Goal: Task Accomplishment & Management: Use online tool/utility

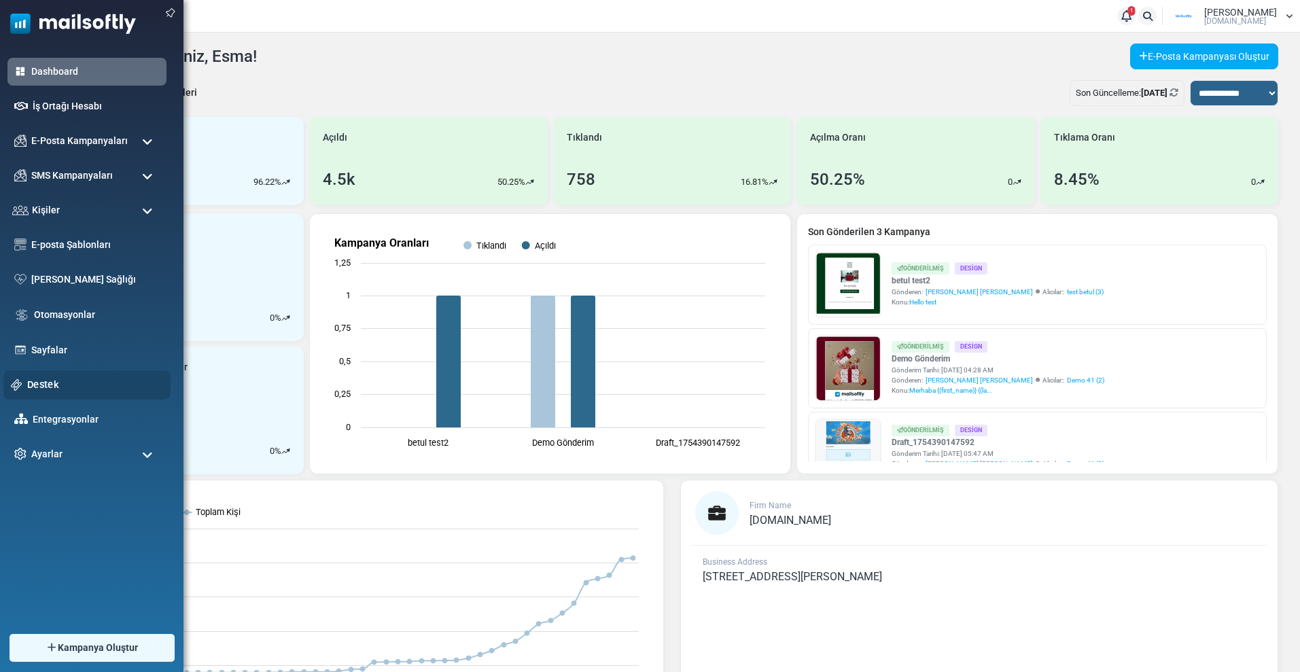
click at [50, 384] on link "Destek" at bounding box center [95, 384] width 136 height 15
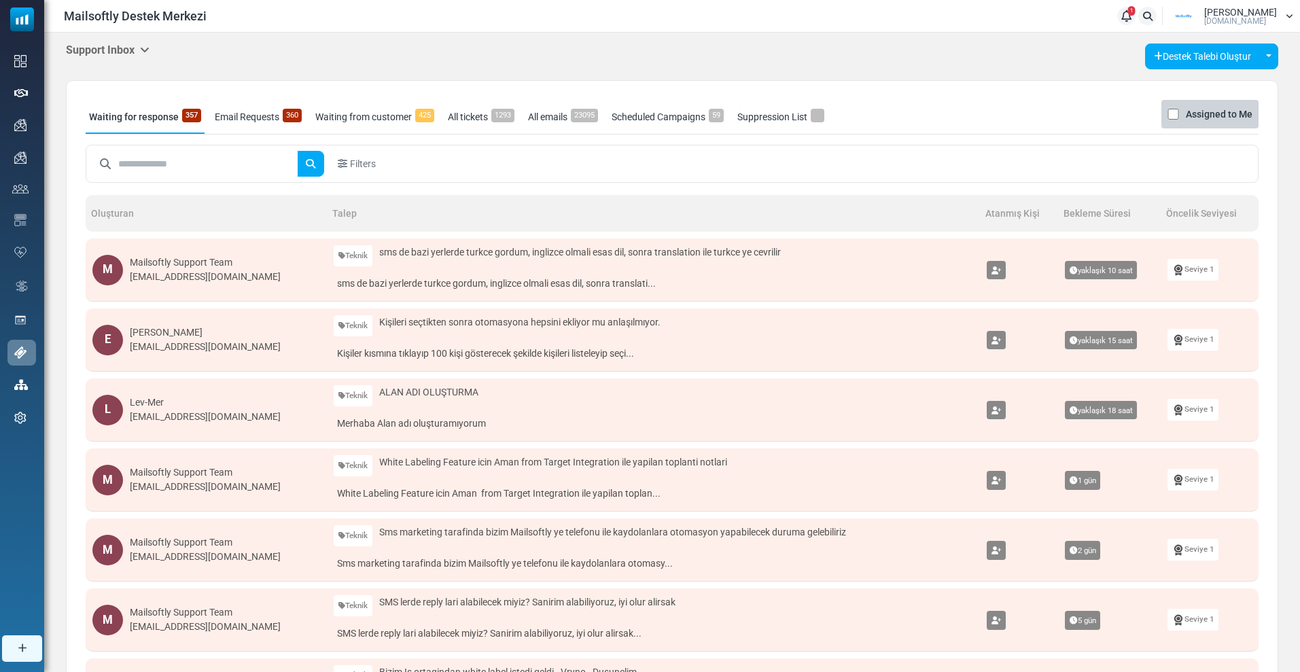
click at [149, 164] on input "text" at bounding box center [207, 164] width 179 height 26
click at [107, 50] on h5 "Support Inbox" at bounding box center [108, 49] width 84 height 13
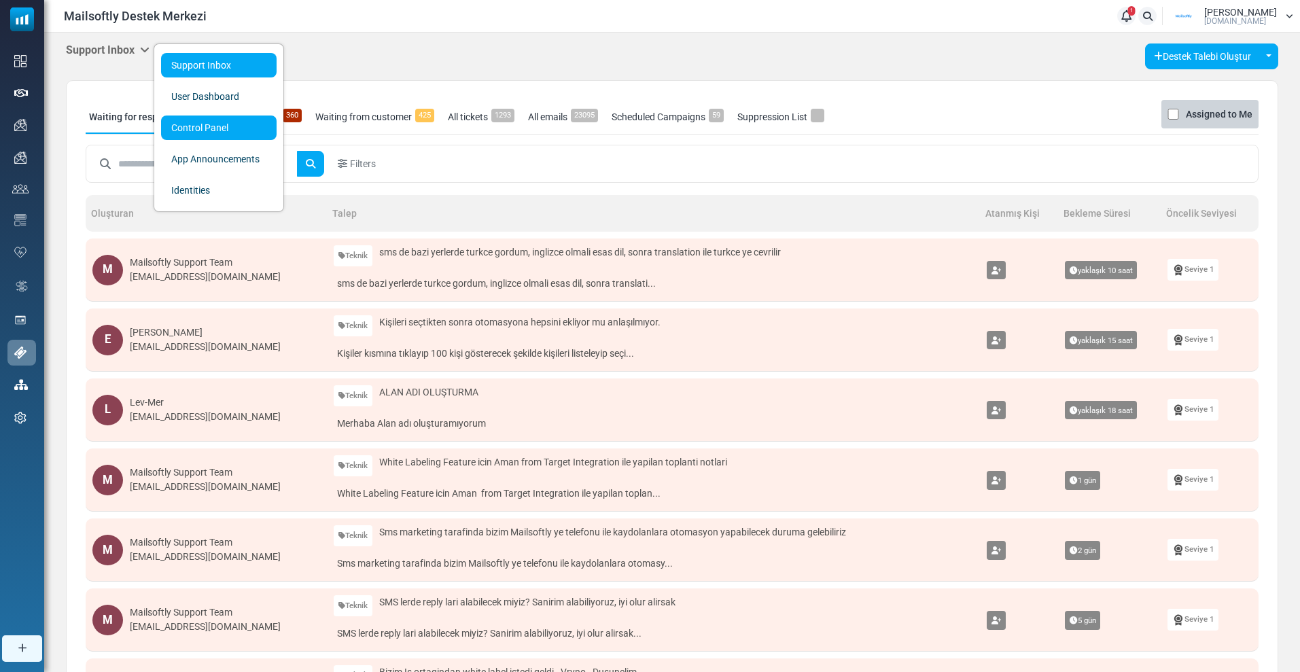
click at [172, 126] on link "Control Panel" at bounding box center [219, 128] width 116 height 24
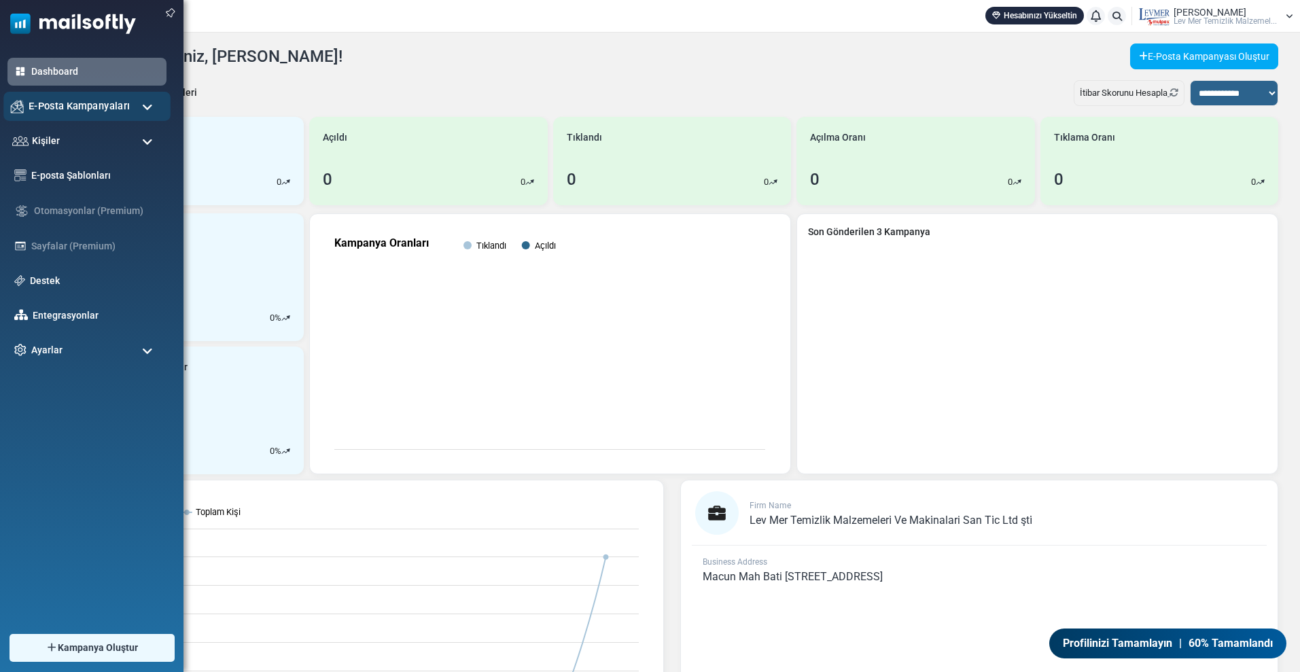
click at [42, 116] on div "E-Posta Kampanyaları" at bounding box center [86, 106] width 167 height 29
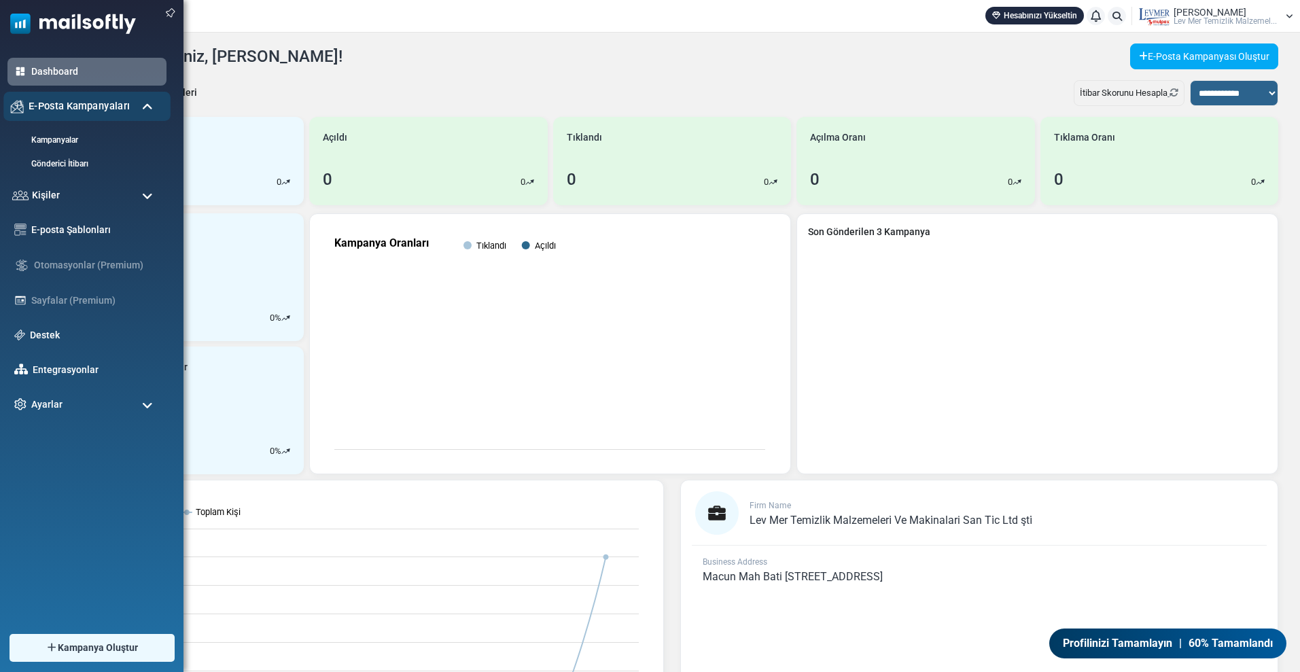
click at [54, 111] on span "E-Posta Kampanyaları" at bounding box center [79, 106] width 101 height 15
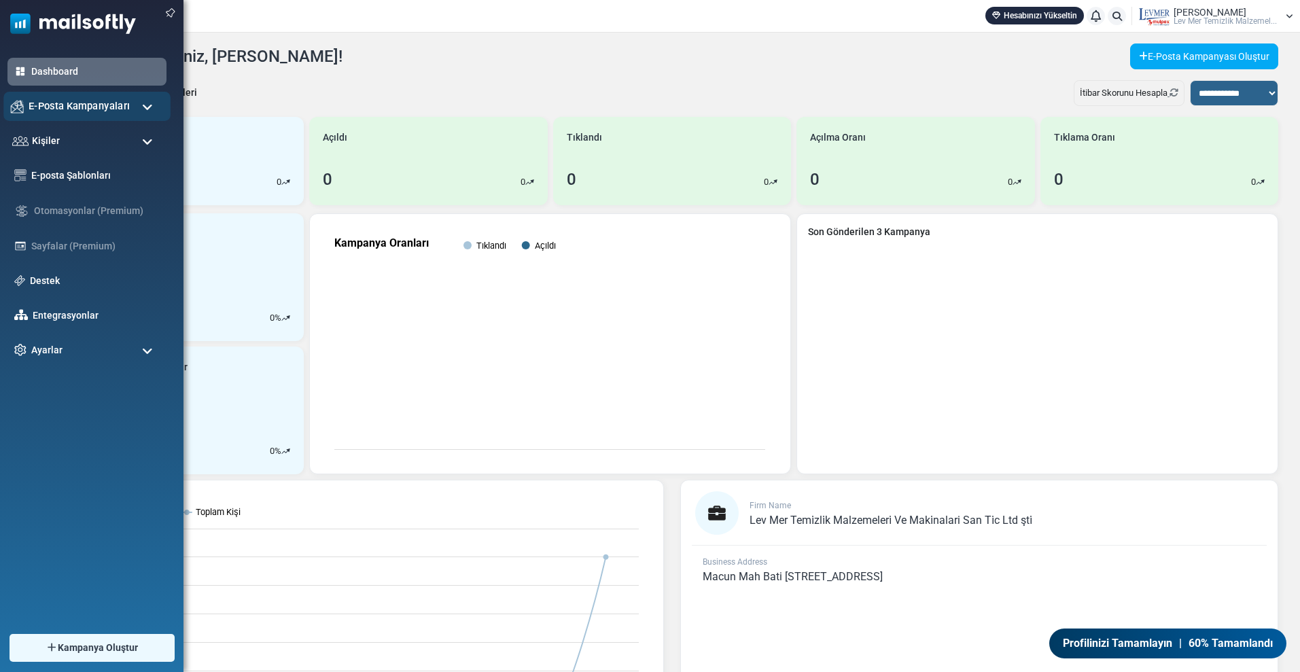
click at [54, 107] on span "E-Posta Kampanyaları" at bounding box center [79, 106] width 101 height 15
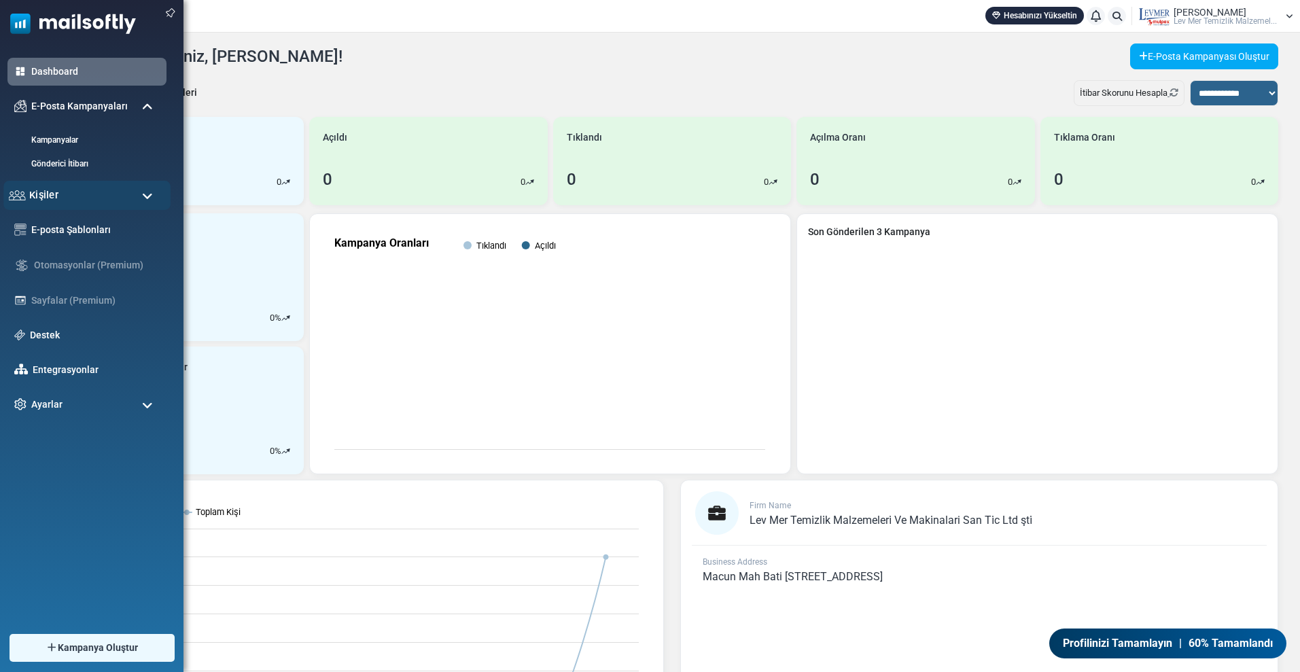
click at [58, 189] on div "Kişiler" at bounding box center [86, 195] width 167 height 29
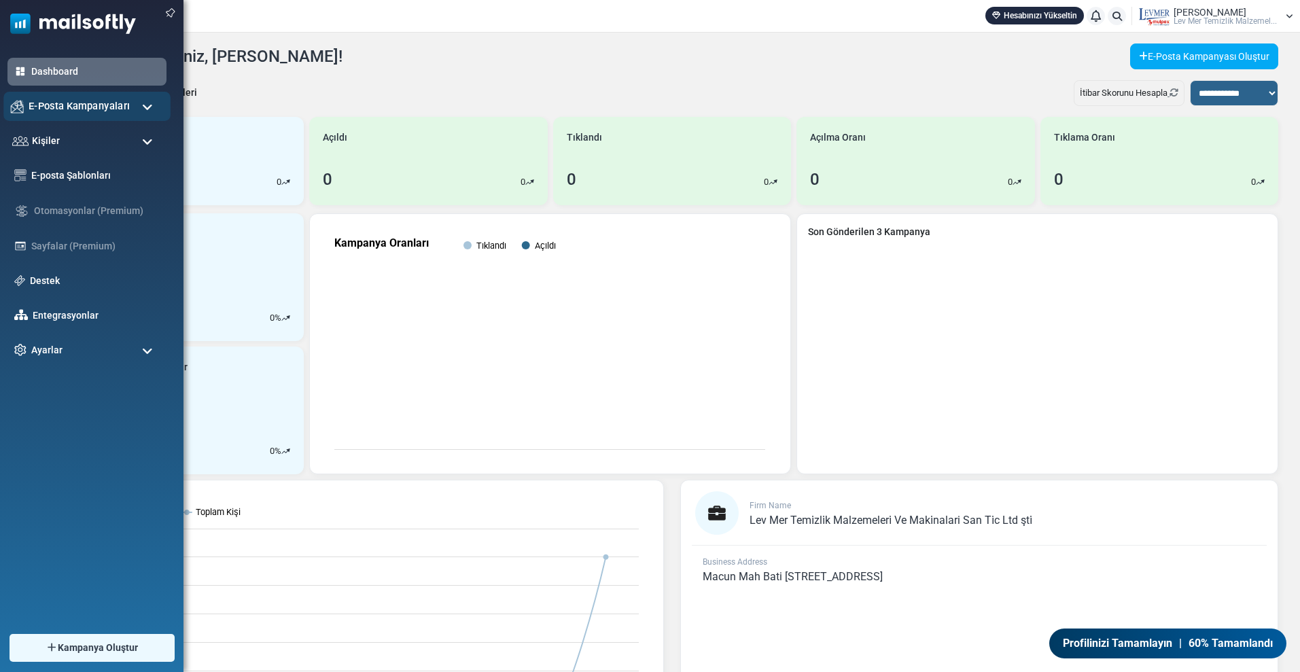
click at [90, 113] on span "E-Posta Kampanyaları" at bounding box center [79, 106] width 101 height 15
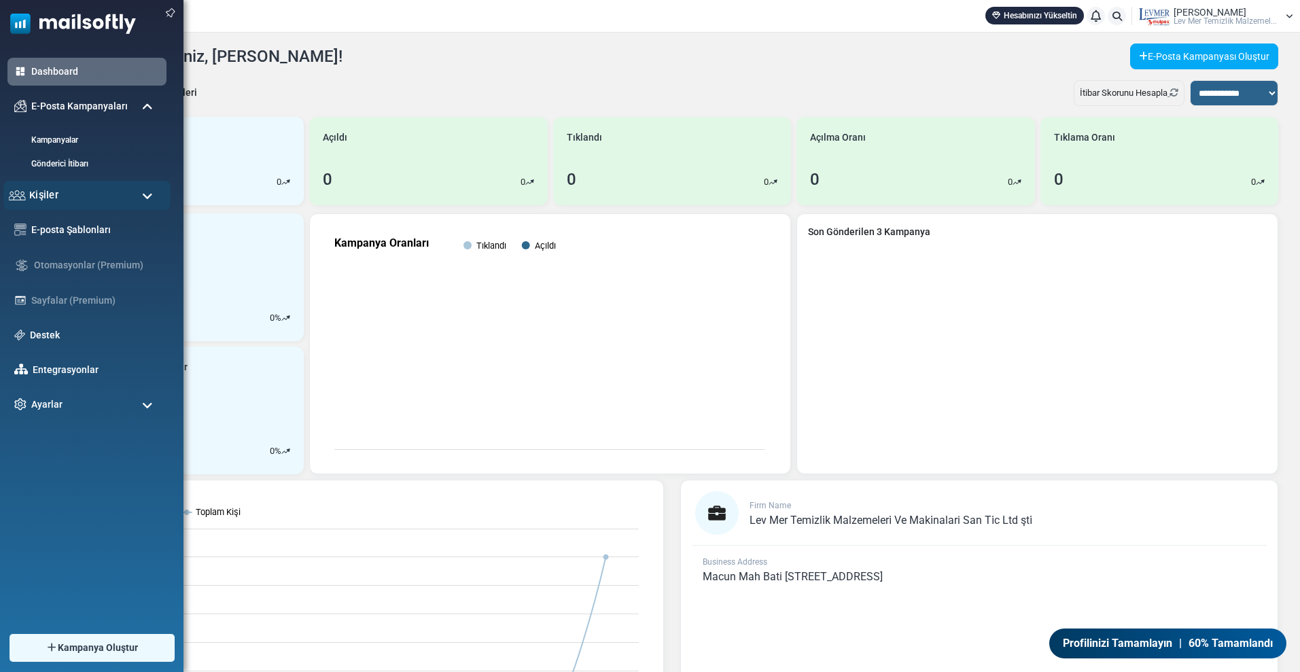
click at [58, 196] on div "Kişiler" at bounding box center [86, 195] width 167 height 29
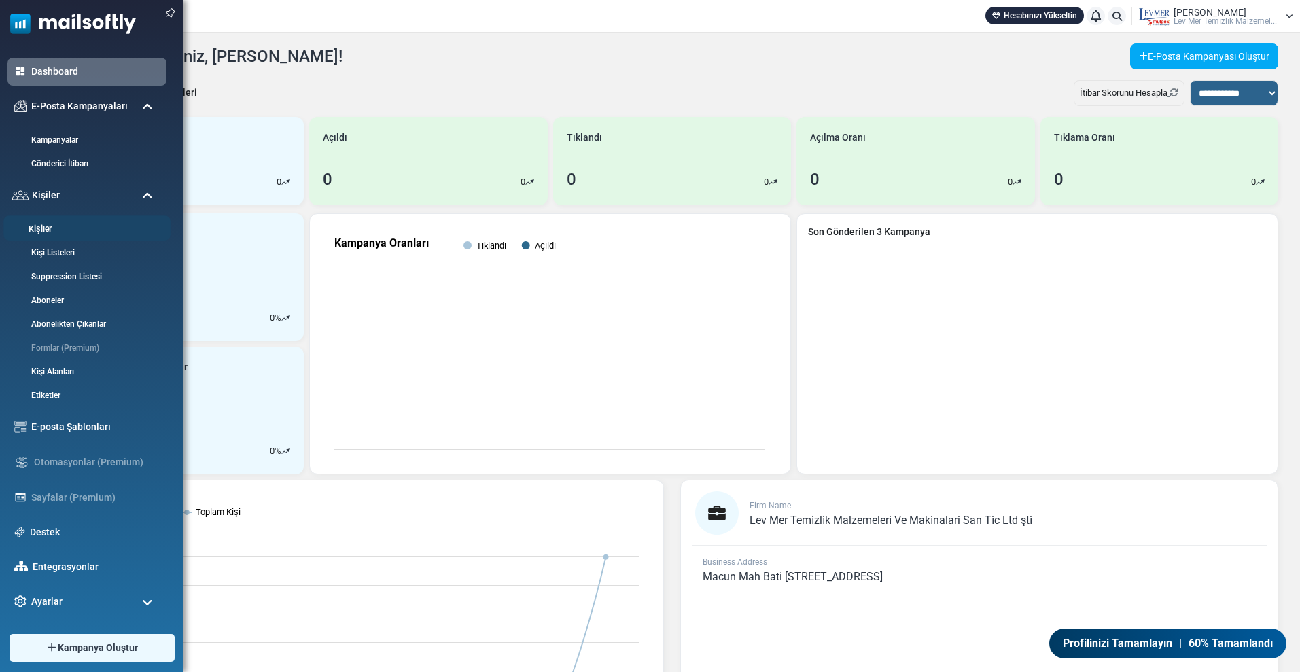
click at [51, 226] on link "Kişiler" at bounding box center [84, 229] width 163 height 13
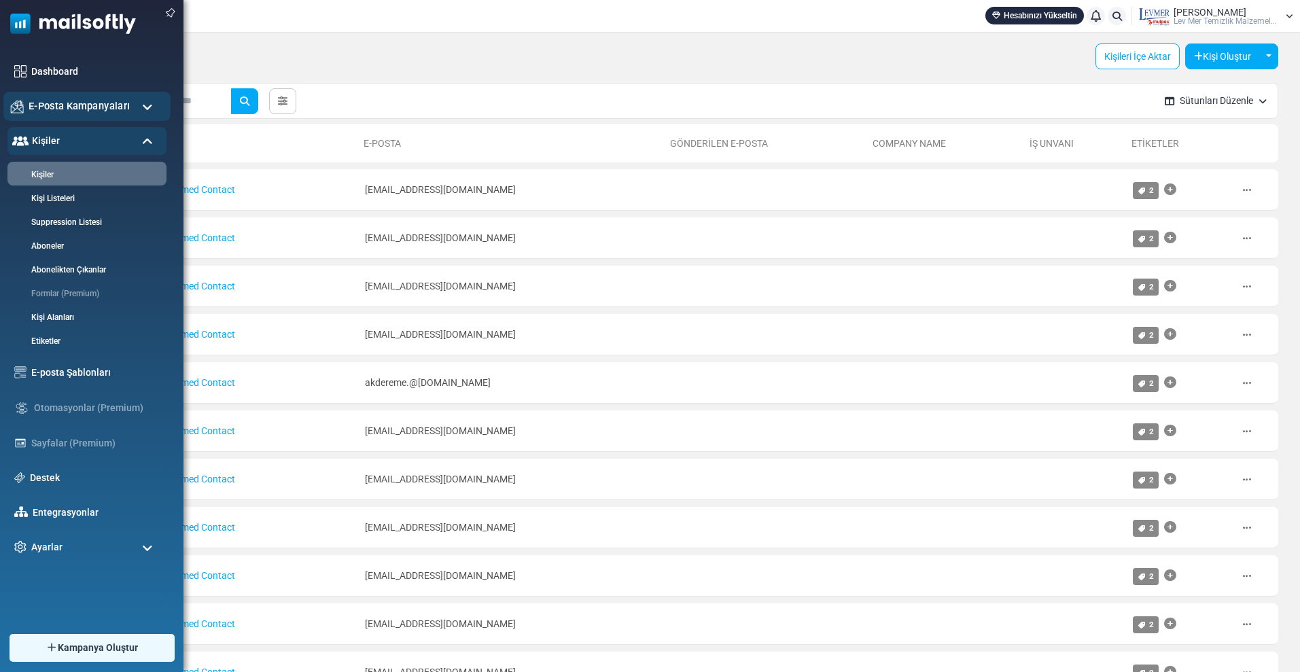
click at [55, 114] on div "E-Posta Kampanyaları" at bounding box center [86, 106] width 167 height 29
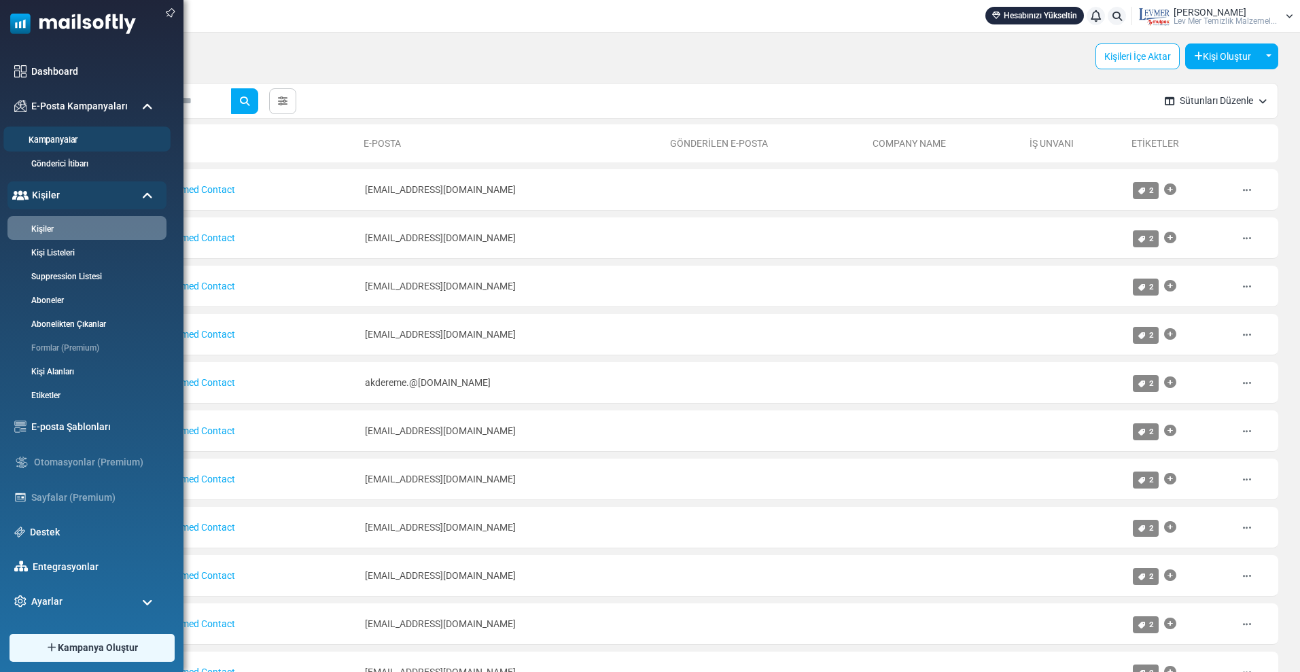
click at [73, 137] on link "Kampanyalar" at bounding box center [84, 140] width 163 height 13
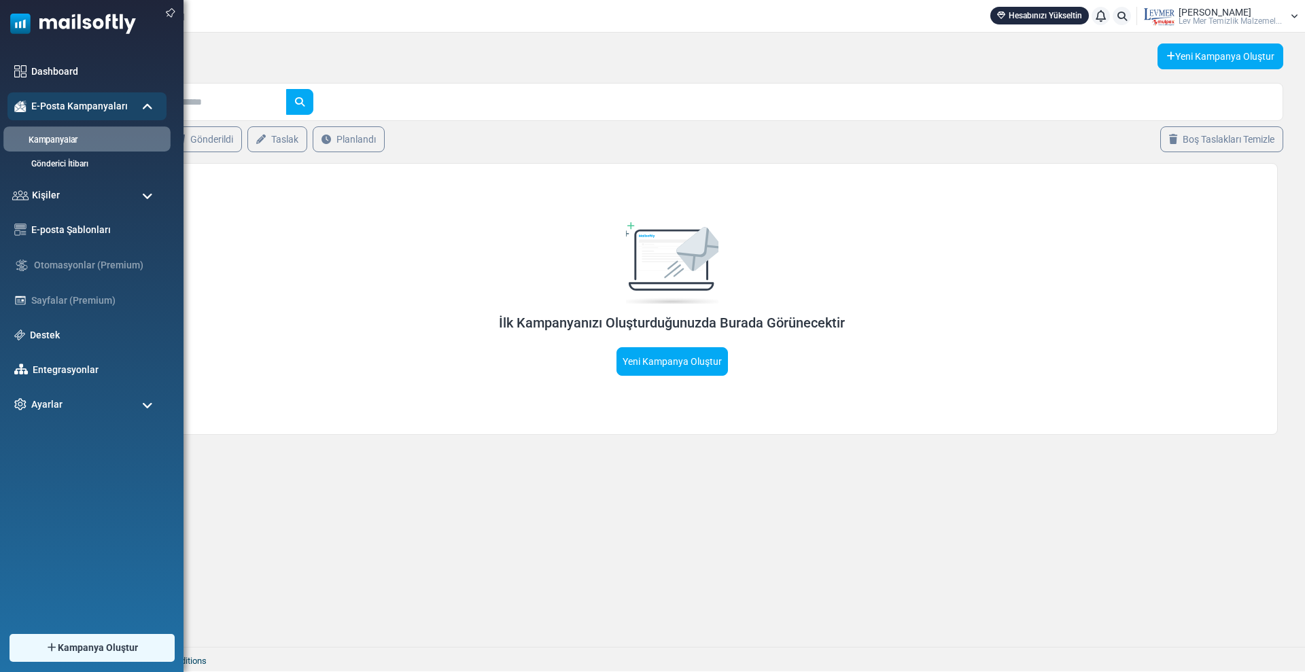
click at [79, 135] on link "Kampanyalar" at bounding box center [84, 140] width 163 height 13
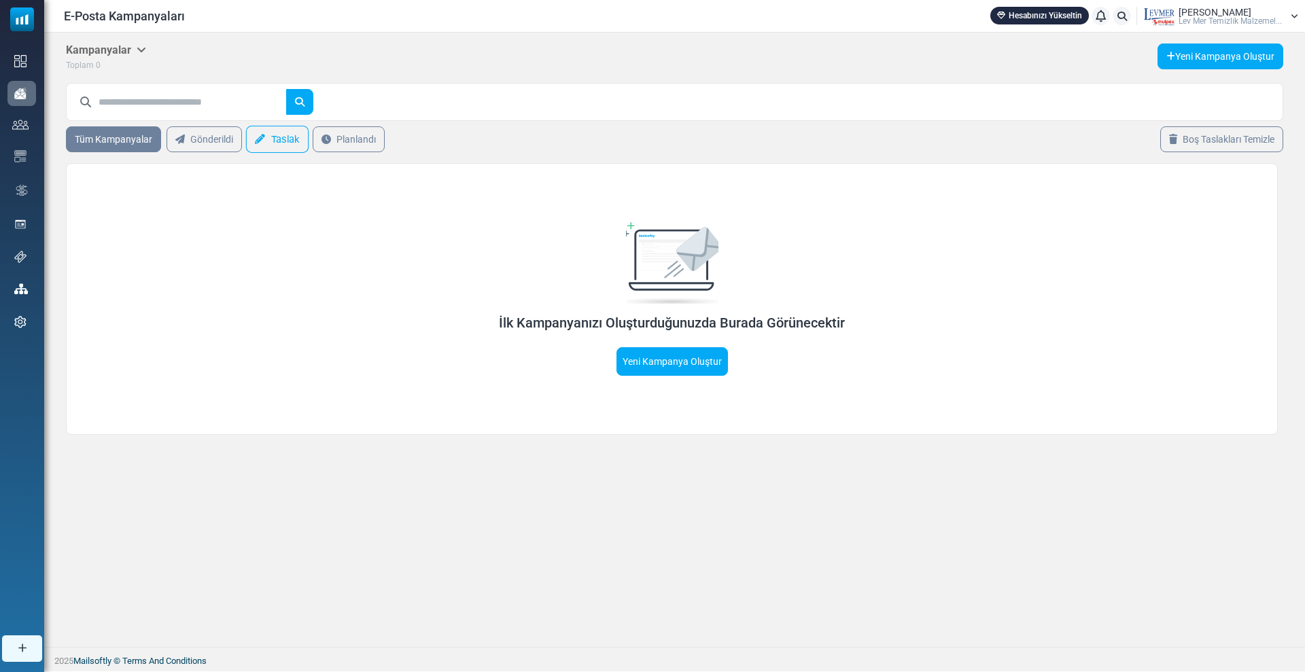
click at [258, 141] on icon at bounding box center [260, 140] width 10 height 10
click at [217, 133] on link "Gönderildi" at bounding box center [204, 139] width 80 height 27
click at [103, 135] on link "Tüm Kampanyalar" at bounding box center [114, 139] width 100 height 27
click at [167, 260] on div "İlk Kampanyanızı Oluşturduğunuzda Burada Görünecektir Yeni Kampanya Oluştur" at bounding box center [672, 299] width 1212 height 272
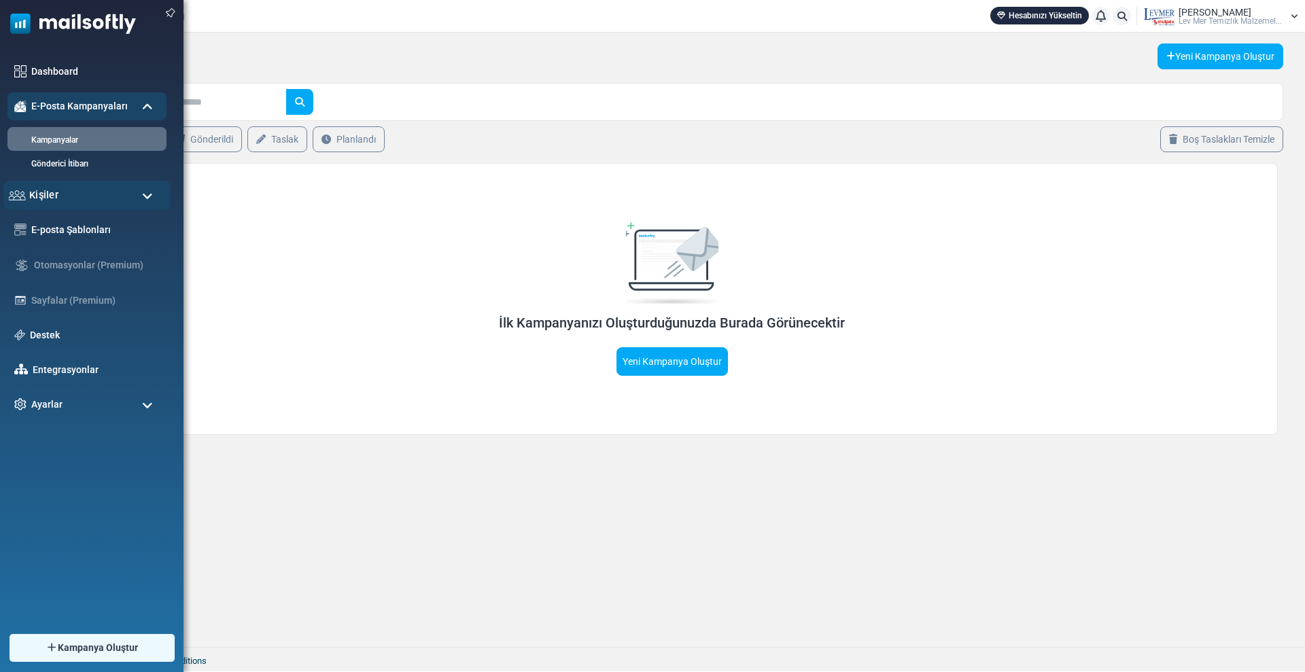
click at [79, 193] on div "Kişiler" at bounding box center [86, 195] width 167 height 29
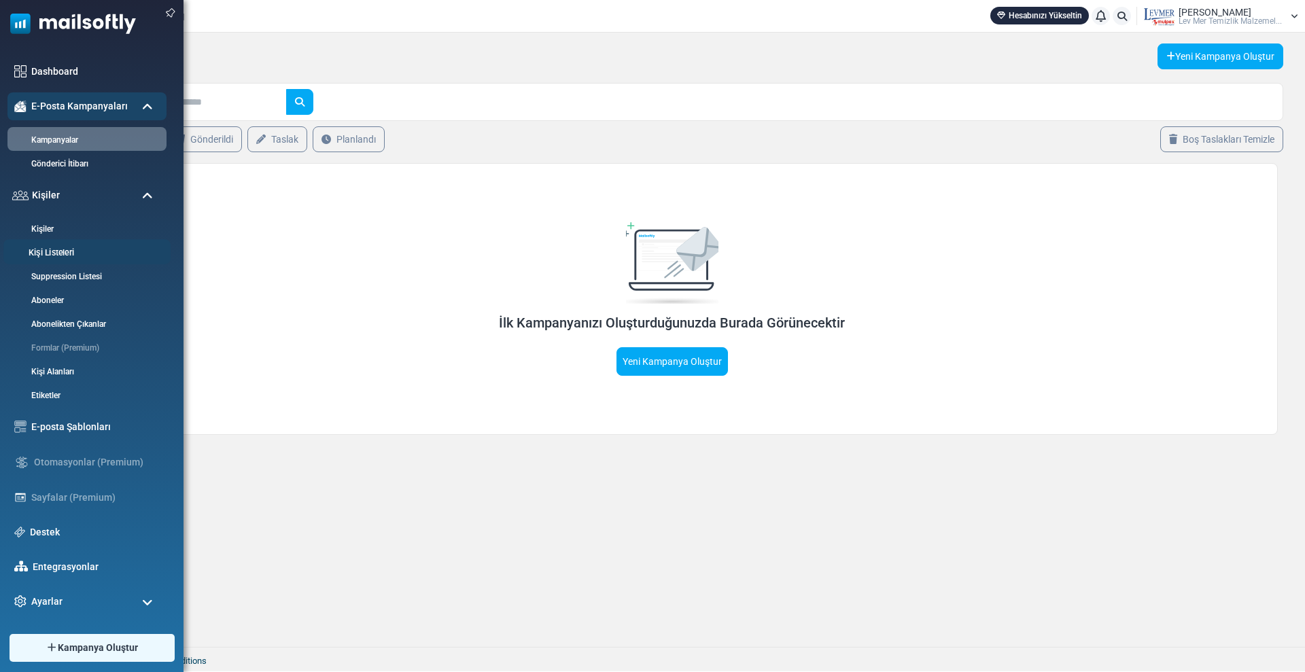
click at [67, 249] on link "Kişi Listeleri" at bounding box center [84, 253] width 163 height 13
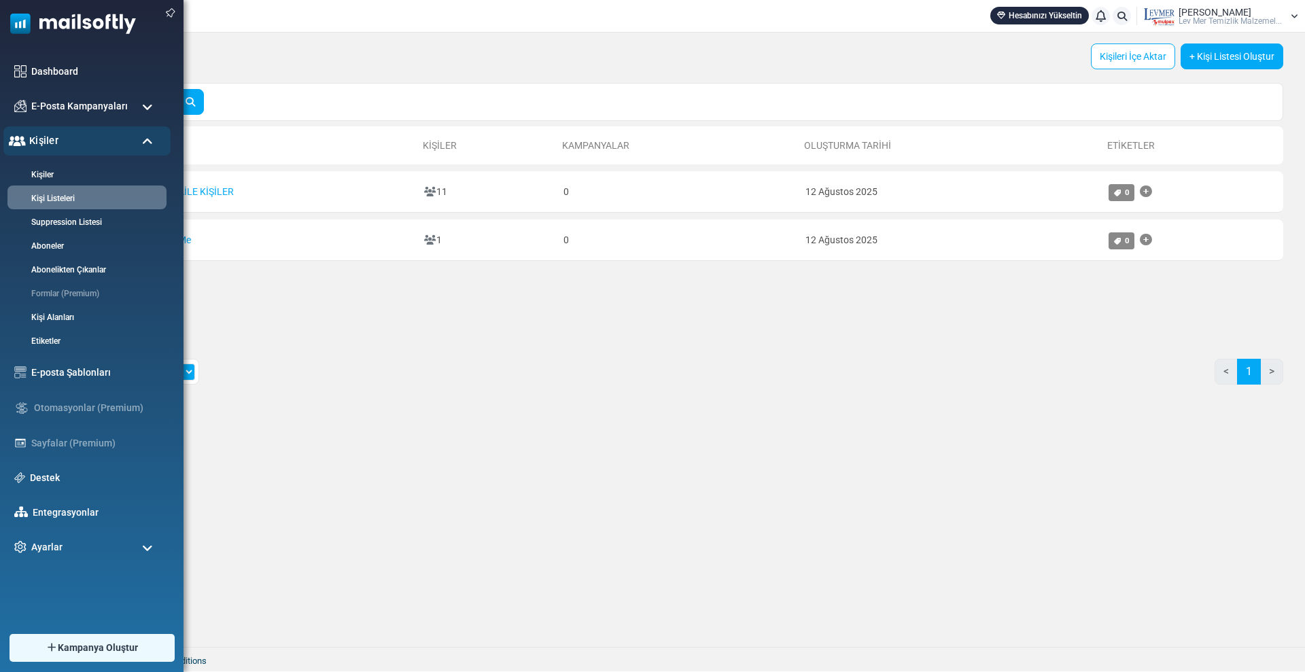
click at [48, 140] on span "Kişiler" at bounding box center [43, 140] width 29 height 15
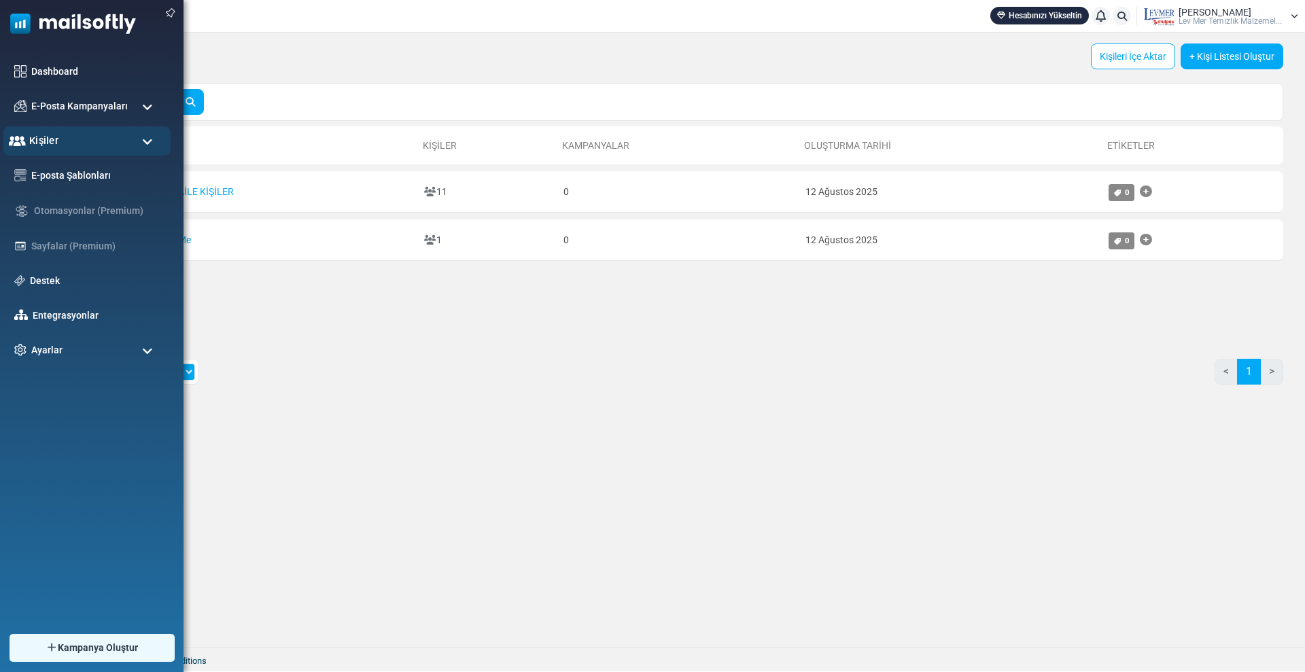
click at [48, 140] on span "Kişiler" at bounding box center [43, 140] width 29 height 15
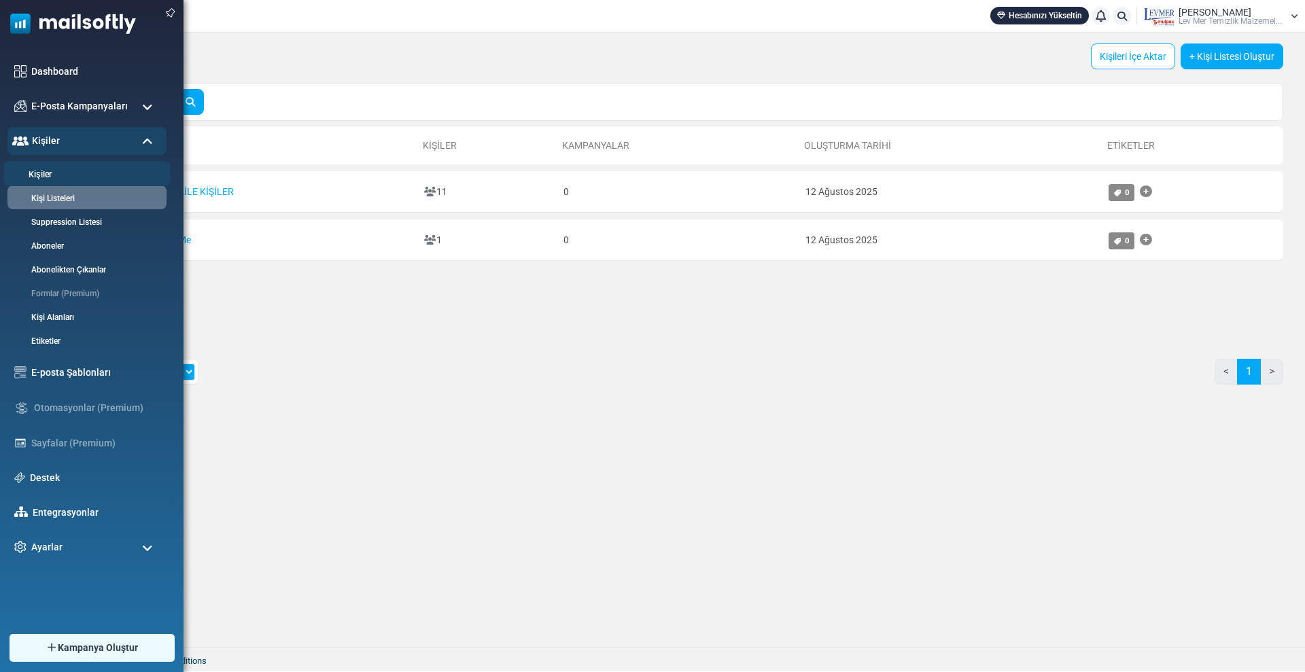
click at [41, 169] on link "Kişiler" at bounding box center [84, 175] width 163 height 13
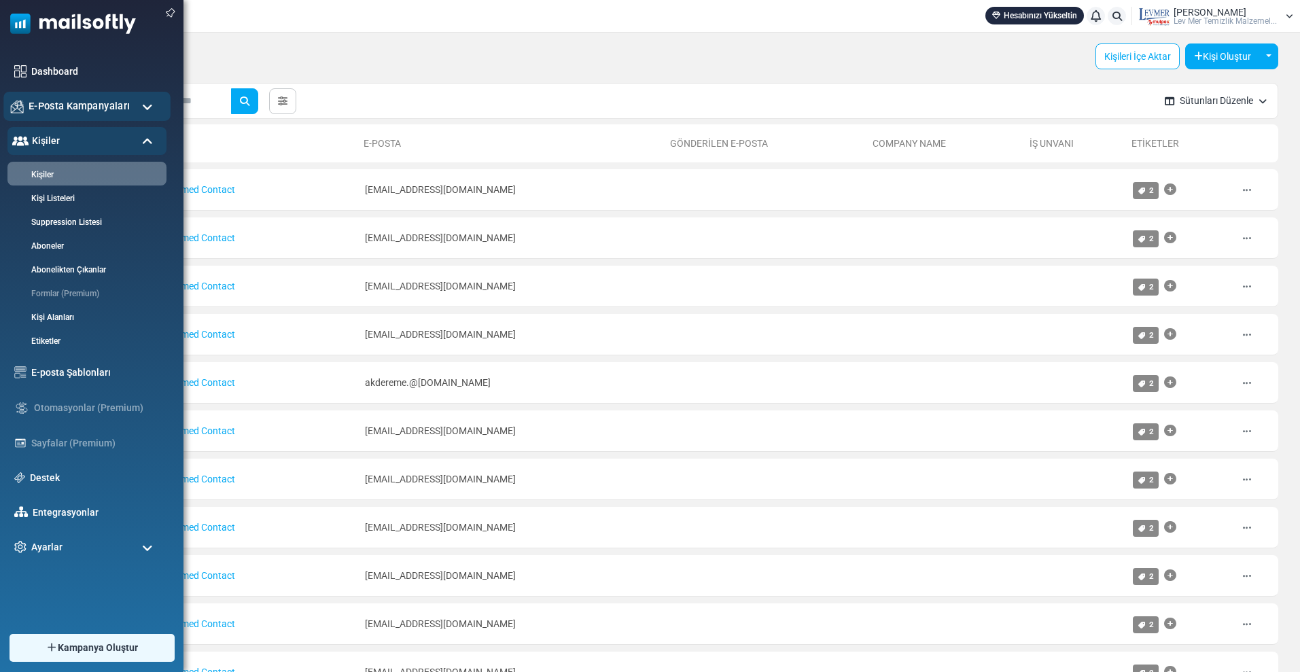
click at [55, 108] on span "E-Posta Kampanyaları" at bounding box center [79, 106] width 101 height 15
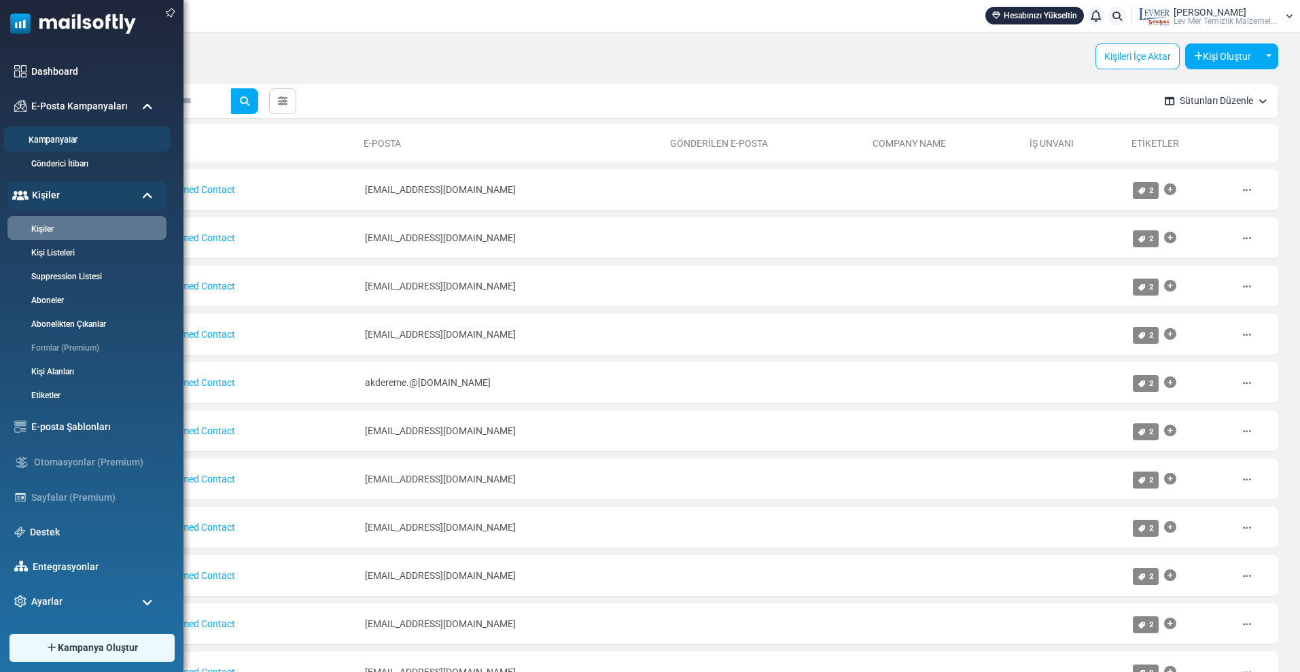
click at [58, 137] on link "Kampanyalar" at bounding box center [84, 140] width 163 height 13
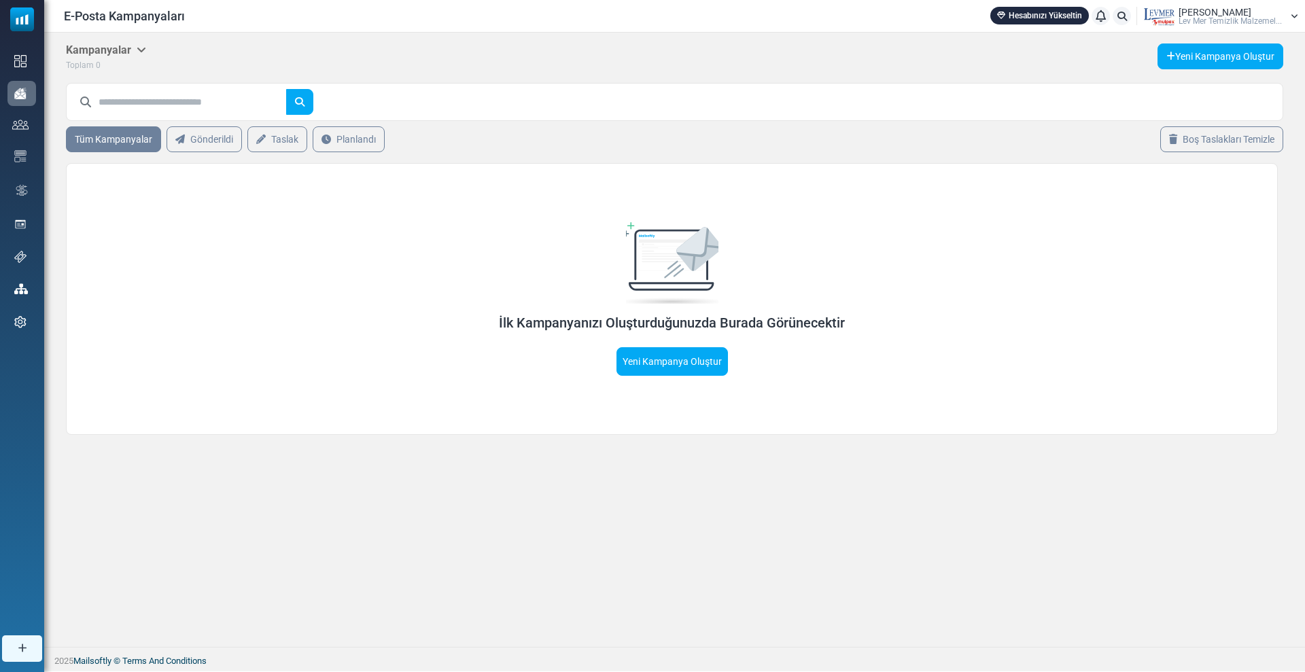
click at [225, 237] on div "İlk Kampanyanızı Oluşturduğunuzda Burada Görünecektir Yeni Kampanya Oluştur" at bounding box center [672, 299] width 1212 height 272
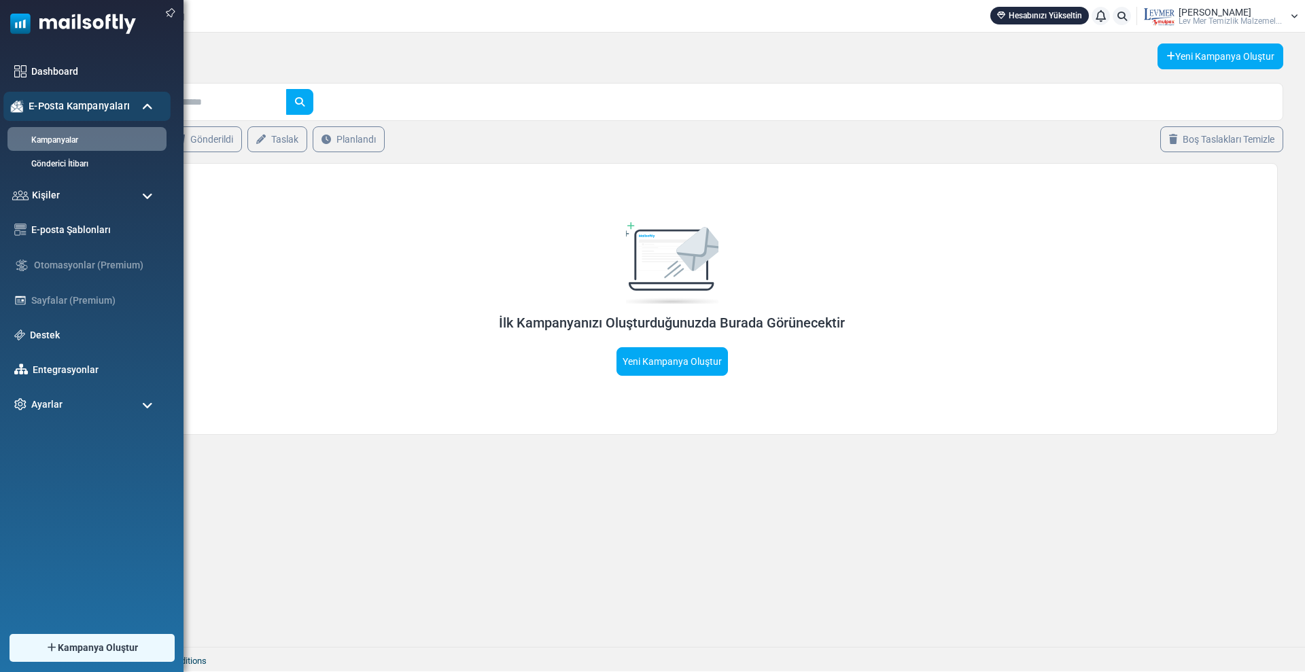
click at [63, 109] on span "E-Posta Kampanyaları" at bounding box center [79, 106] width 101 height 15
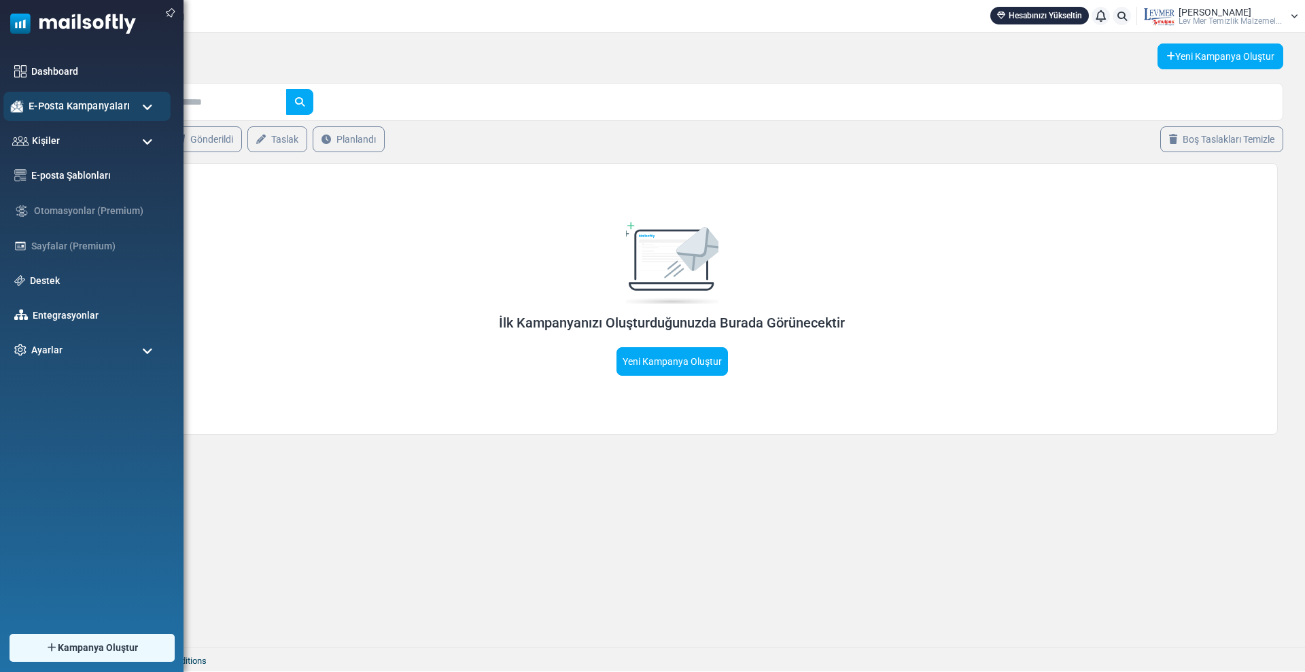
click at [63, 109] on span "E-Posta Kampanyaları" at bounding box center [79, 106] width 101 height 15
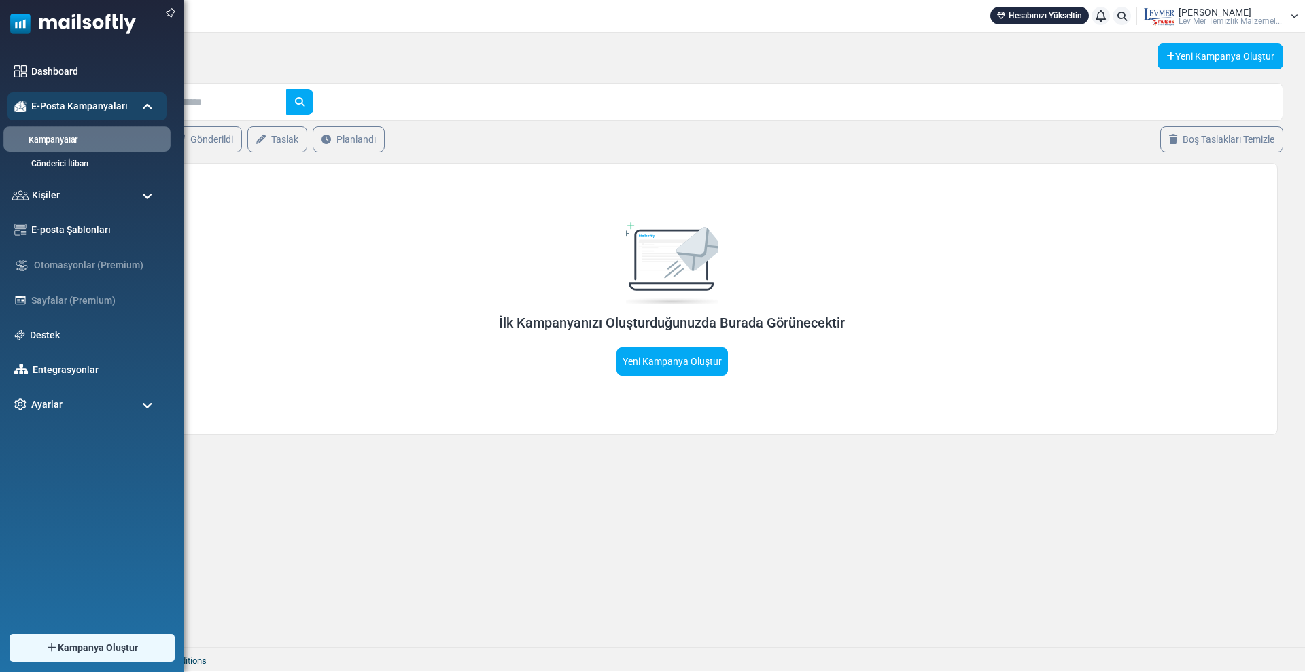
click at [71, 141] on link "Kampanyalar" at bounding box center [84, 140] width 163 height 13
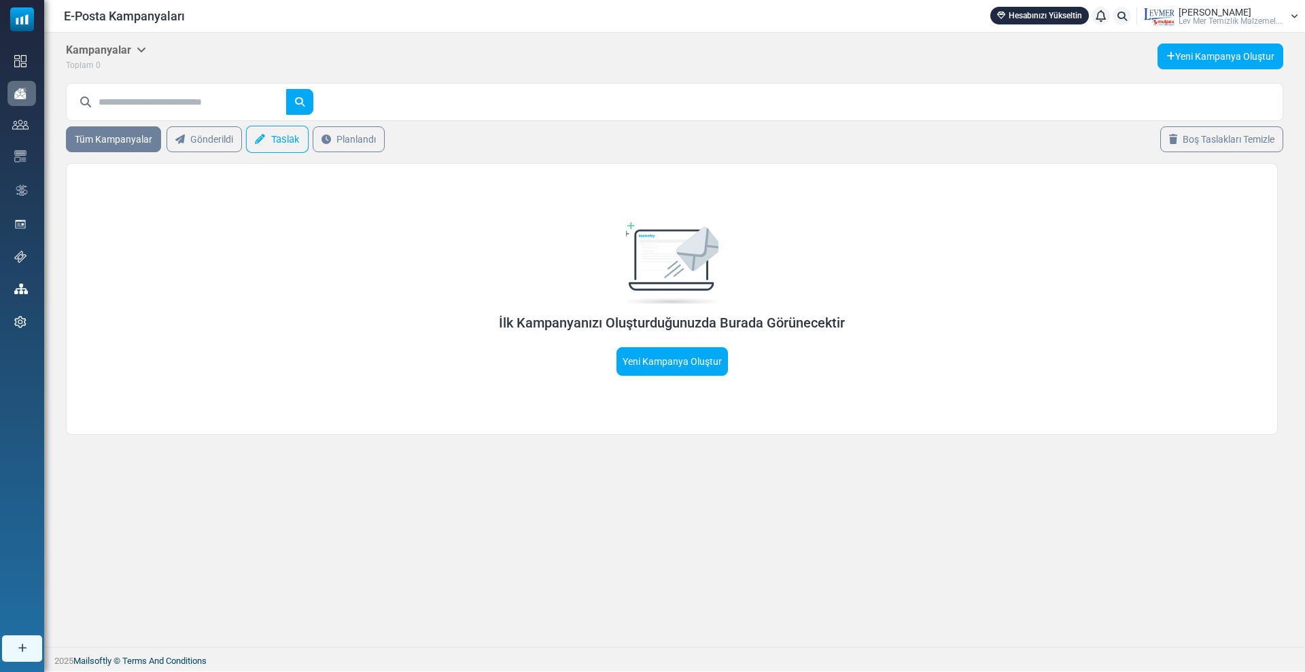
click at [283, 140] on link "Taslak" at bounding box center [277, 139] width 63 height 27
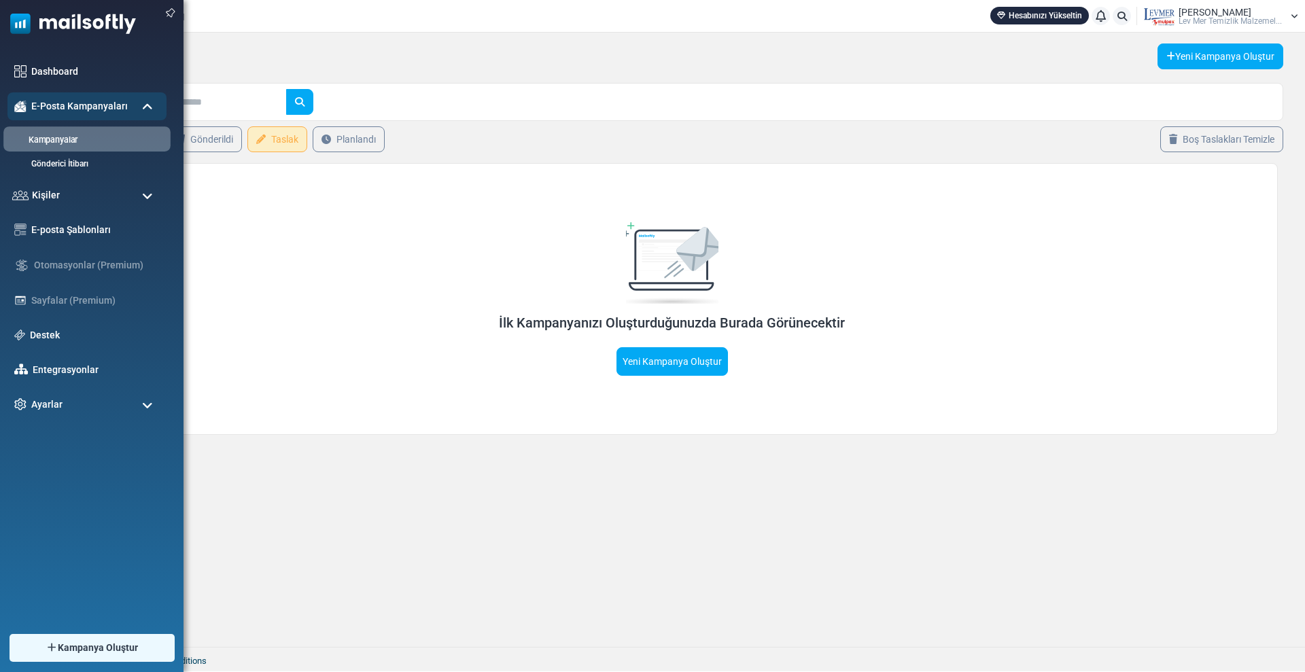
click at [63, 137] on link "Kampanyalar" at bounding box center [84, 140] width 163 height 13
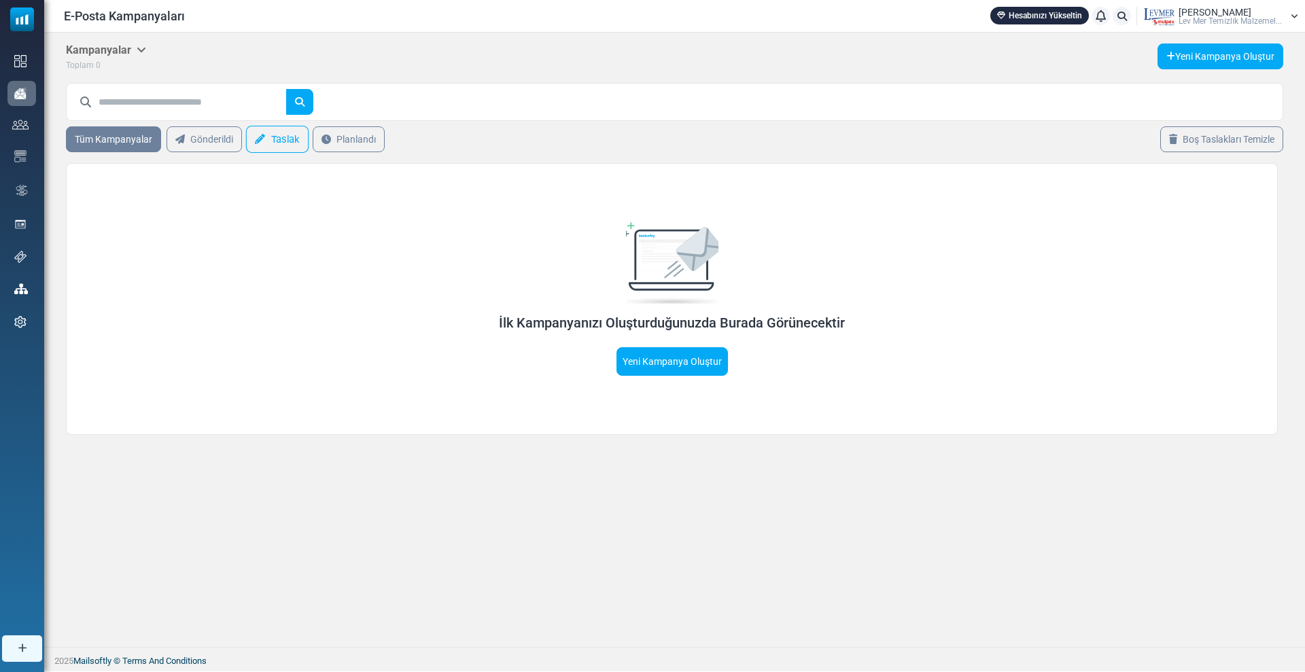
click at [266, 134] on link "Taslak" at bounding box center [277, 139] width 63 height 27
click at [115, 139] on link "Tüm Kampanyalar" at bounding box center [114, 139] width 100 height 27
click at [186, 142] on link "Gönderildi" at bounding box center [204, 139] width 80 height 27
click at [262, 141] on icon at bounding box center [260, 140] width 10 height 10
click at [1207, 10] on span "[PERSON_NAME]" at bounding box center [1215, 12] width 73 height 10
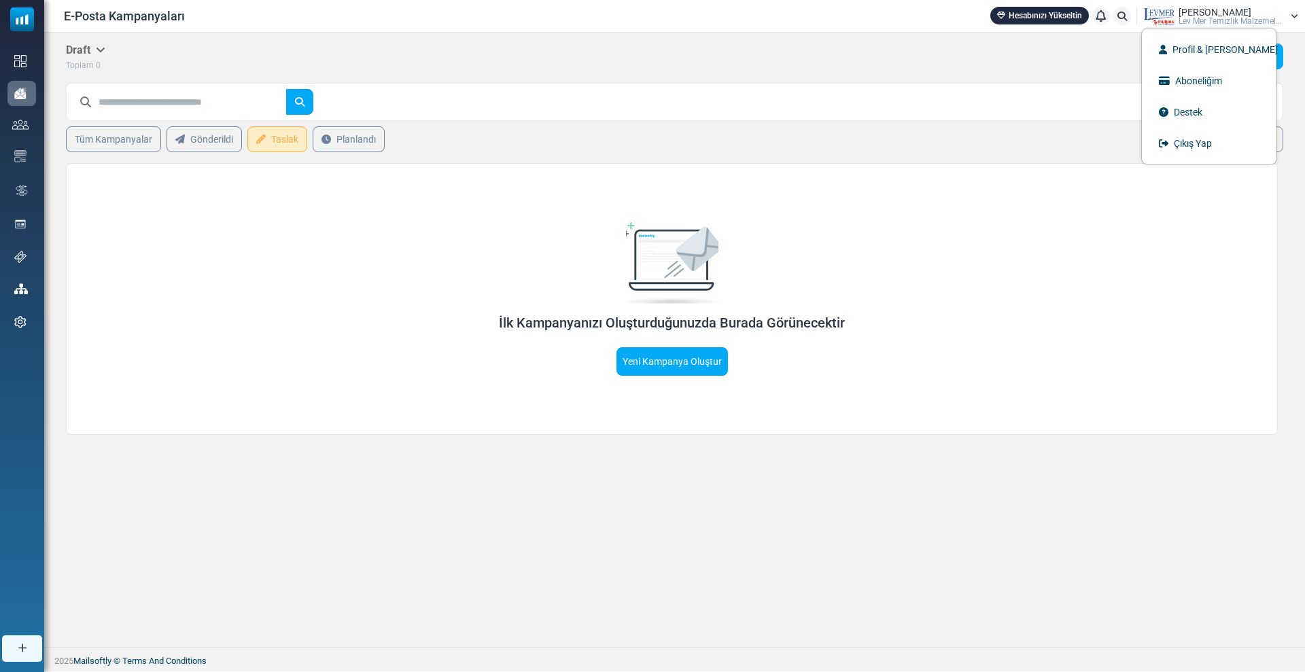
click at [470, 237] on div "İlk Kampanyanızı Oluşturduğunuzda Burada Görünecektir Yeni Kampanya Oluştur" at bounding box center [672, 299] width 621 height 154
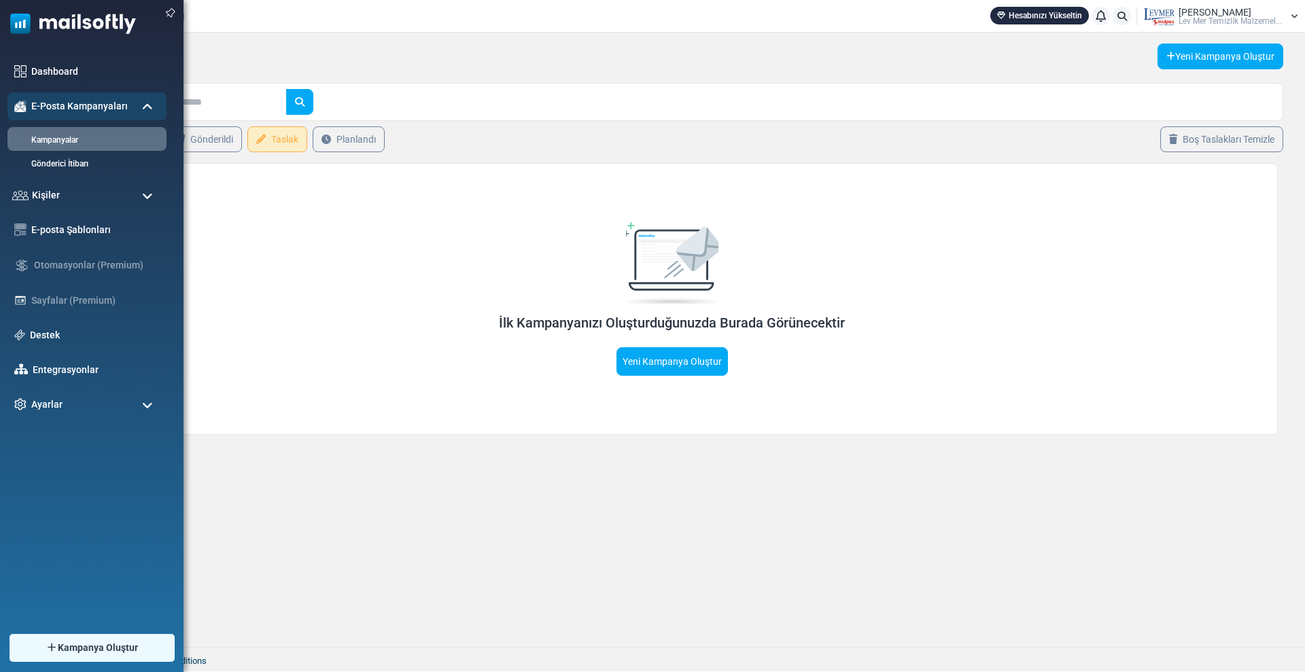
click at [65, 120] on ul "Kampanyalar Gönderici İtibarı" at bounding box center [86, 147] width 159 height 54
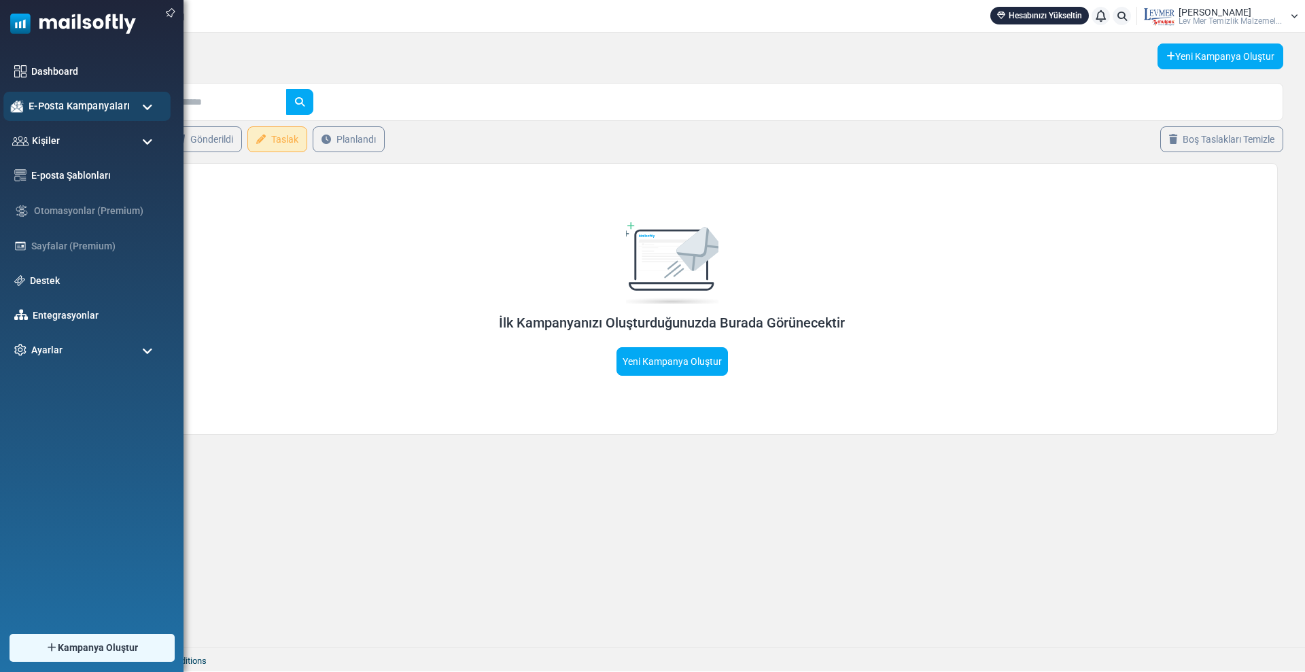
click at [65, 114] on div "E-Posta Kampanyaları" at bounding box center [86, 106] width 167 height 29
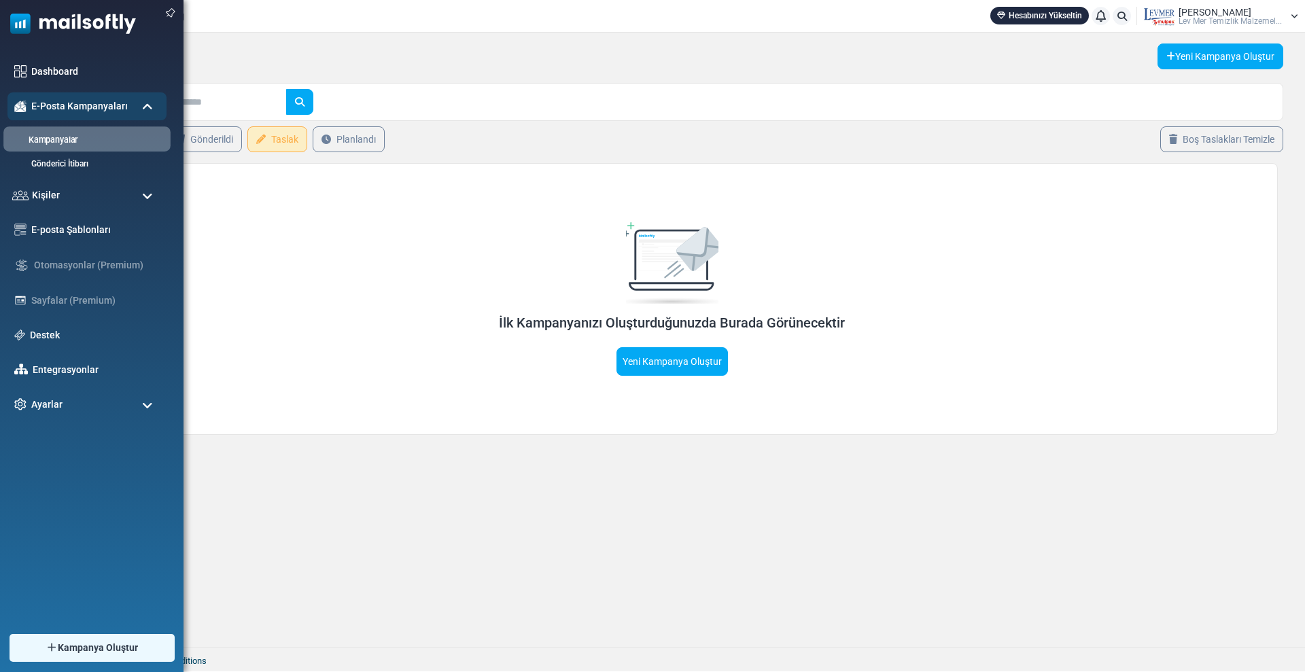
click at [71, 135] on link "Kampanyalar" at bounding box center [84, 140] width 163 height 13
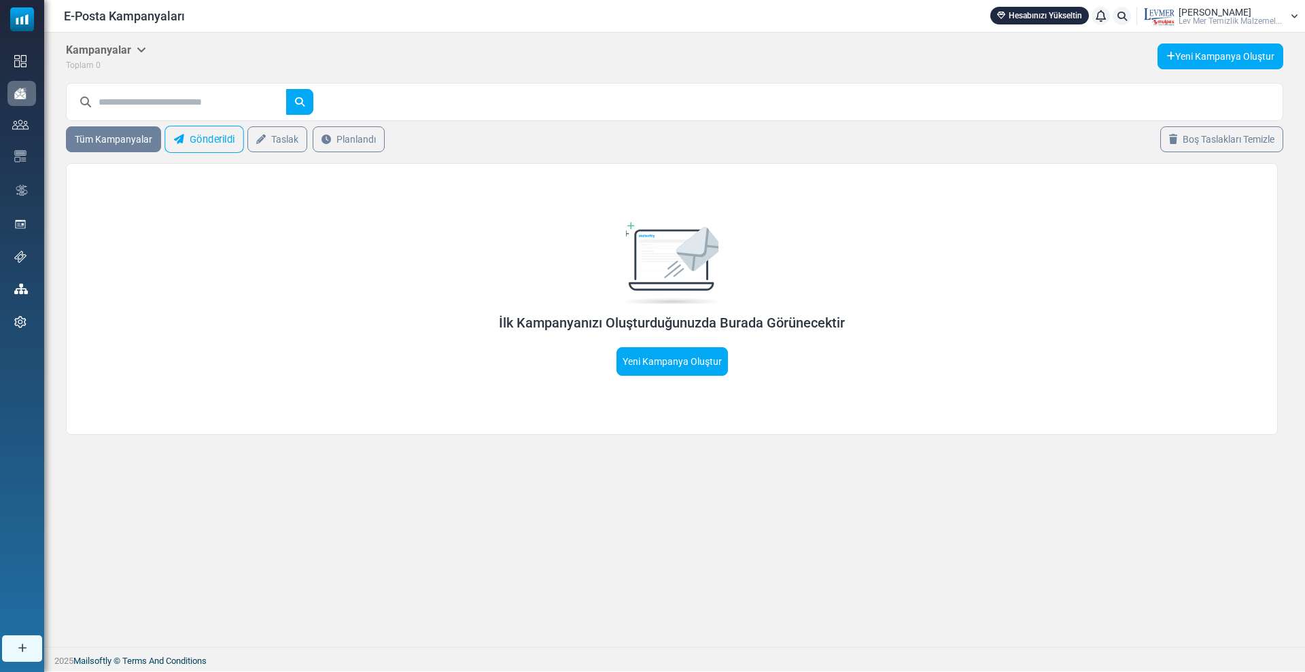
click at [201, 134] on link "Gönderildi" at bounding box center [204, 139] width 80 height 27
click at [263, 135] on icon at bounding box center [260, 140] width 10 height 10
click at [332, 140] on link "Planlandı" at bounding box center [348, 139] width 75 height 27
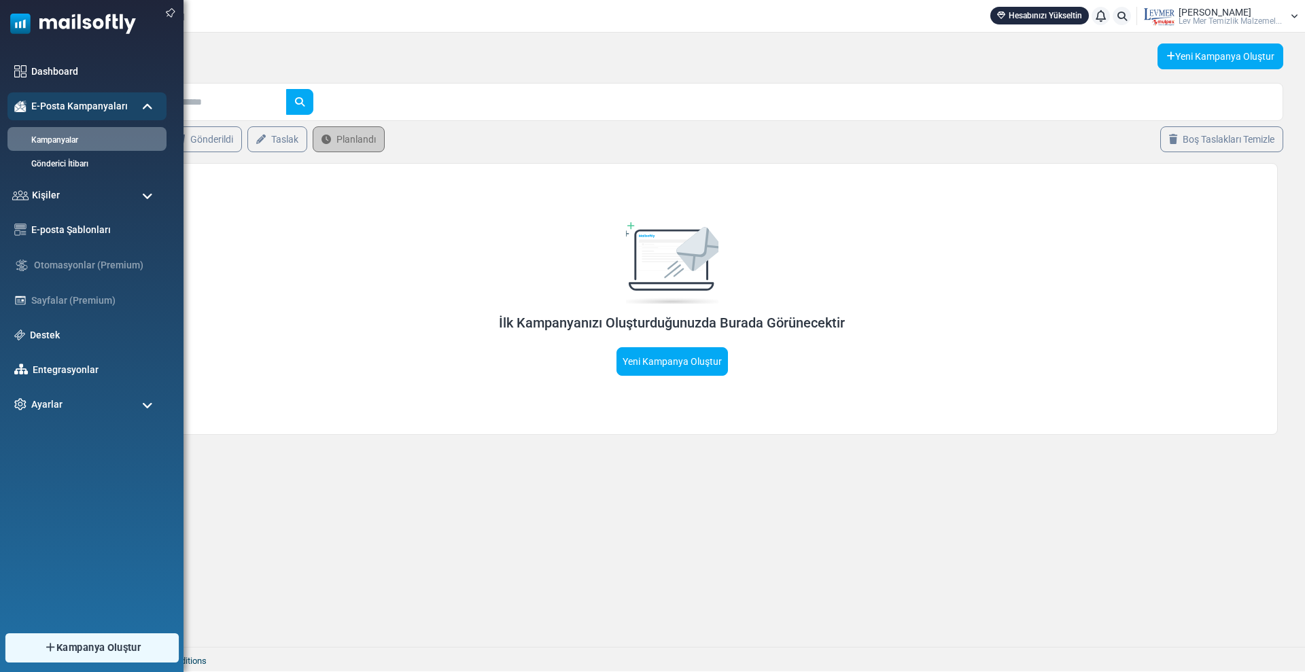
click at [85, 643] on span "Kampanya Oluştur" at bounding box center [98, 647] width 84 height 15
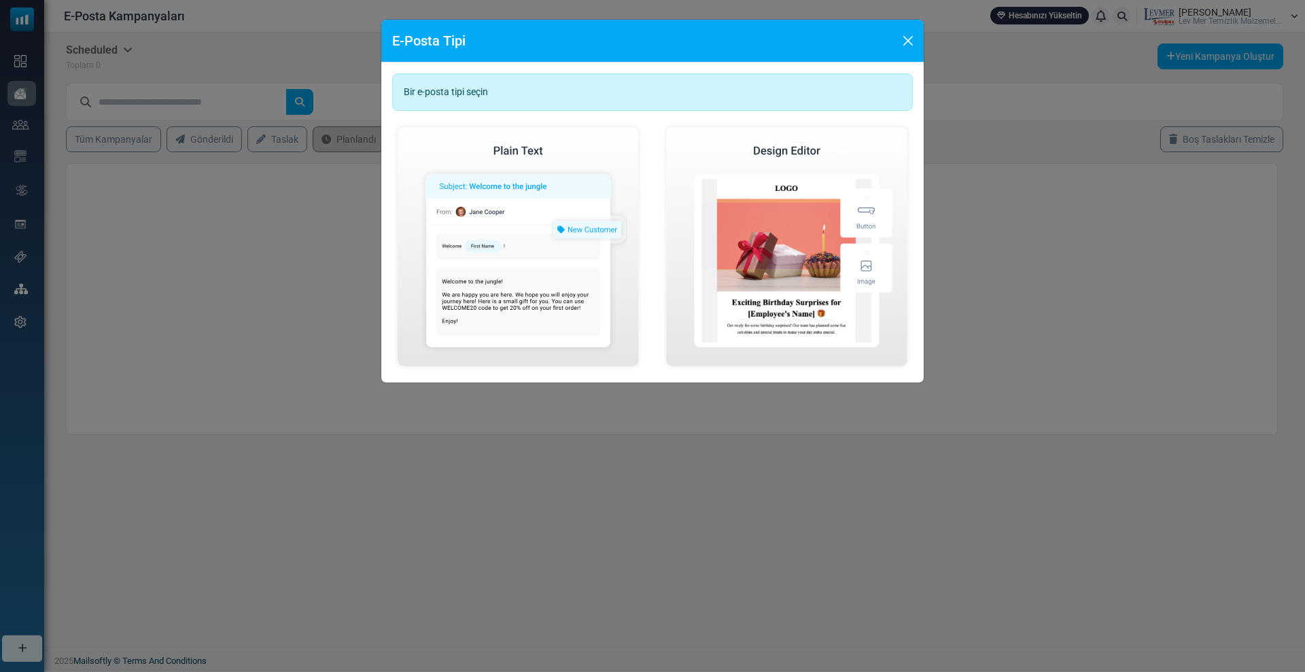
click at [247, 257] on div "E-Posta Tipi Bir e-posta tipi seçin Basit E-Posta Oluştur Görsel E-Posta Oluştur" at bounding box center [652, 336] width 1305 height 672
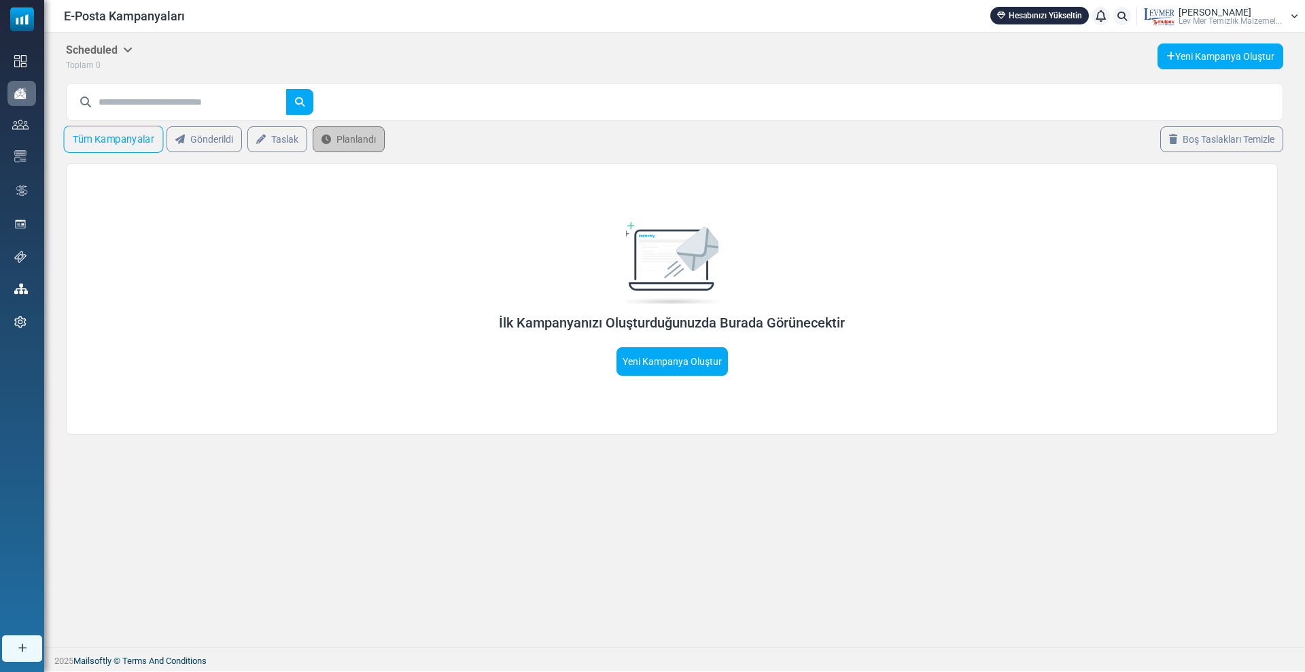
click at [147, 143] on link "Tüm Kampanyalar" at bounding box center [114, 139] width 100 height 27
click at [1200, 17] on span "Lev Mer Temi̇zli̇k Malzemel..." at bounding box center [1230, 21] width 103 height 8
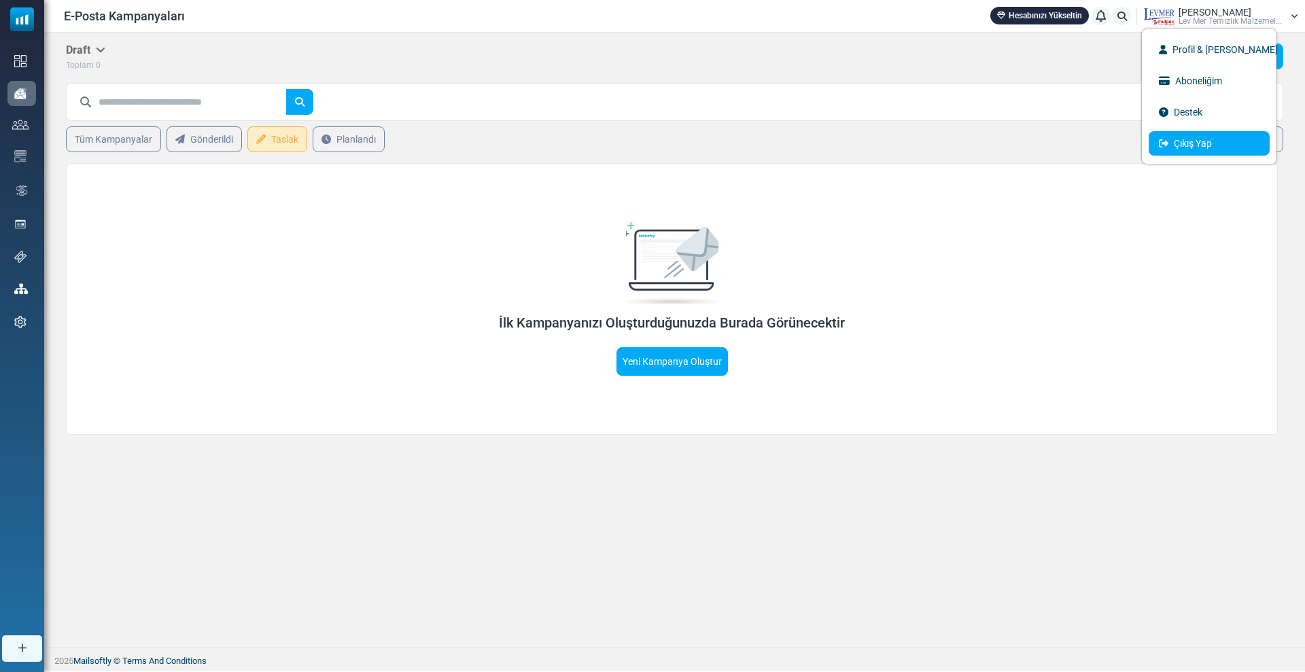
click at [1176, 140] on link "Çıkış Yap" at bounding box center [1209, 143] width 121 height 24
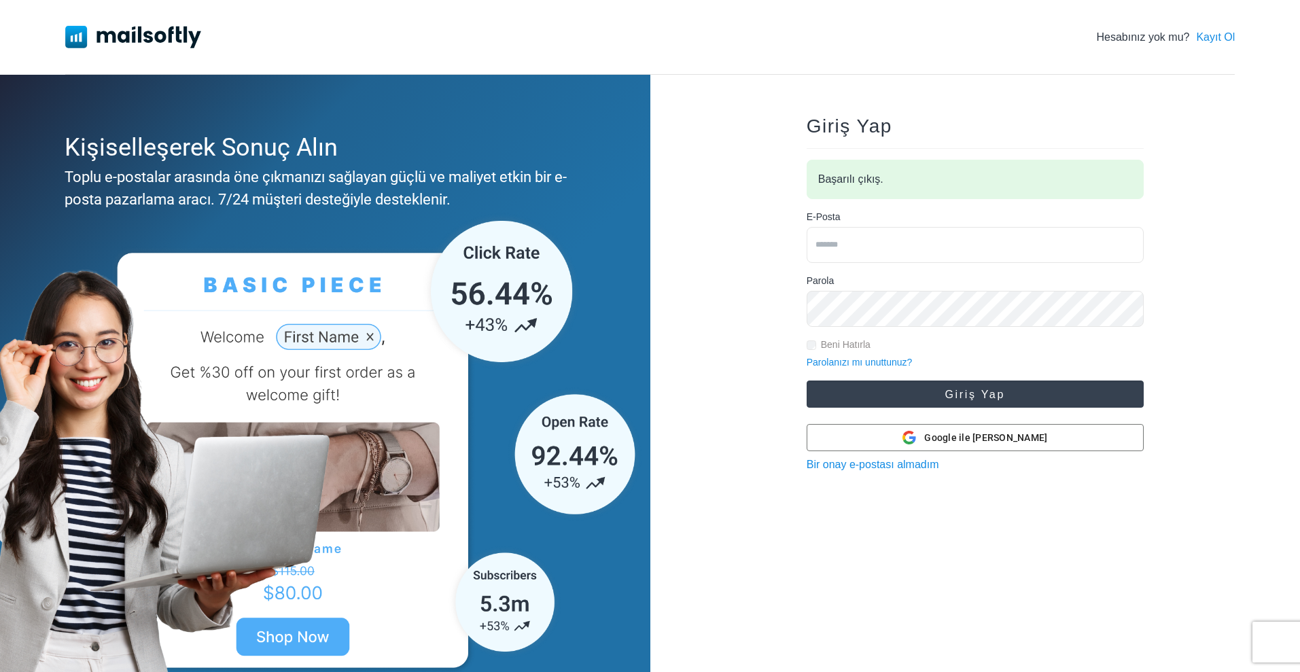
type input "**********"
click at [957, 387] on button "Giriş Yap" at bounding box center [975, 394] width 337 height 27
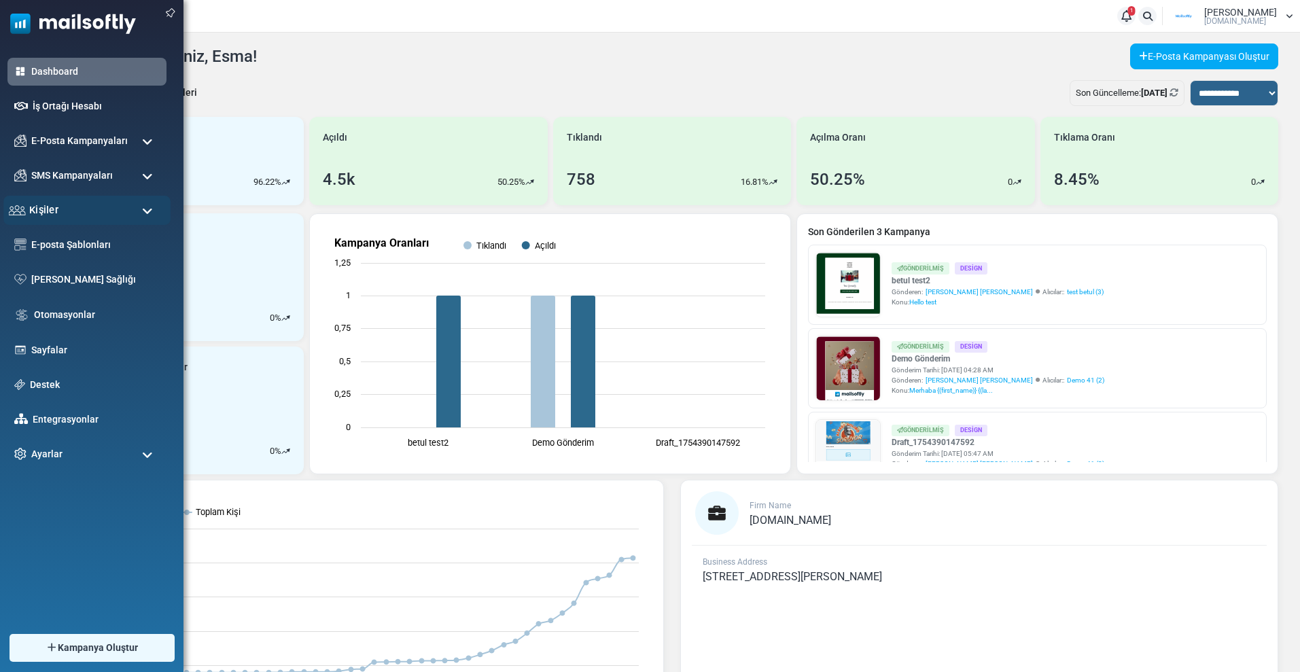
click at [69, 209] on div "Kişiler" at bounding box center [86, 210] width 167 height 29
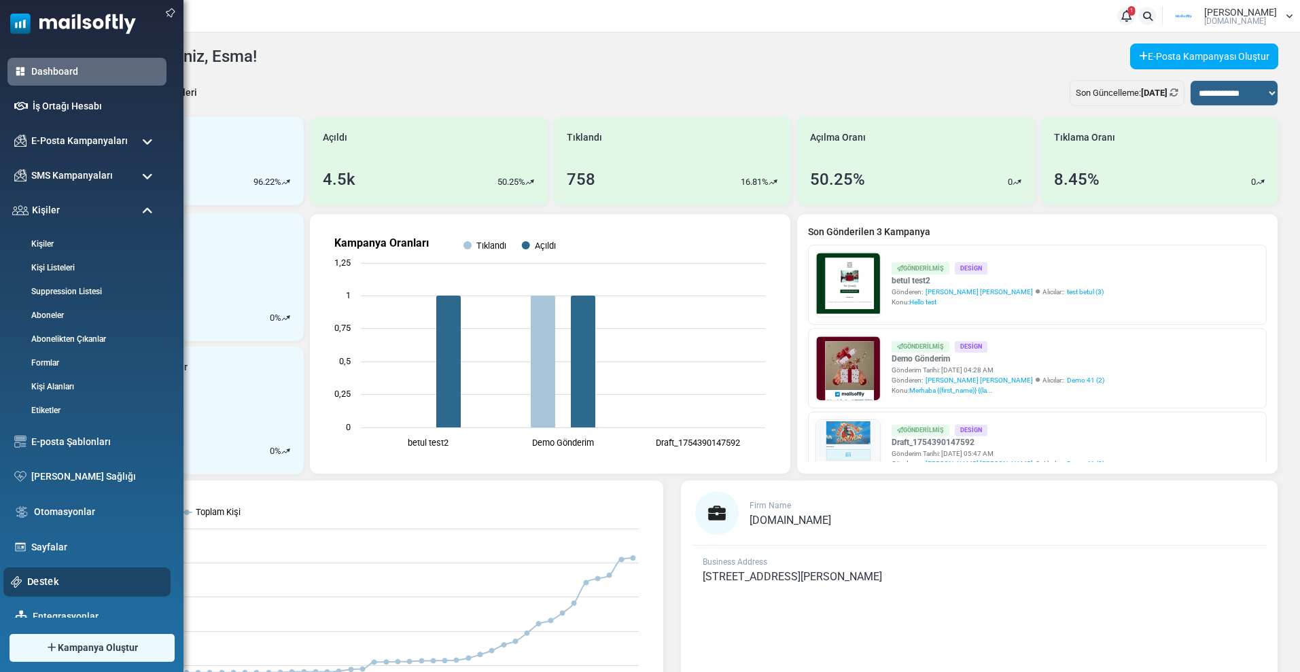
click at [43, 580] on link "Destek" at bounding box center [95, 581] width 136 height 15
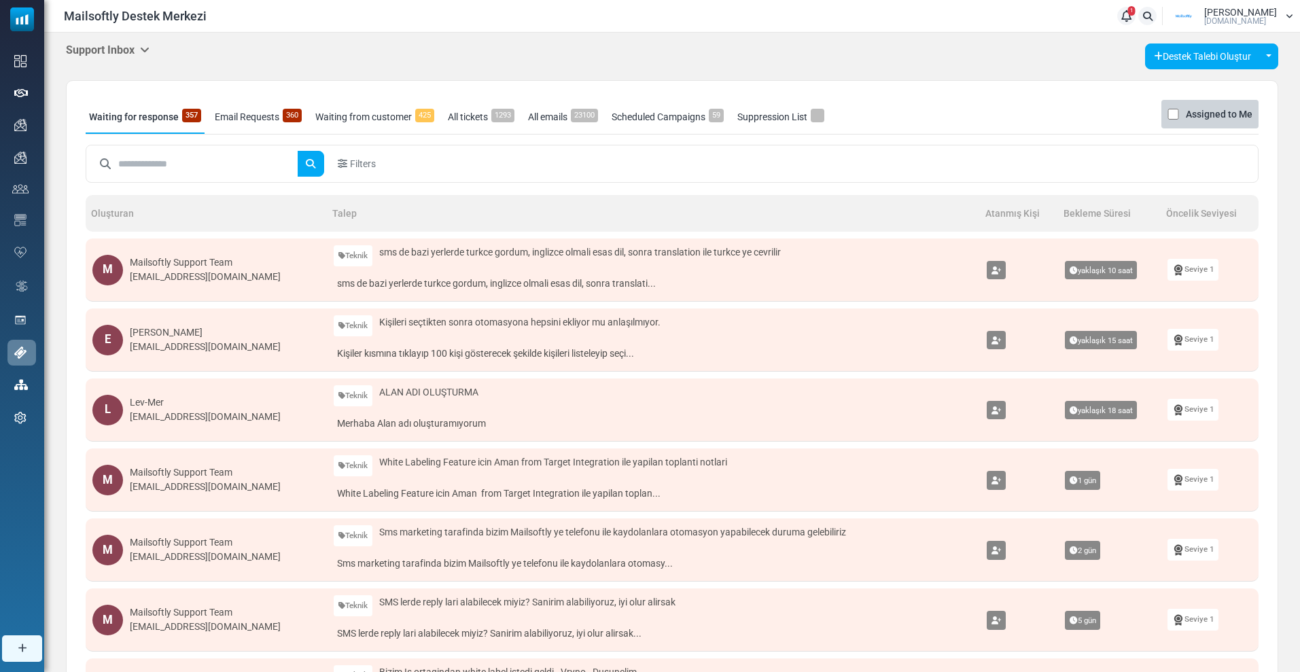
click at [177, 166] on input "text" at bounding box center [207, 164] width 179 height 26
click at [111, 52] on h5 "Support Inbox" at bounding box center [108, 49] width 84 height 13
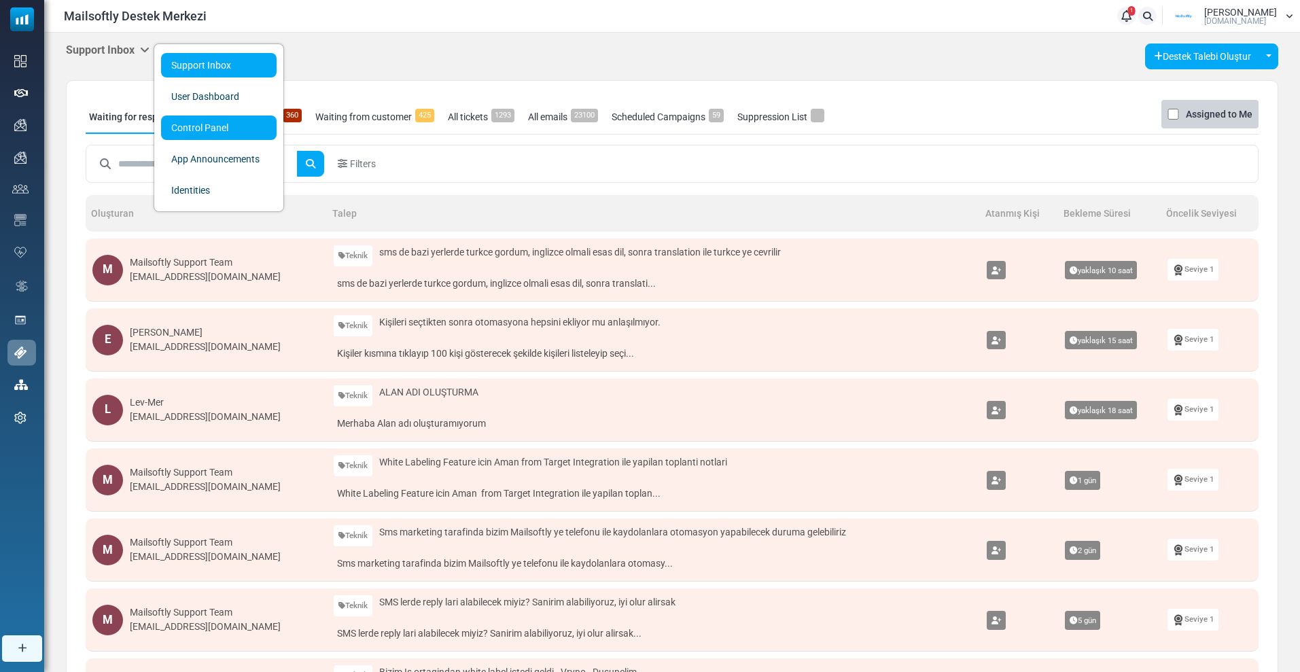
click at [194, 120] on link "Control Panel" at bounding box center [219, 128] width 116 height 24
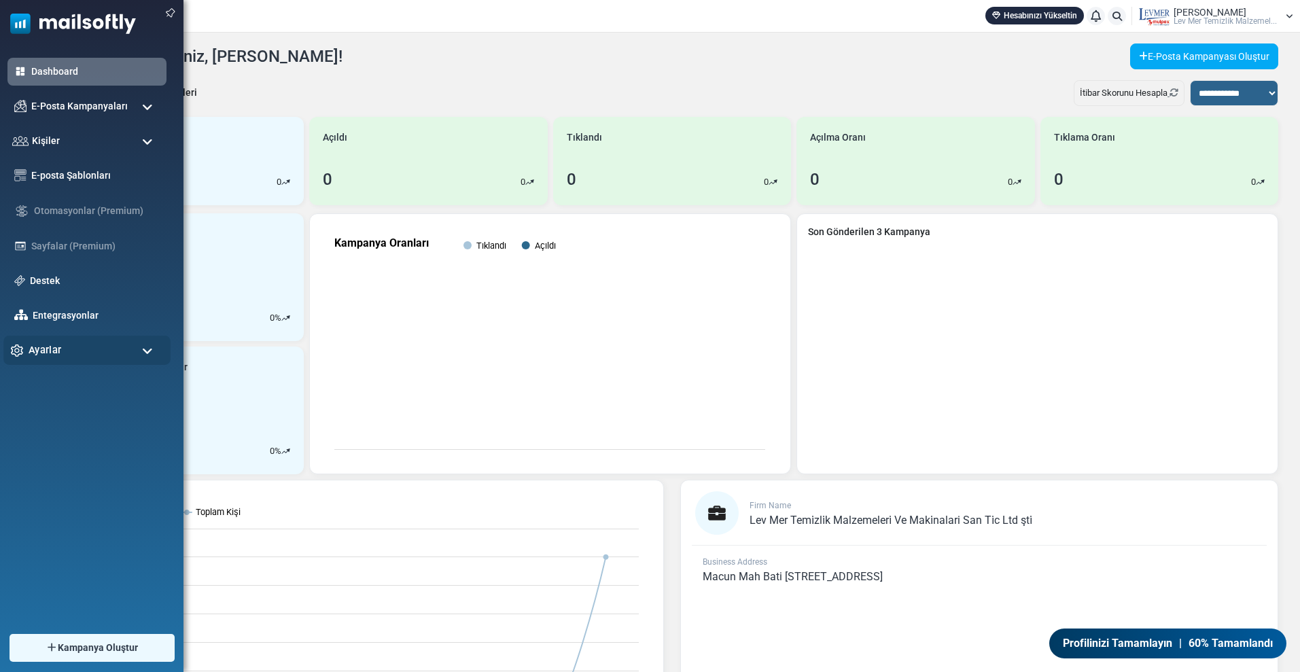
click at [80, 346] on div "Ayarlar" at bounding box center [86, 350] width 167 height 29
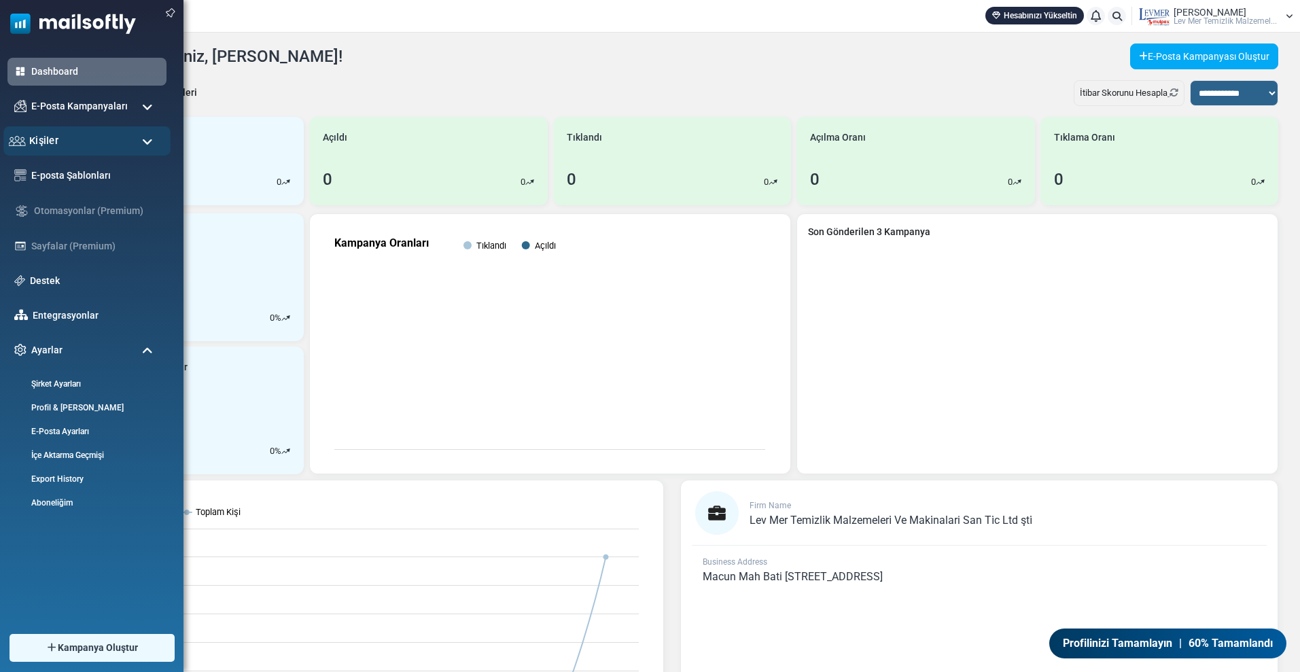
click at [49, 138] on span "Kişiler" at bounding box center [43, 140] width 29 height 15
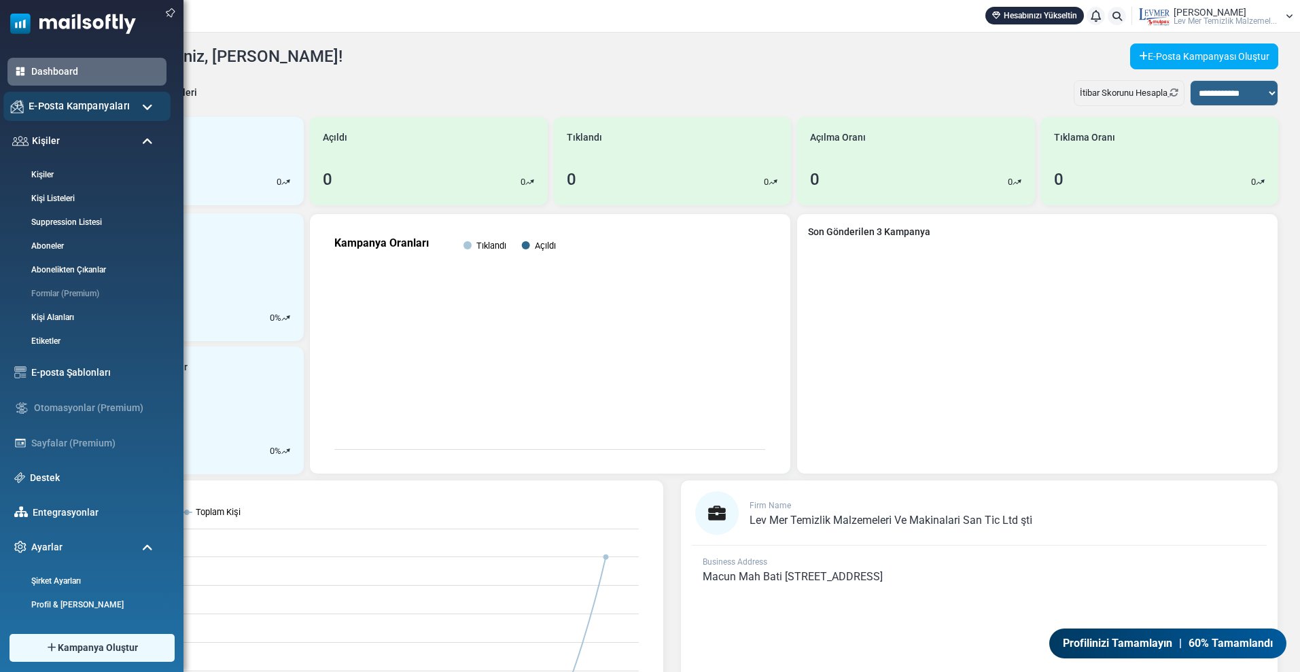
click at [51, 96] on div "E-Posta Kampanyaları" at bounding box center [86, 106] width 167 height 29
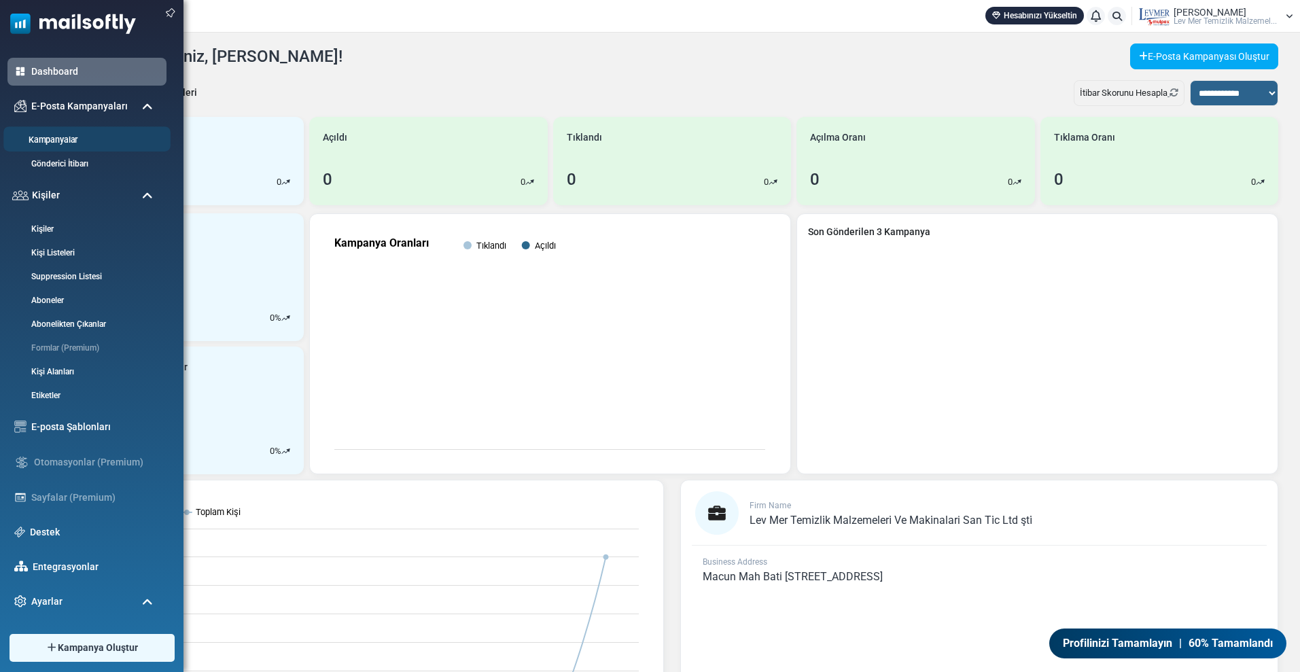
click at [65, 139] on link "Kampanyalar" at bounding box center [84, 140] width 163 height 13
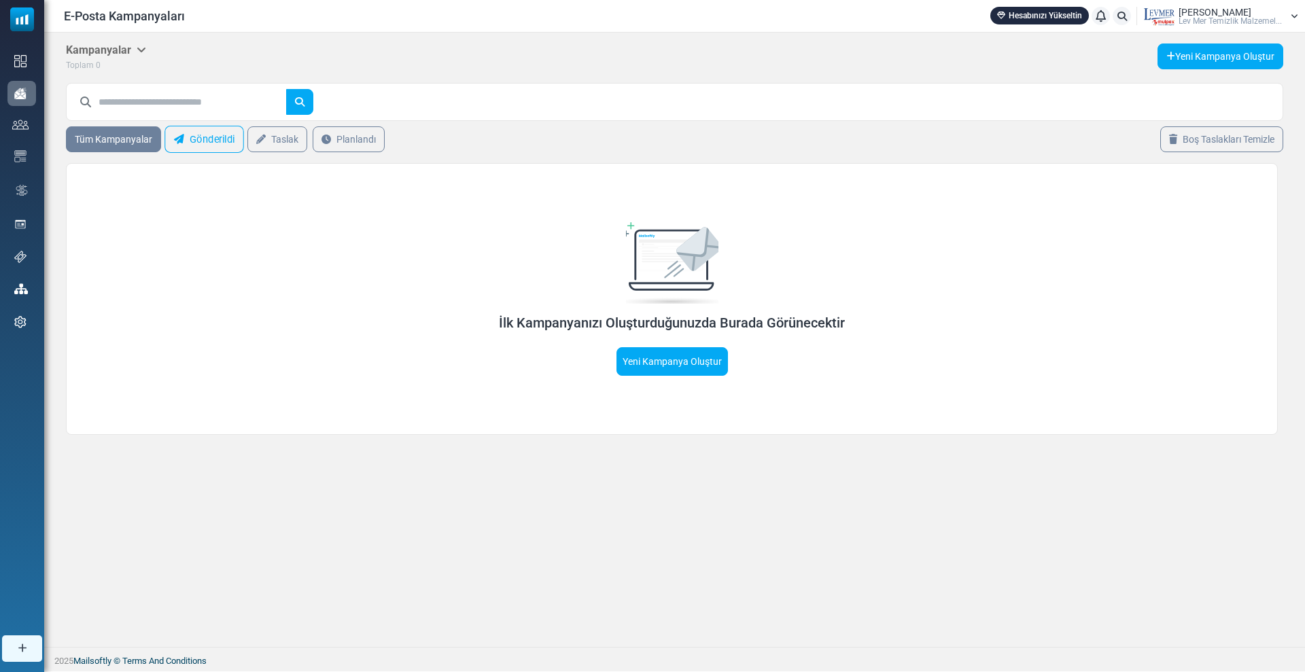
click at [188, 137] on link "Gönderildi" at bounding box center [204, 139] width 80 height 27
click at [107, 50] on h5 "Kampanyalar" at bounding box center [106, 49] width 80 height 13
click at [196, 91] on link "E-posta Şablonları" at bounding box center [214, 96] width 116 height 24
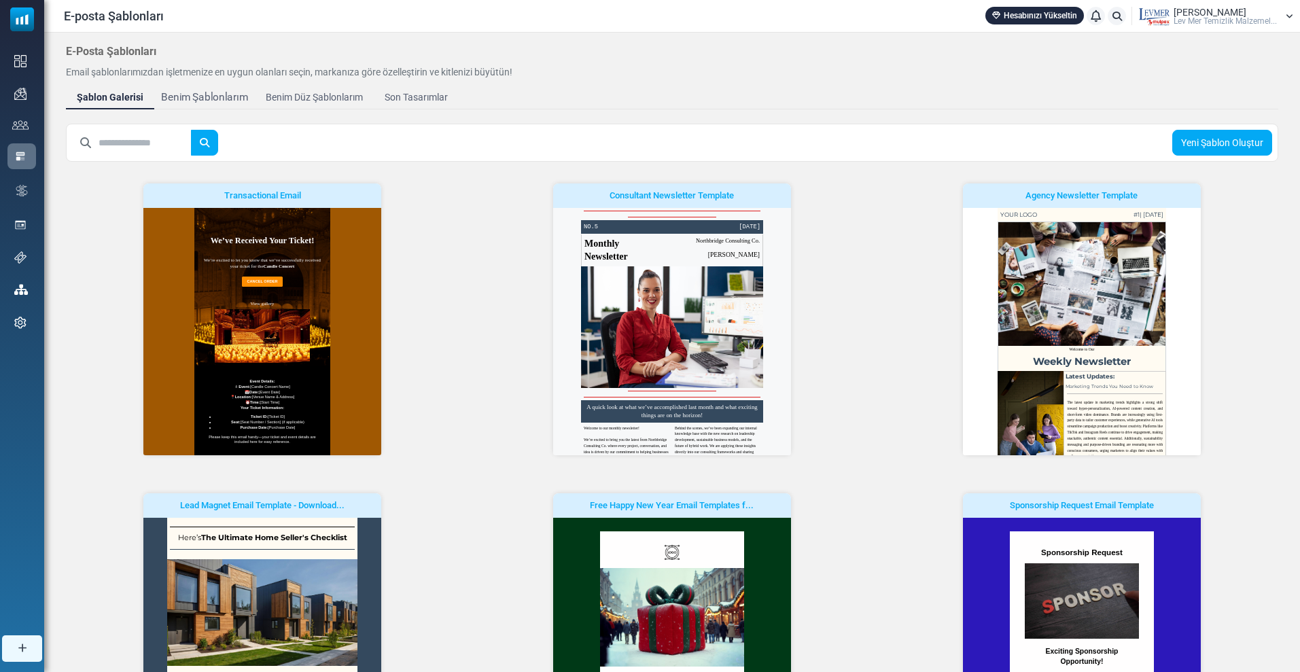
click at [219, 90] on div "Benim Şablonlarım" at bounding box center [204, 98] width 87 height 16
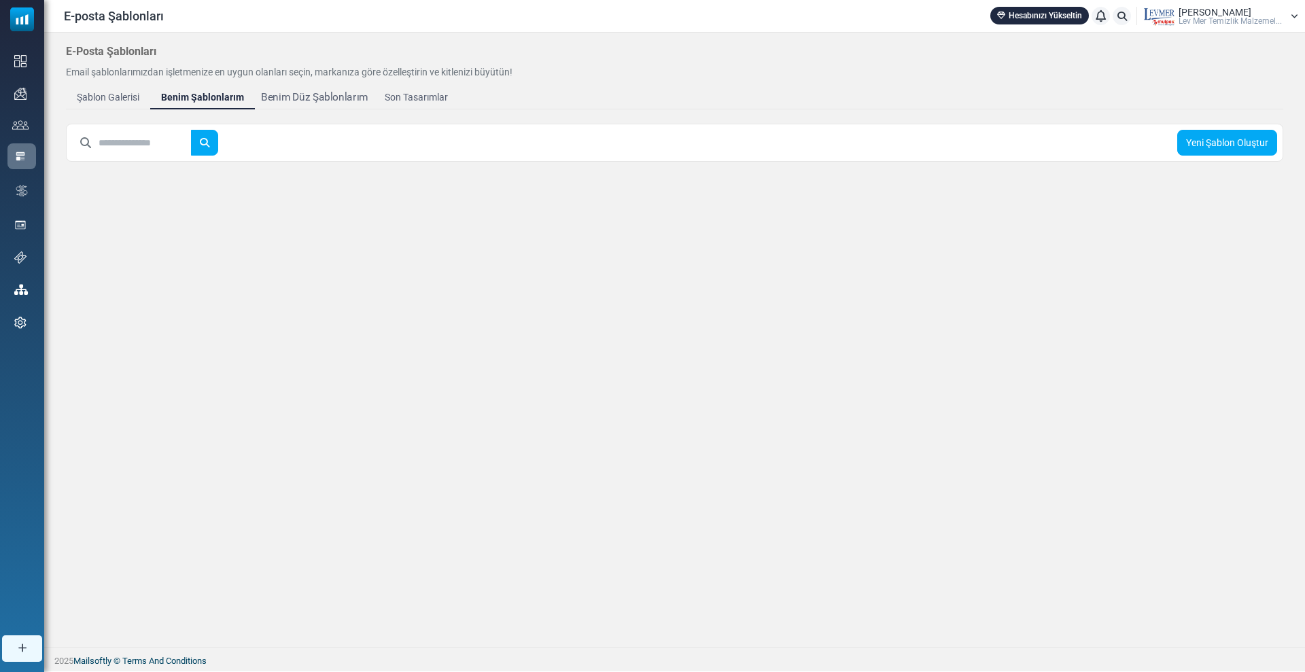
click at [323, 92] on div "Benim Düz Şablonlarım" at bounding box center [314, 98] width 107 height 16
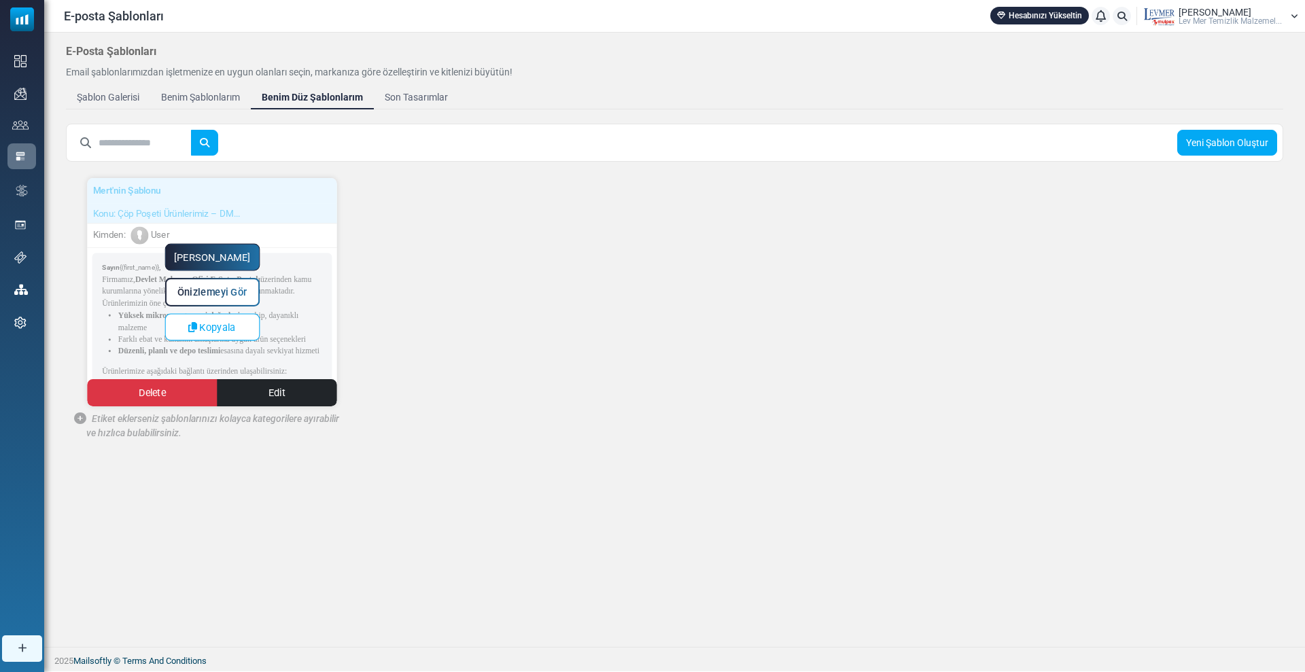
click at [225, 251] on link "[PERSON_NAME]" at bounding box center [211, 257] width 95 height 27
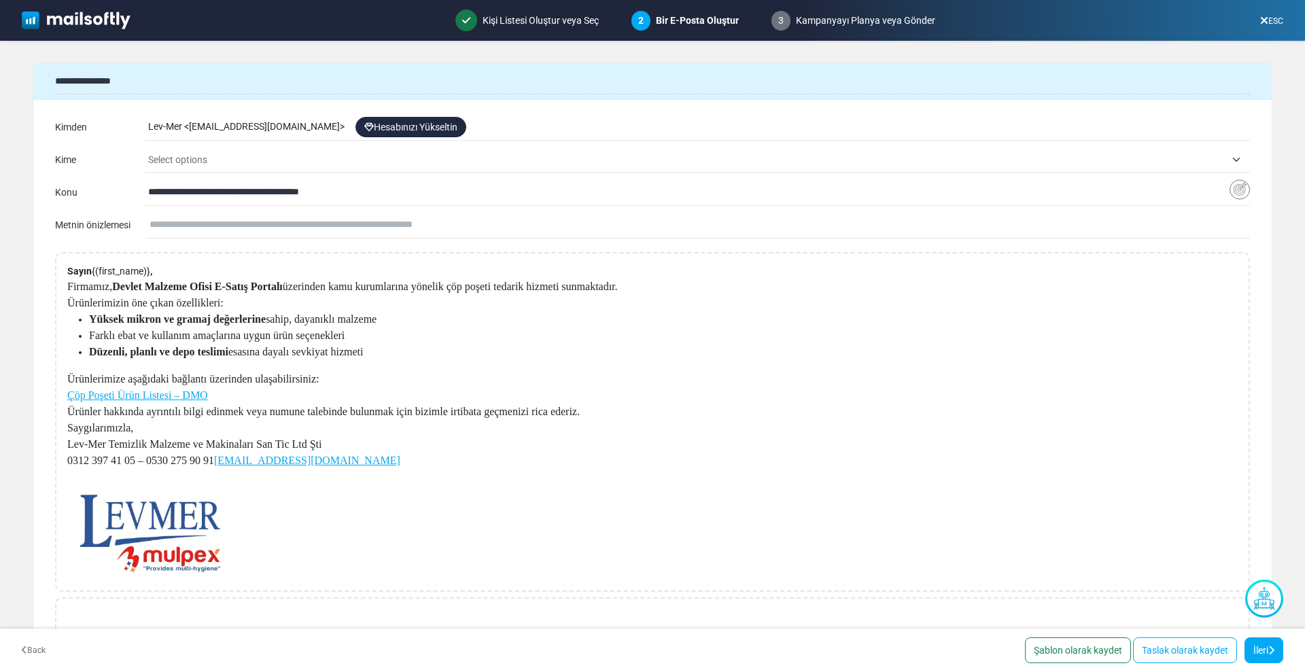
click at [165, 160] on span "Select options" at bounding box center [177, 159] width 59 height 11
click at [239, 233] on input "text" at bounding box center [700, 225] width 1100 height 26
click at [618, 396] on p "Ürünlerimize aşağıdaki bağlantı üzerinden ulaşabilirsiniz: Çöp Poşeti Ürün List…" at bounding box center [342, 387] width 551 height 33
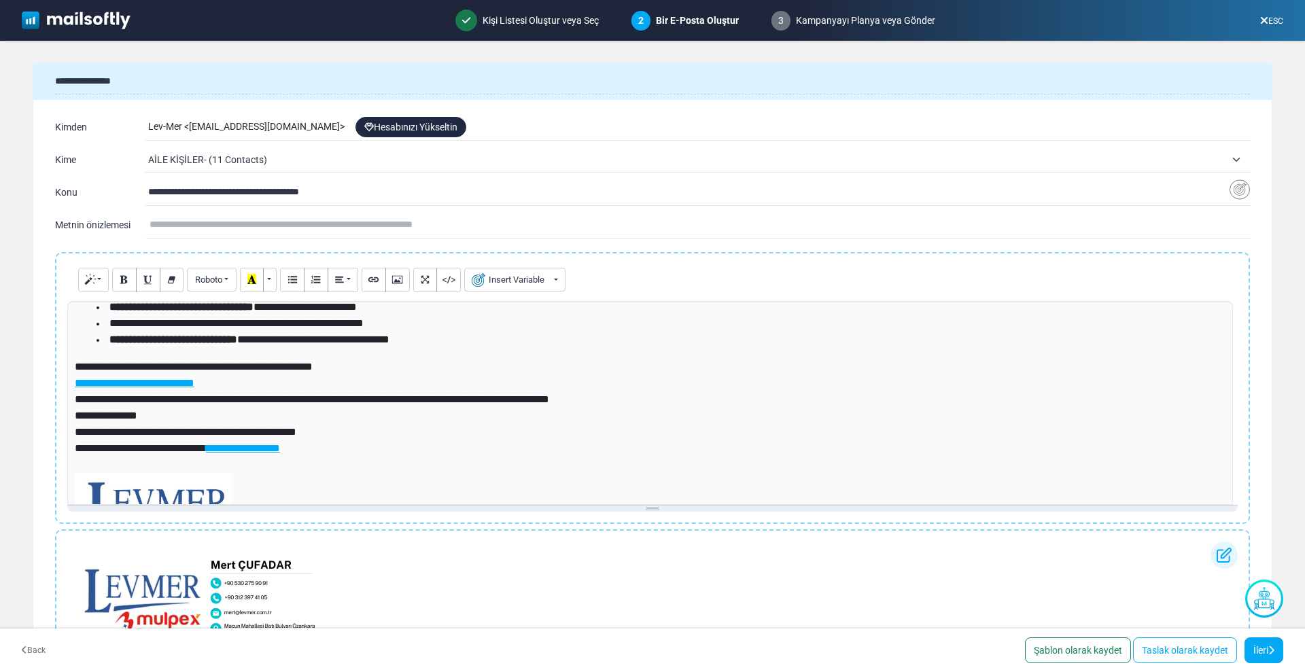
scroll to position [85, 0]
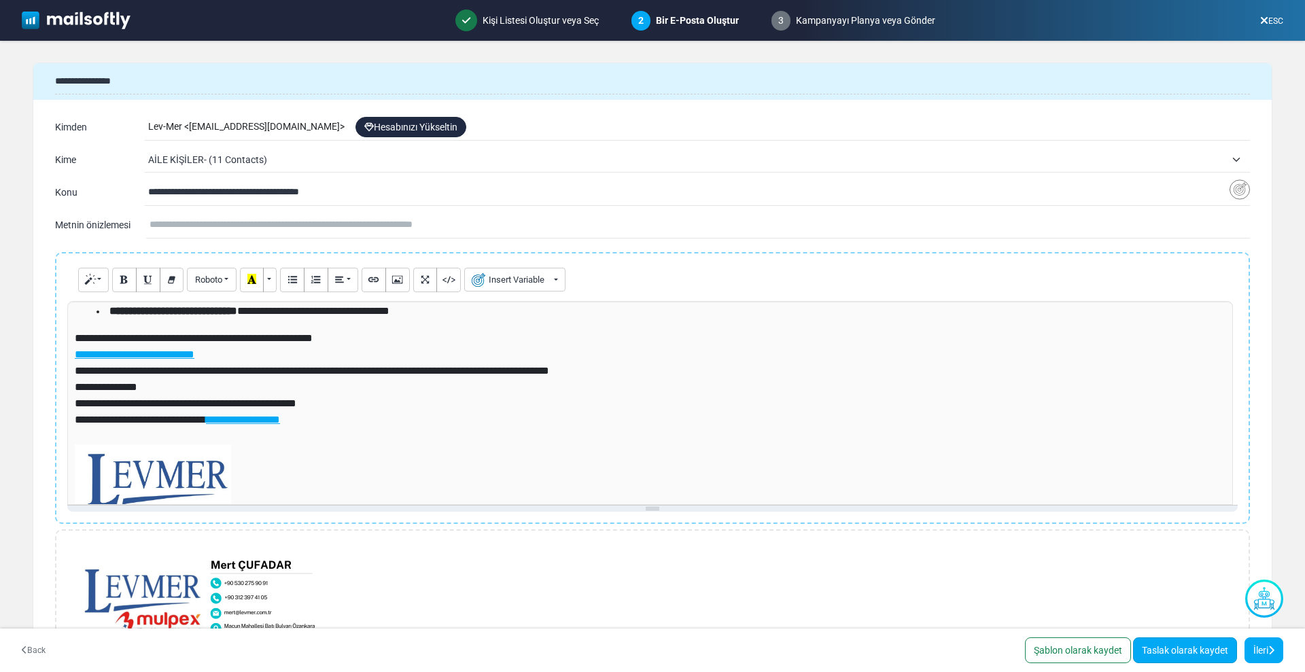
click at [1165, 648] on link "Taslak olarak kaydet" at bounding box center [1185, 651] width 104 height 26
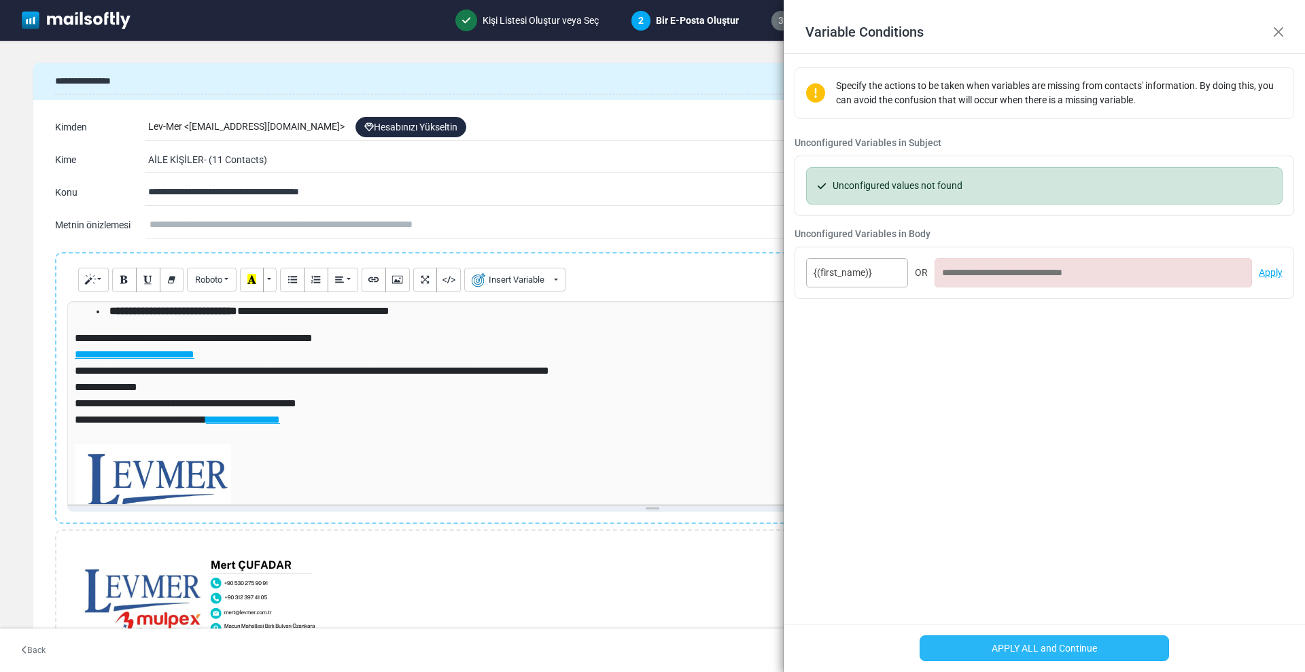
click at [1039, 642] on button "APPLY ALL and Continue" at bounding box center [1045, 648] width 250 height 26
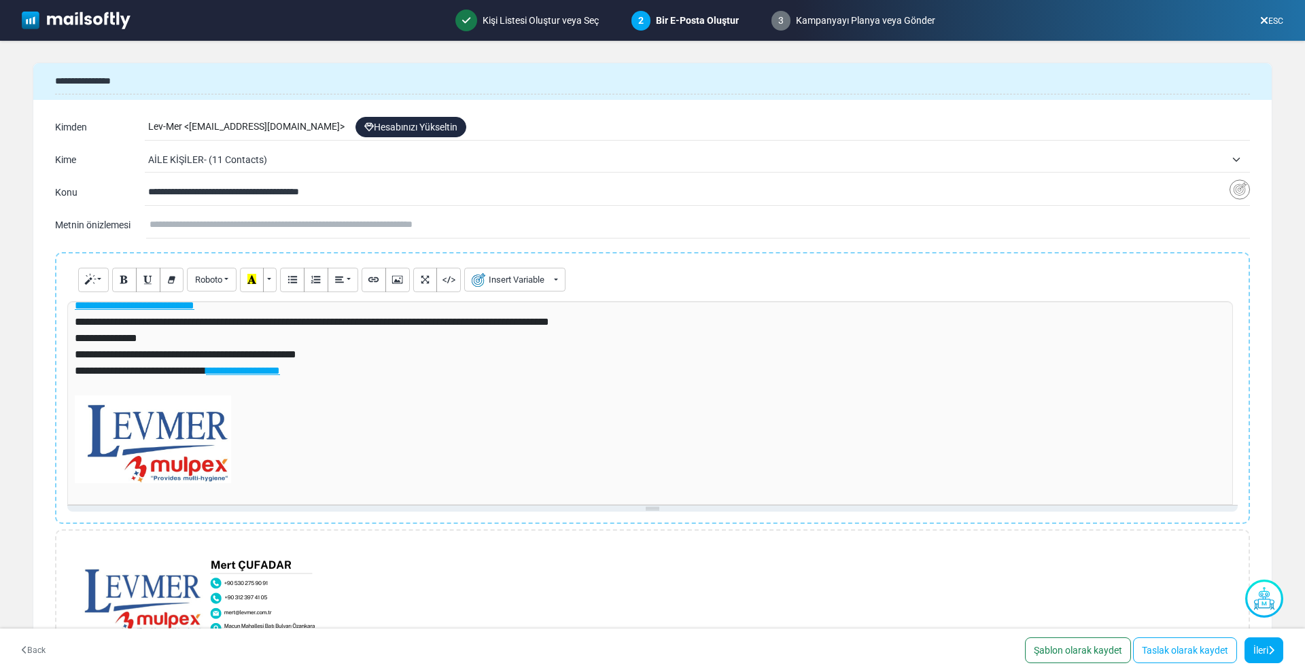
scroll to position [75, 0]
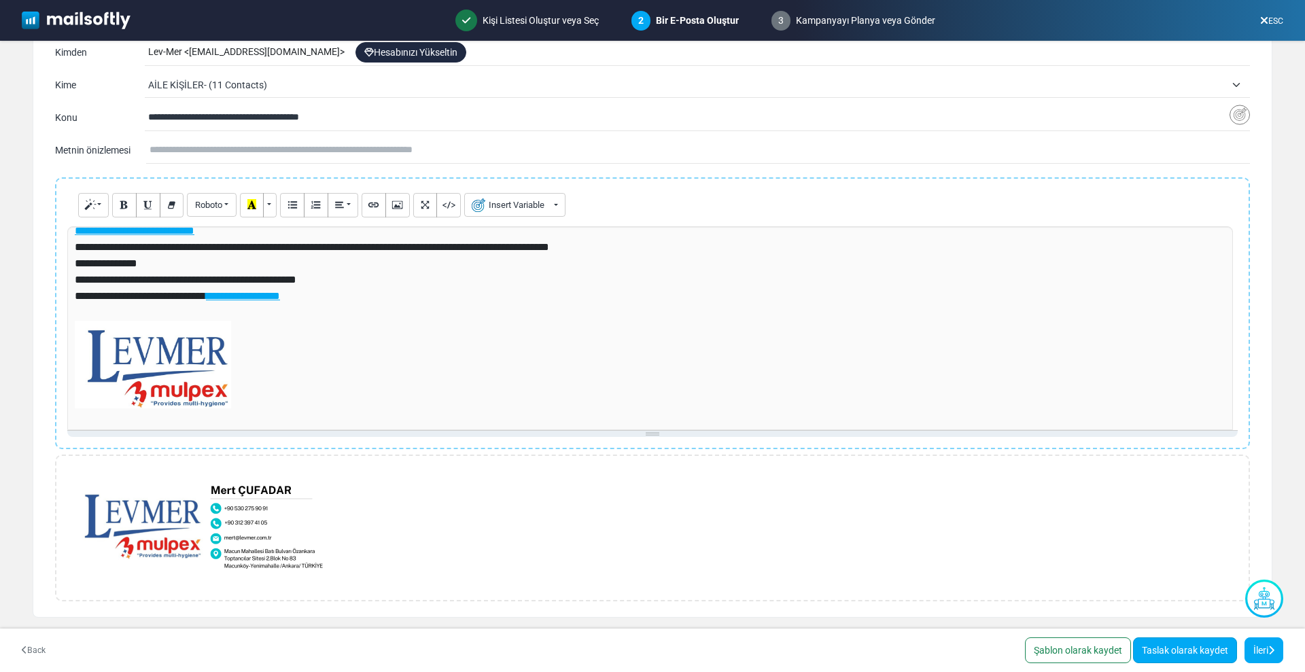
click at [1188, 654] on link "Taslak olarak kaydet" at bounding box center [1185, 651] width 104 height 26
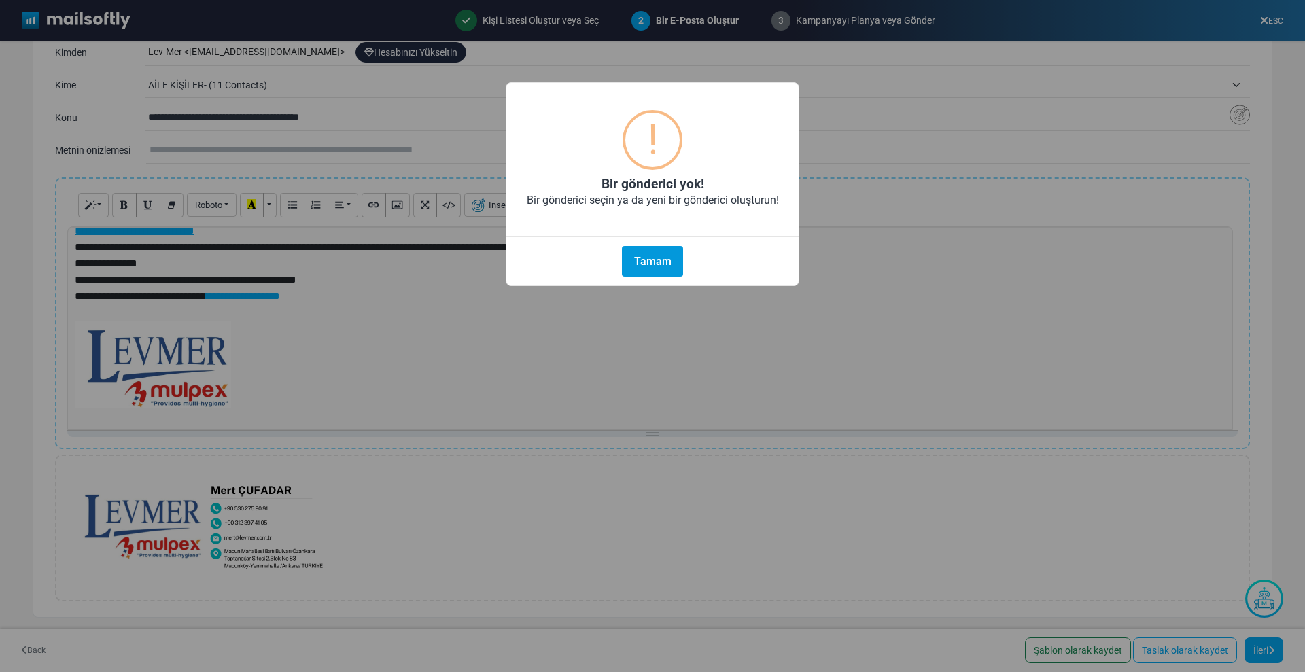
click at [660, 268] on button "Tamam" at bounding box center [652, 261] width 61 height 31
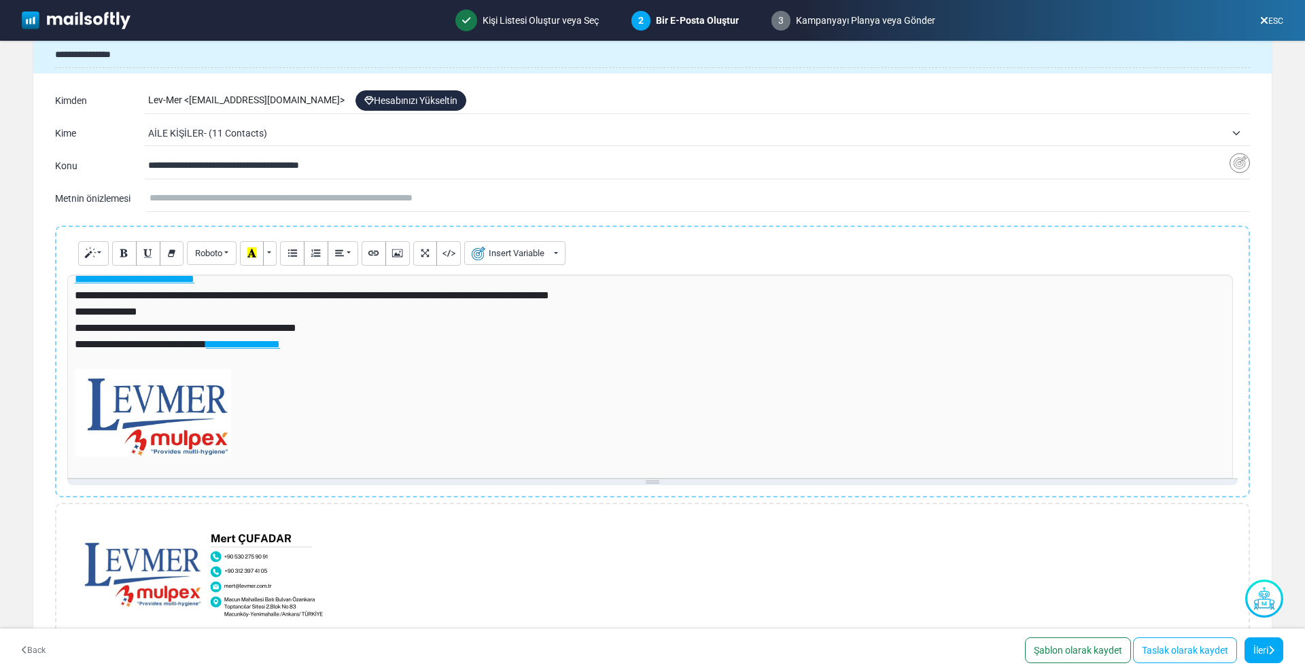
scroll to position [0, 0]
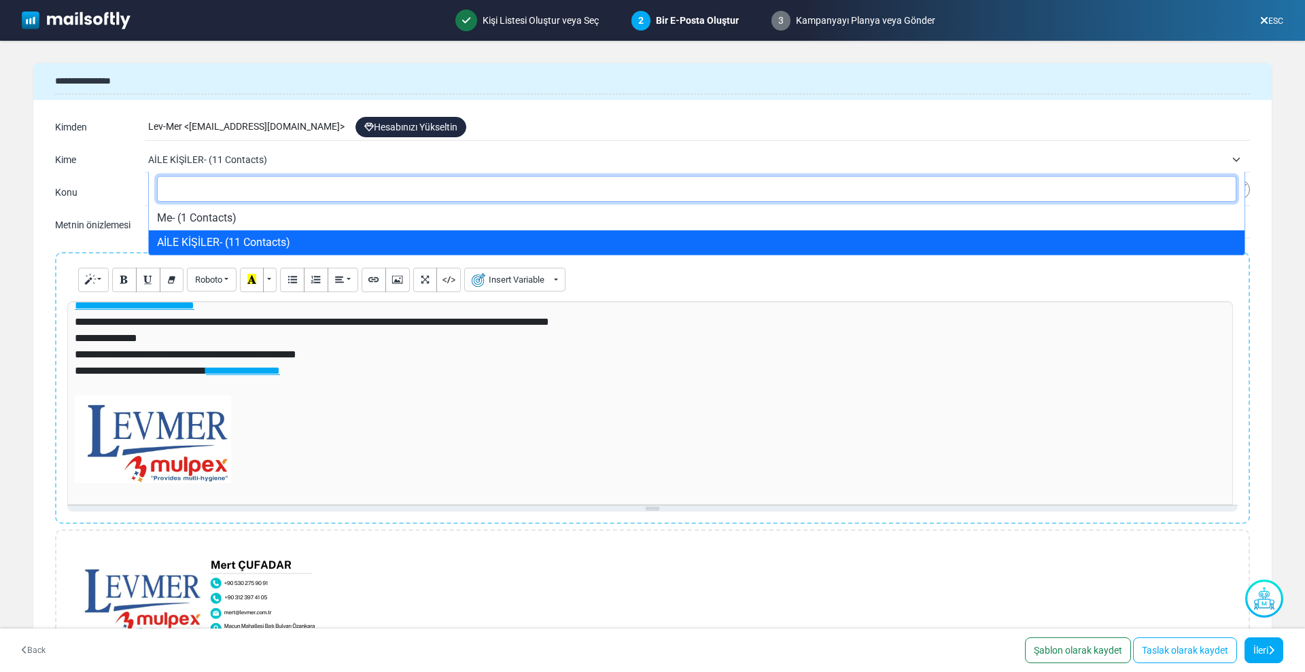
click at [166, 154] on span "AİLE KİŞİLER- (11 Contacts)" at bounding box center [686, 160] width 1077 height 16
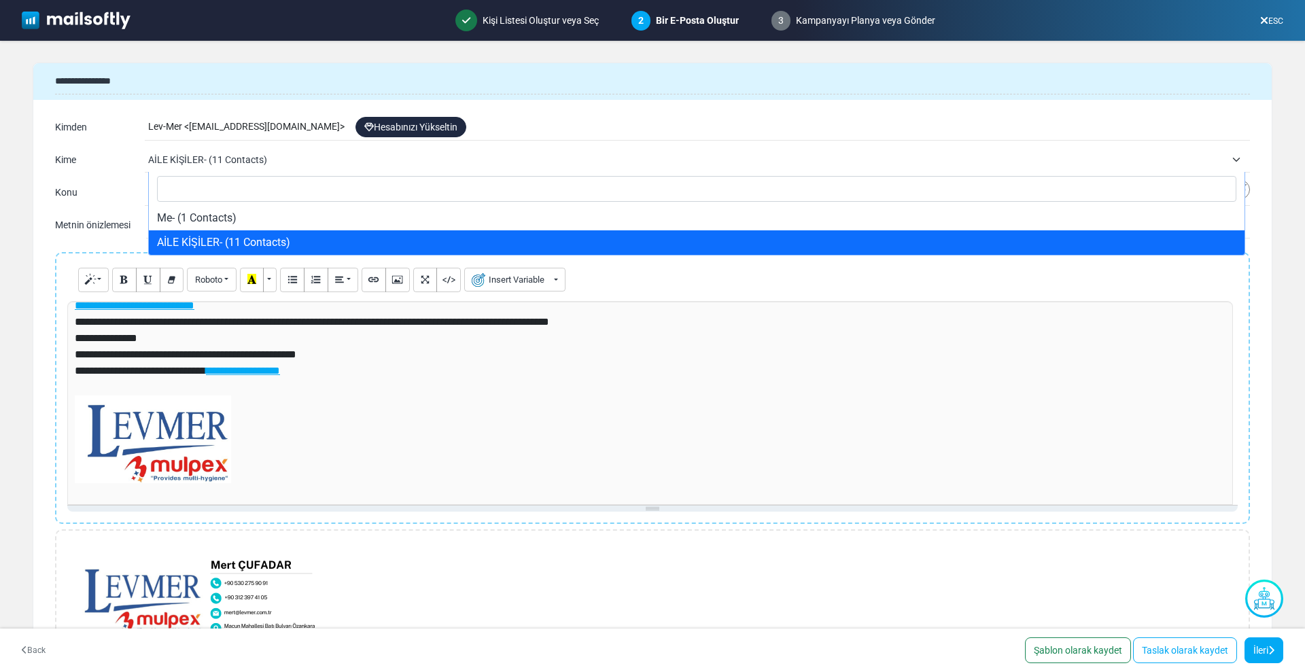
click at [166, 154] on span "AİLE KİŞİLER- (11 Contacts)" at bounding box center [686, 160] width 1077 height 16
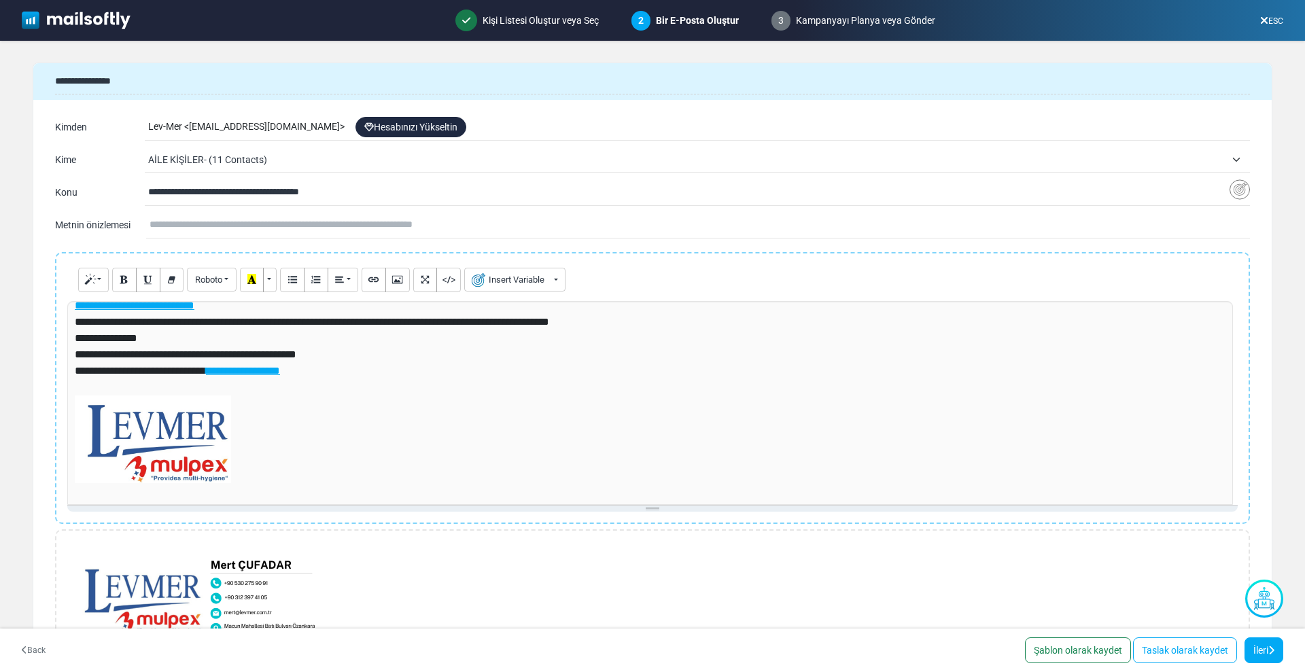
click at [175, 128] on div "Lev-Mer < info-levmer-com@cc.mailsends.net > Hesabınızı Yükseltin" at bounding box center [699, 127] width 1102 height 26
click at [293, 130] on div "Lev-Mer < info-levmer-com@cc.mailsends.net > Hesabınızı Yükseltin" at bounding box center [699, 127] width 1102 height 26
click at [192, 133] on div "Lev-Mer < info-levmer-com@cc.mailsends.net > Hesabınızı Yükseltin" at bounding box center [699, 127] width 1102 height 26
click at [170, 128] on div "Lev-Mer < info-levmer-com@cc.mailsends.net > Hesabınızı Yükseltin" at bounding box center [699, 127] width 1102 height 26
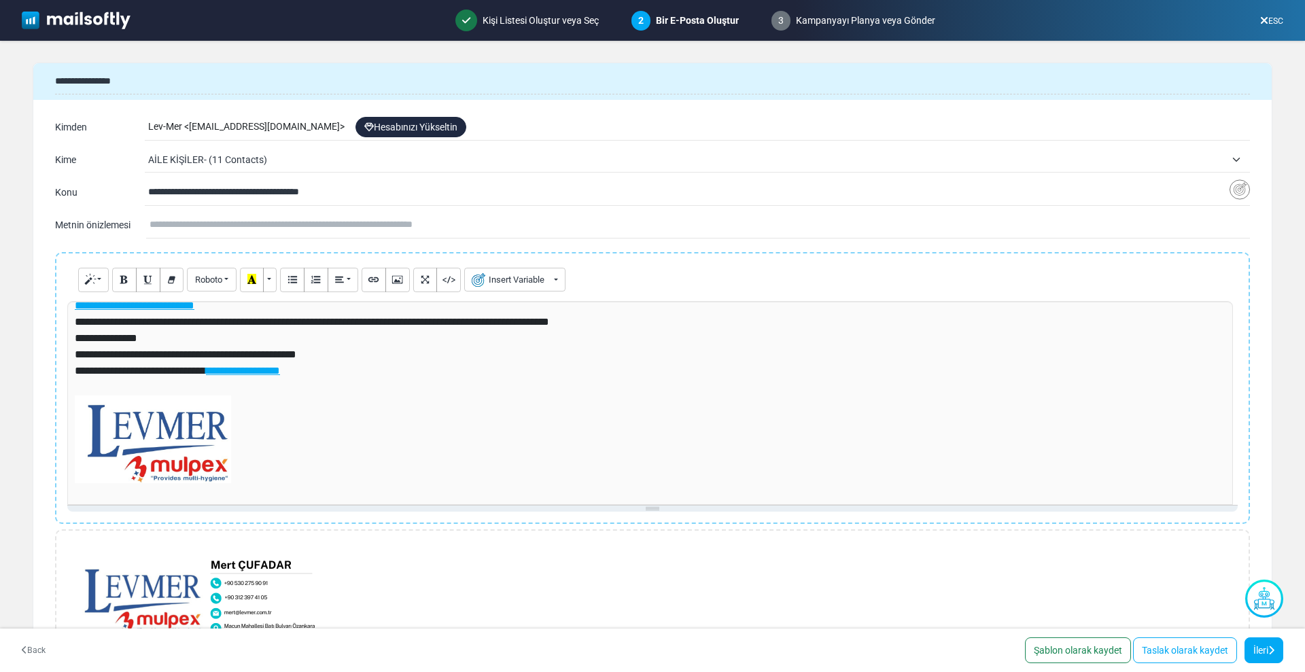
click at [189, 164] on span "AİLE KİŞİLER- (11 Contacts)" at bounding box center [686, 160] width 1077 height 16
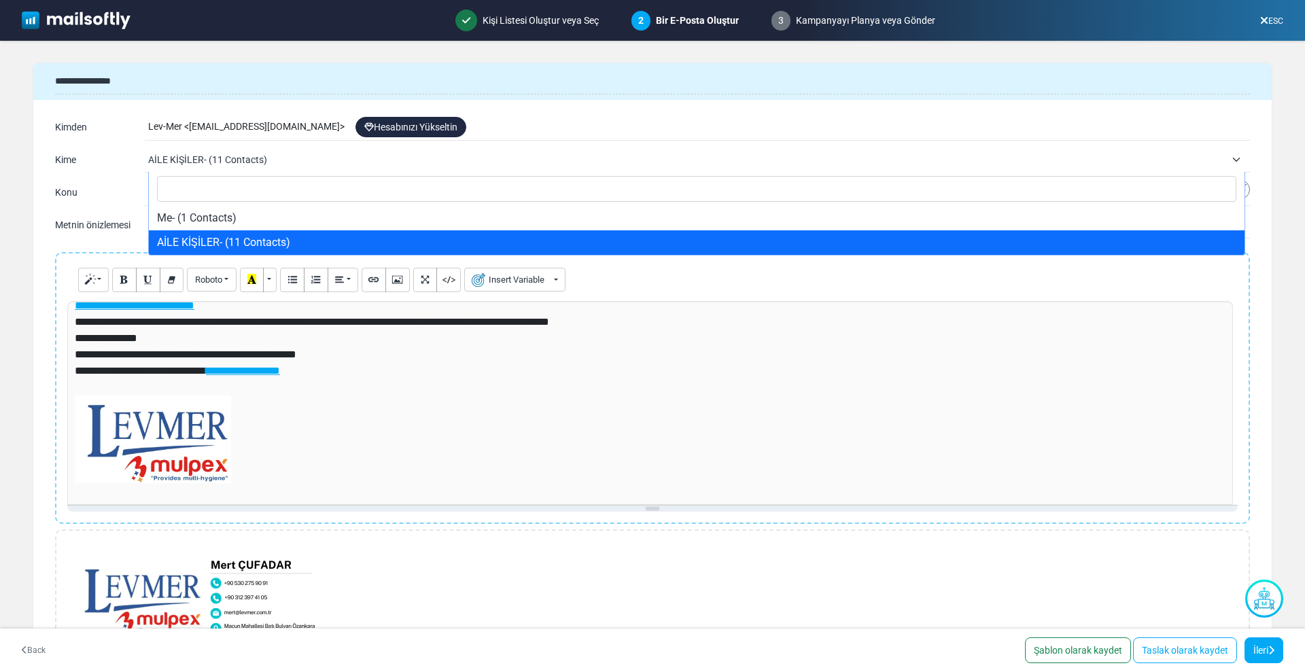
click at [215, 157] on span "AİLE KİŞİLER- (11 Contacts)" at bounding box center [686, 160] width 1077 height 16
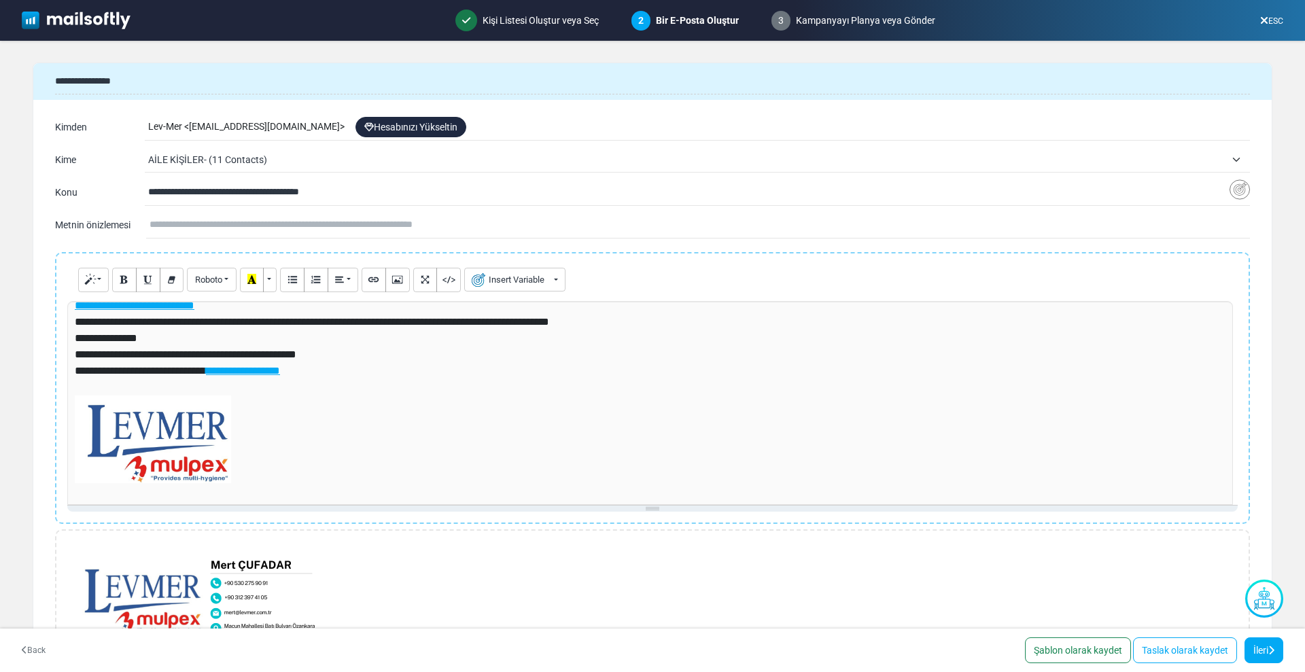
click at [179, 196] on input "**********" at bounding box center [688, 192] width 1081 height 26
click at [1257, 651] on link "İleri" at bounding box center [1263, 651] width 39 height 26
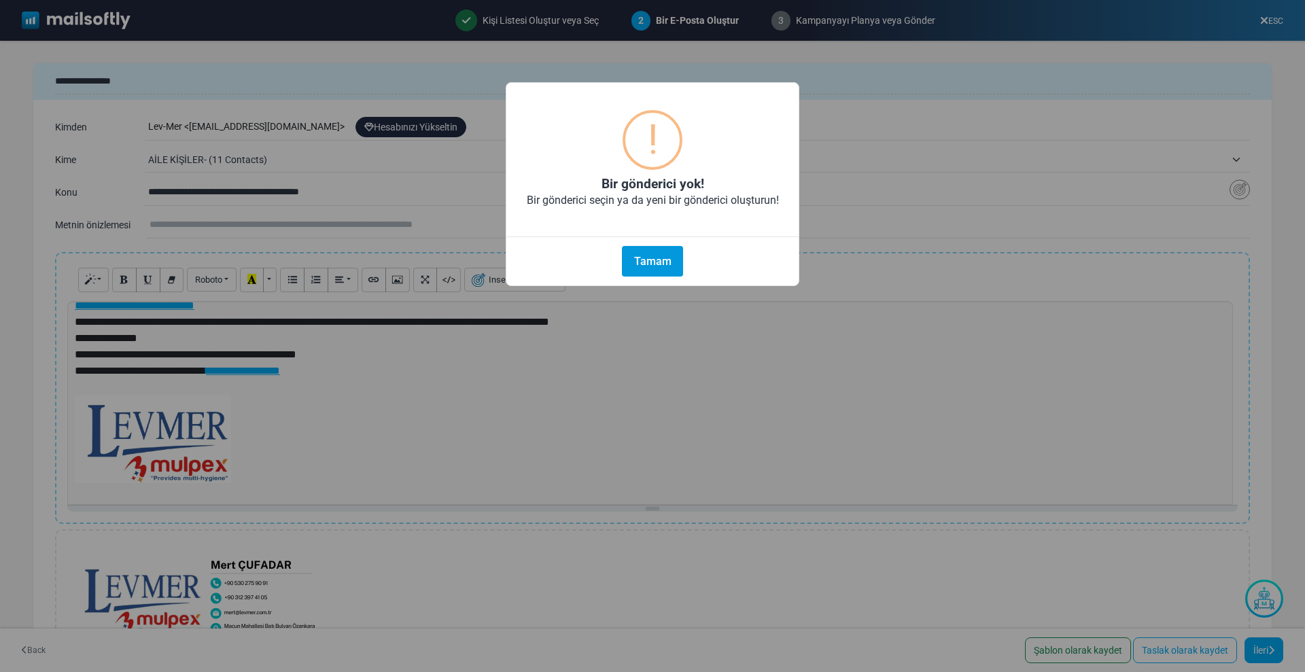
click at [657, 265] on button "Tamam" at bounding box center [652, 261] width 61 height 31
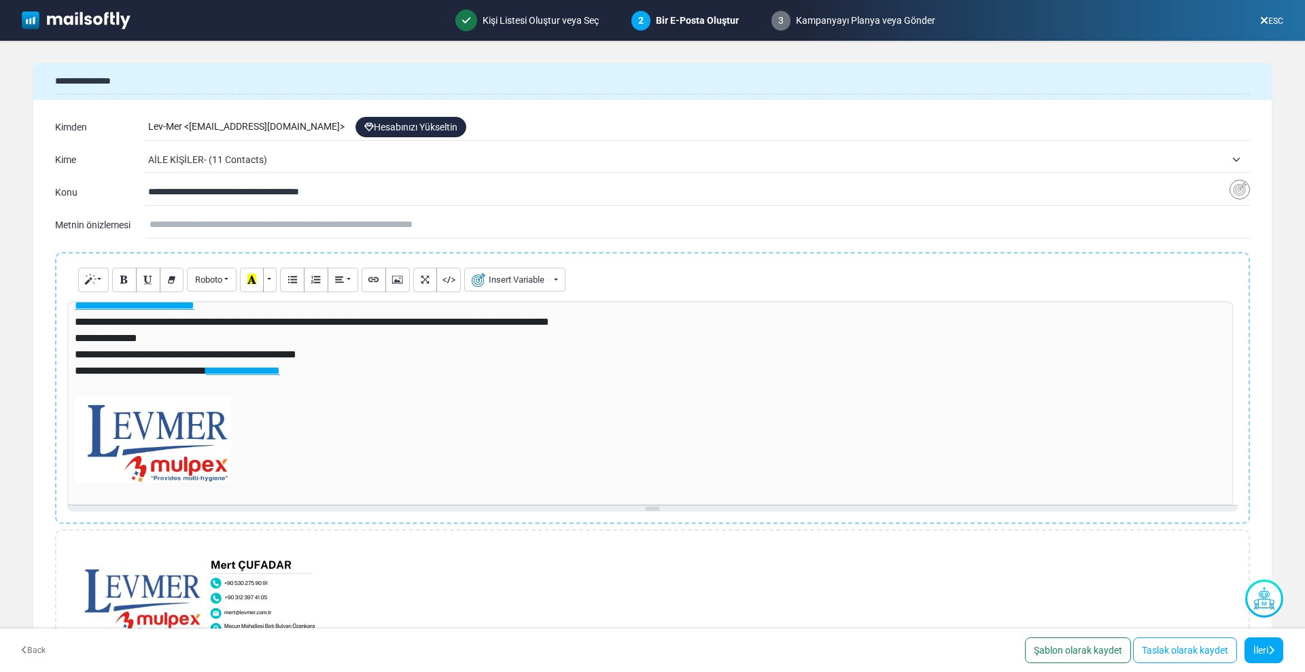
click at [190, 164] on span "AİLE KİŞİLER- (11 Contacts)" at bounding box center [686, 160] width 1077 height 16
click at [1266, 648] on link "İleri" at bounding box center [1263, 651] width 39 height 26
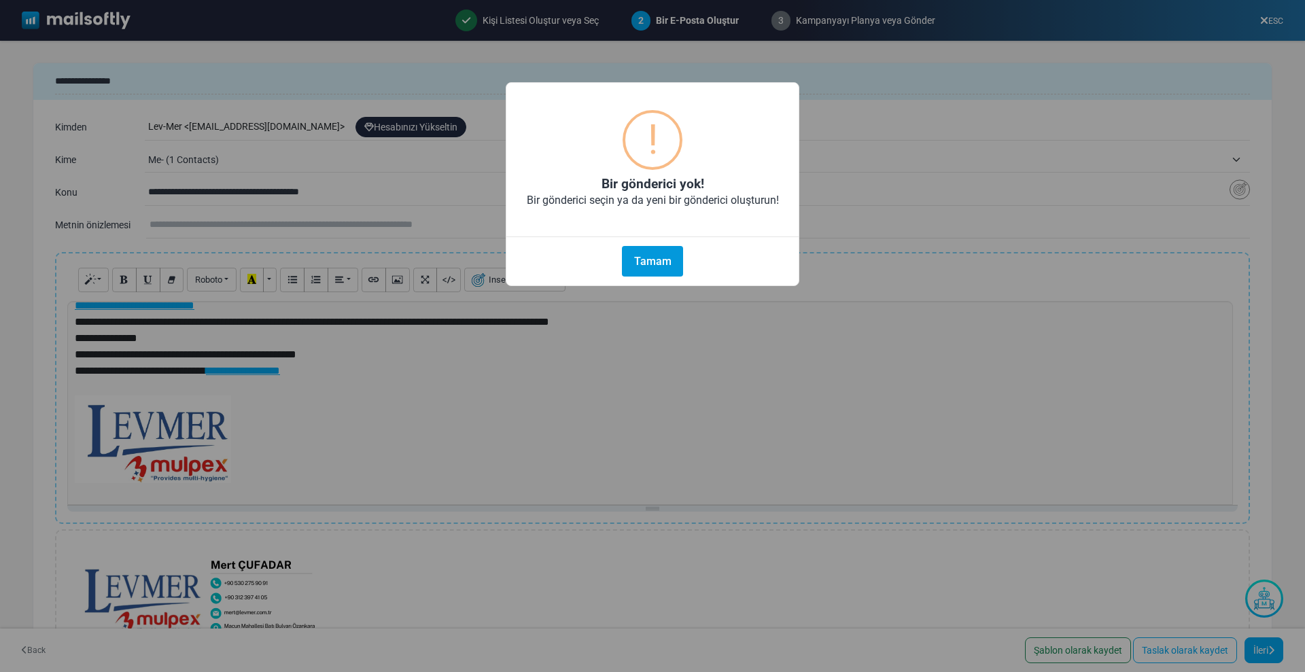
click at [635, 262] on button "Tamam" at bounding box center [652, 261] width 61 height 31
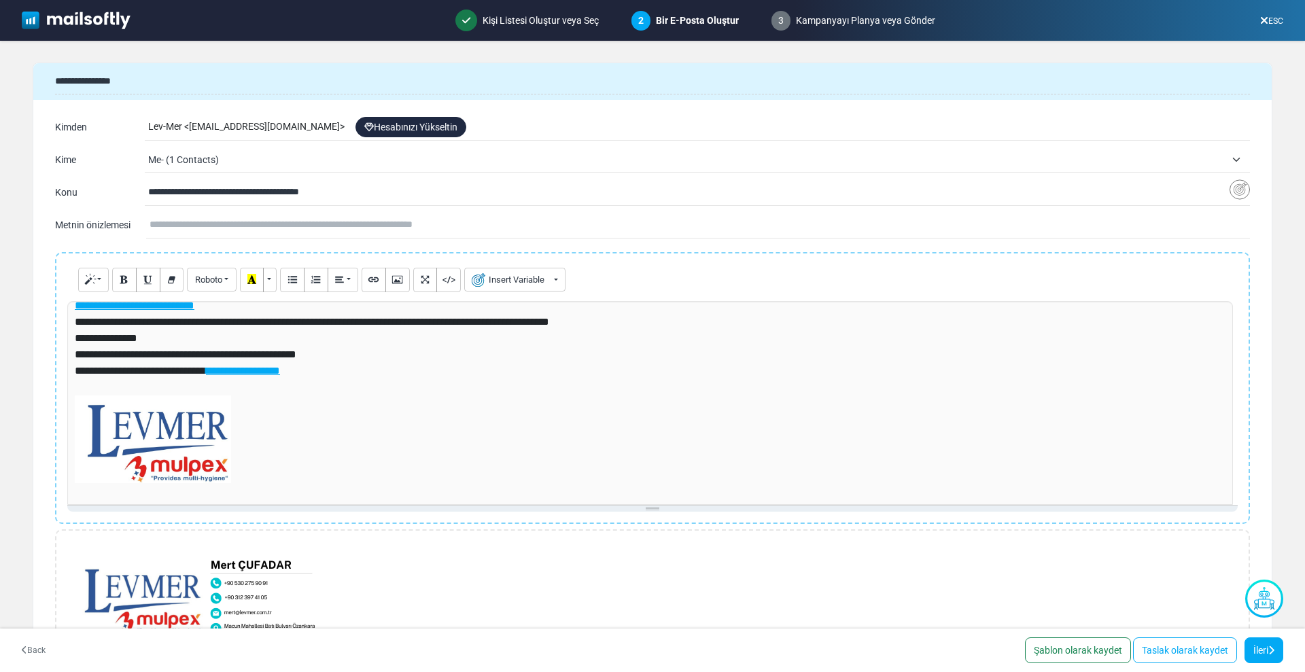
click at [232, 125] on div "Lev-Mer < info-levmer-com@cc.mailsends.net > Hesabınızı Yükseltin" at bounding box center [699, 127] width 1102 height 26
click at [618, 228] on input "text" at bounding box center [700, 225] width 1100 height 26
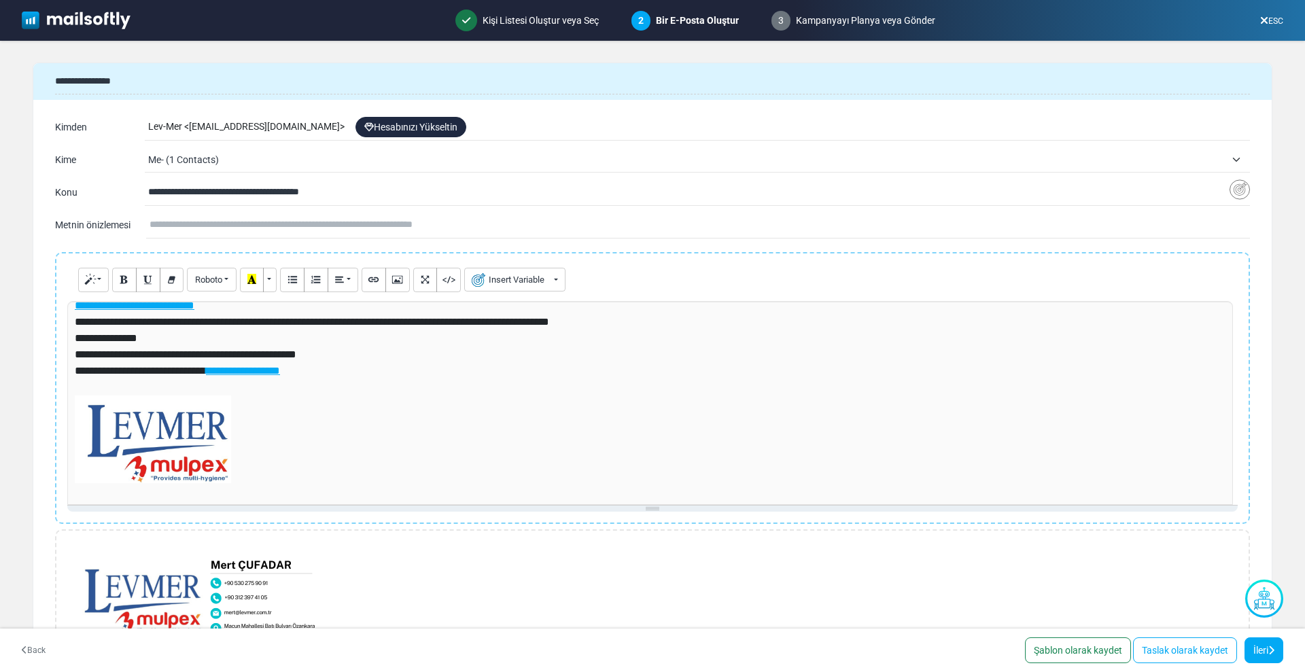
click at [1261, 21] on icon at bounding box center [1264, 20] width 8 height 1
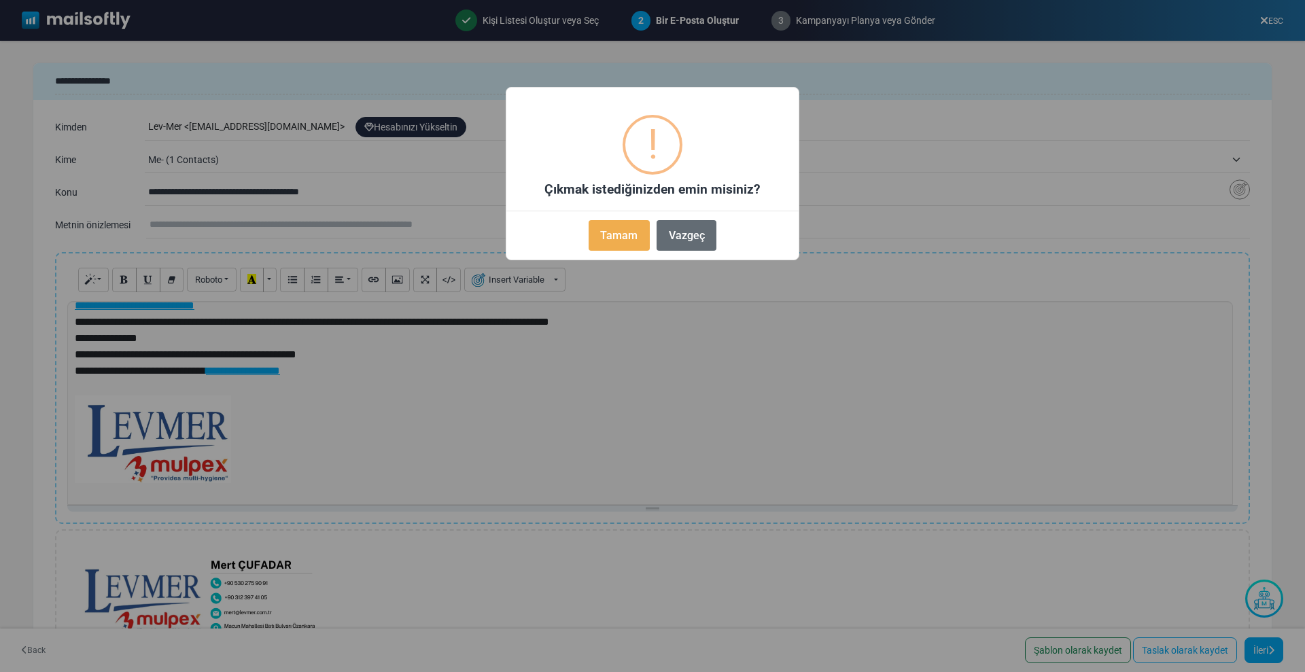
click at [703, 238] on button "Vazgeç" at bounding box center [687, 235] width 60 height 31
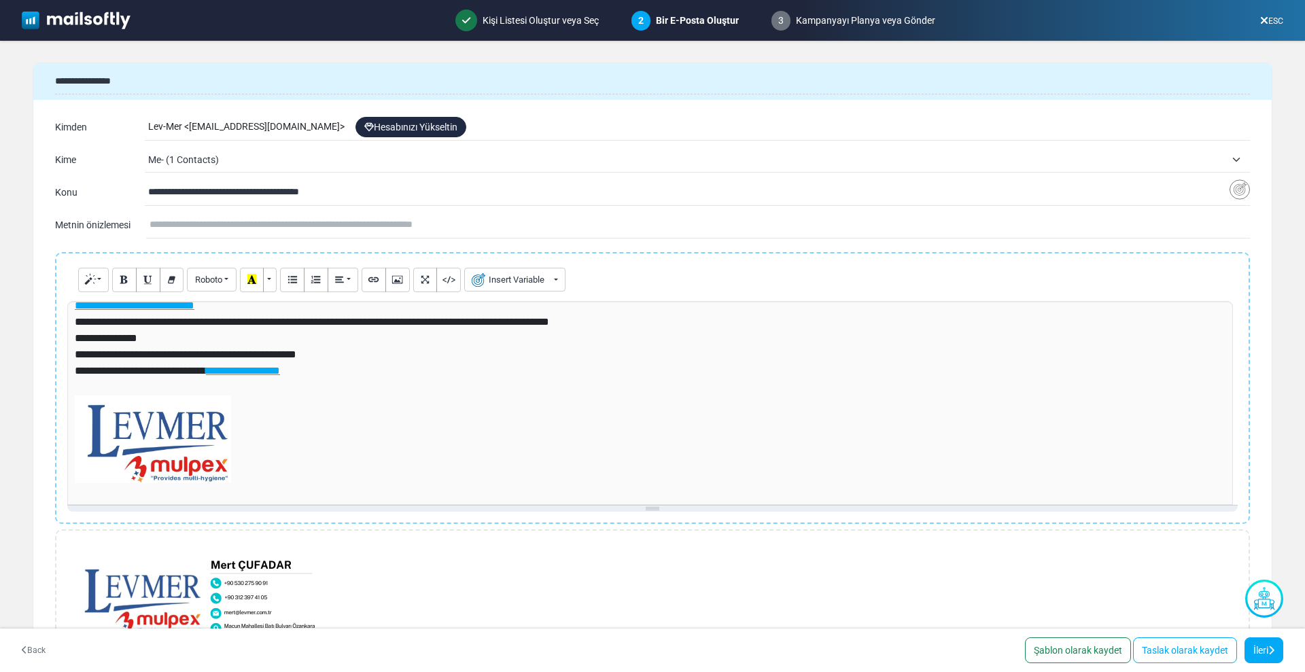
click at [193, 130] on div "Lev-Mer < info-levmer-com@cc.mailsends.net > Hesabınızı Yükseltin" at bounding box center [699, 127] width 1102 height 26
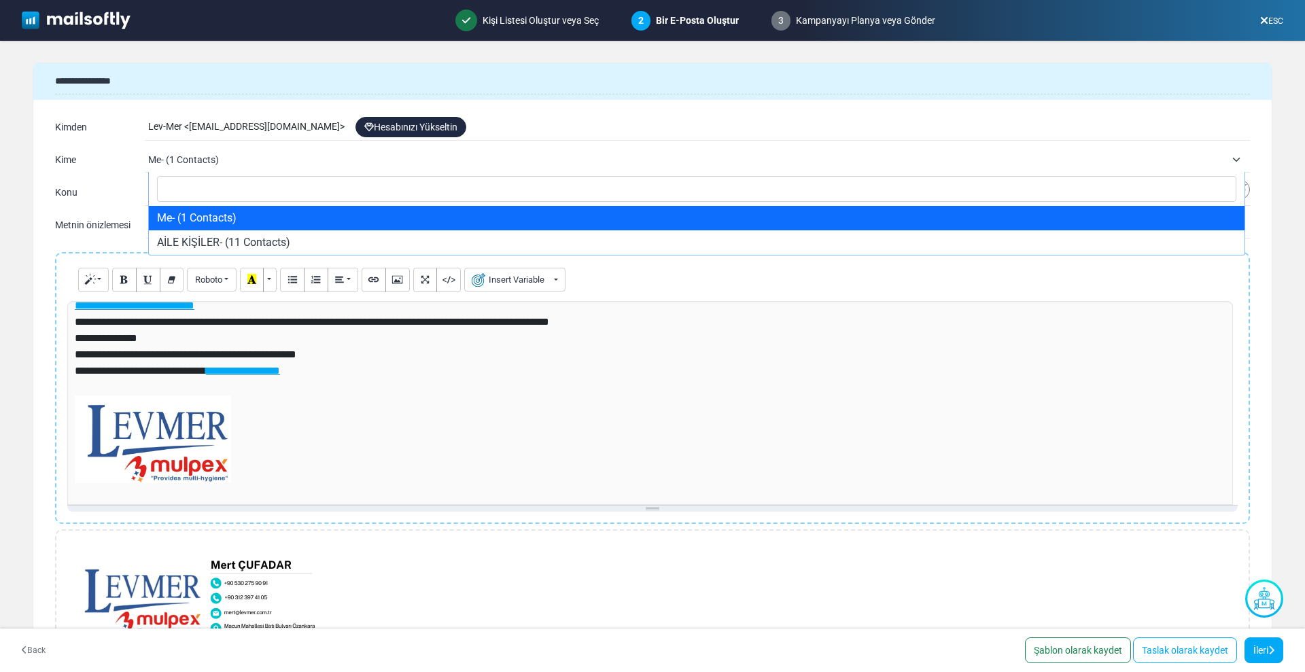
click at [193, 164] on span "Me- (1 Contacts)" at bounding box center [686, 160] width 1077 height 16
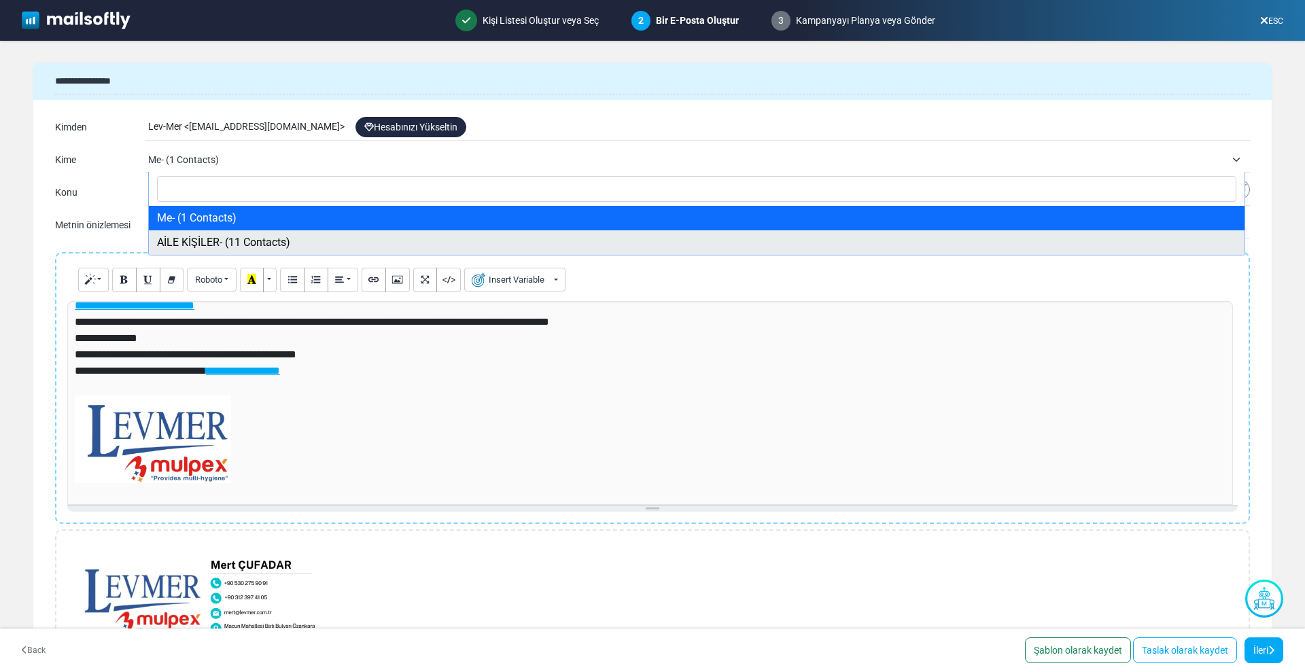
select select "*****"
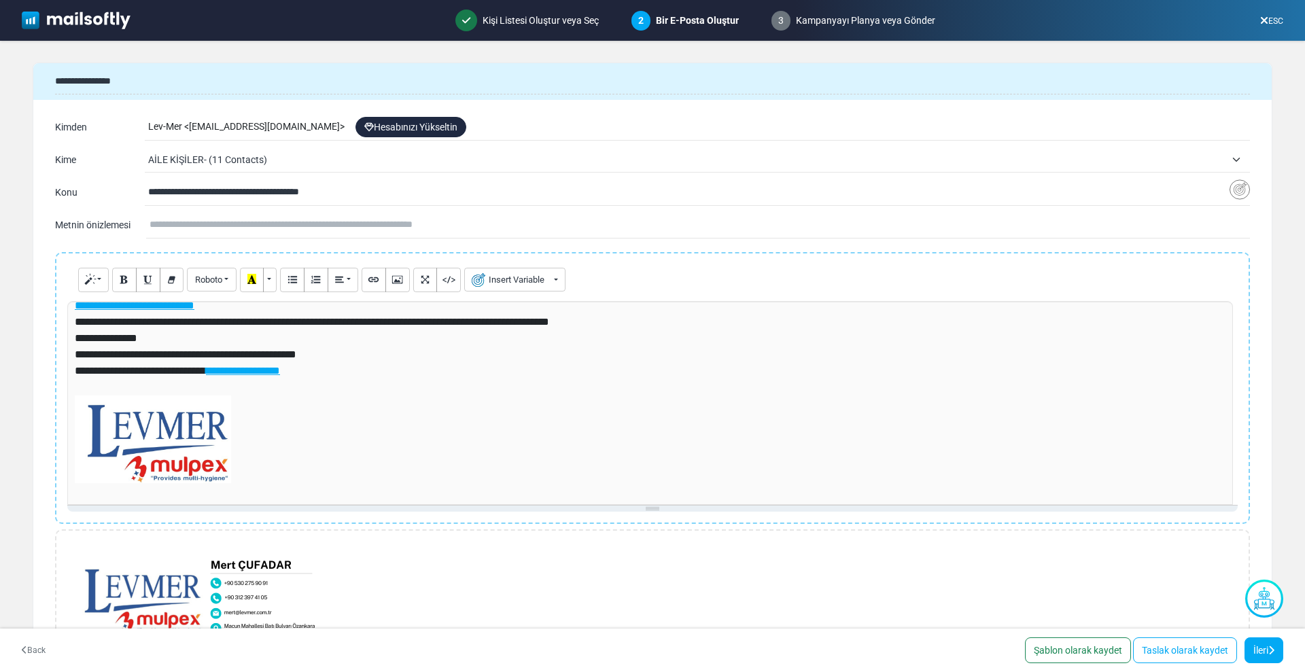
click at [266, 133] on div "Lev-Mer < info-levmer-com@cc.mailsends.net > Hesabınızı Yükseltin" at bounding box center [699, 127] width 1102 height 26
click at [186, 152] on span "AİLE KİŞİLER- (11 Contacts)" at bounding box center [686, 160] width 1077 height 16
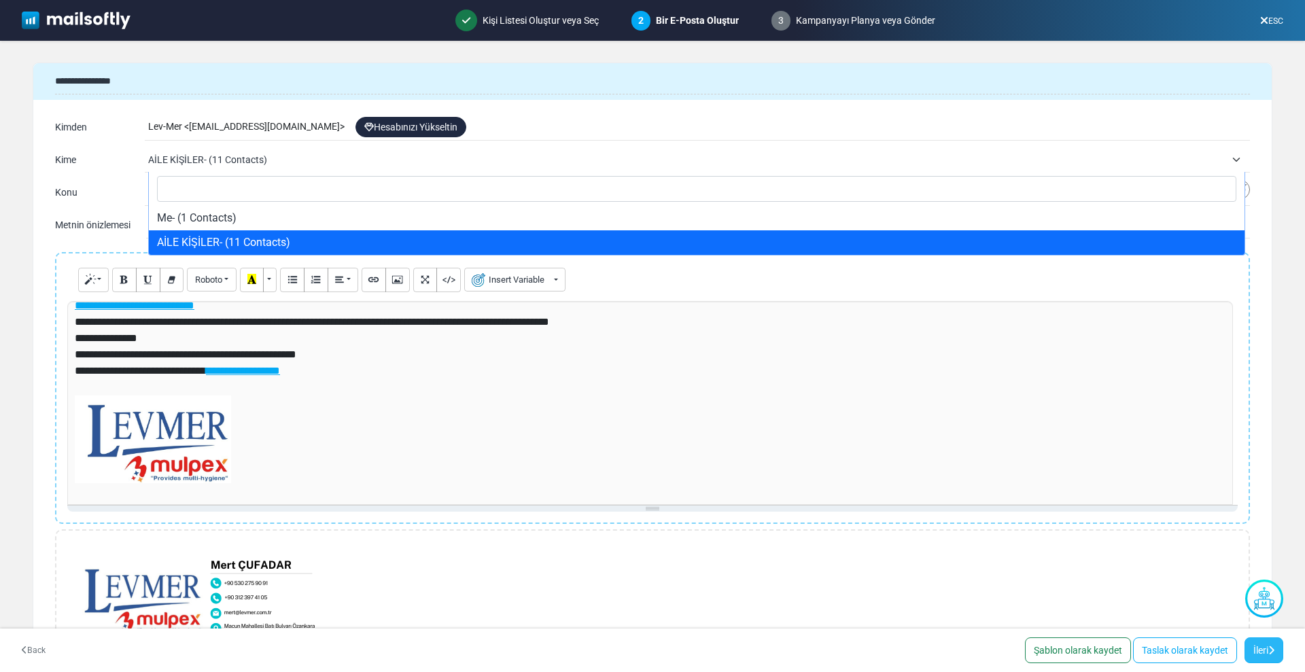
click at [1272, 646] on icon at bounding box center [1271, 651] width 6 height 10
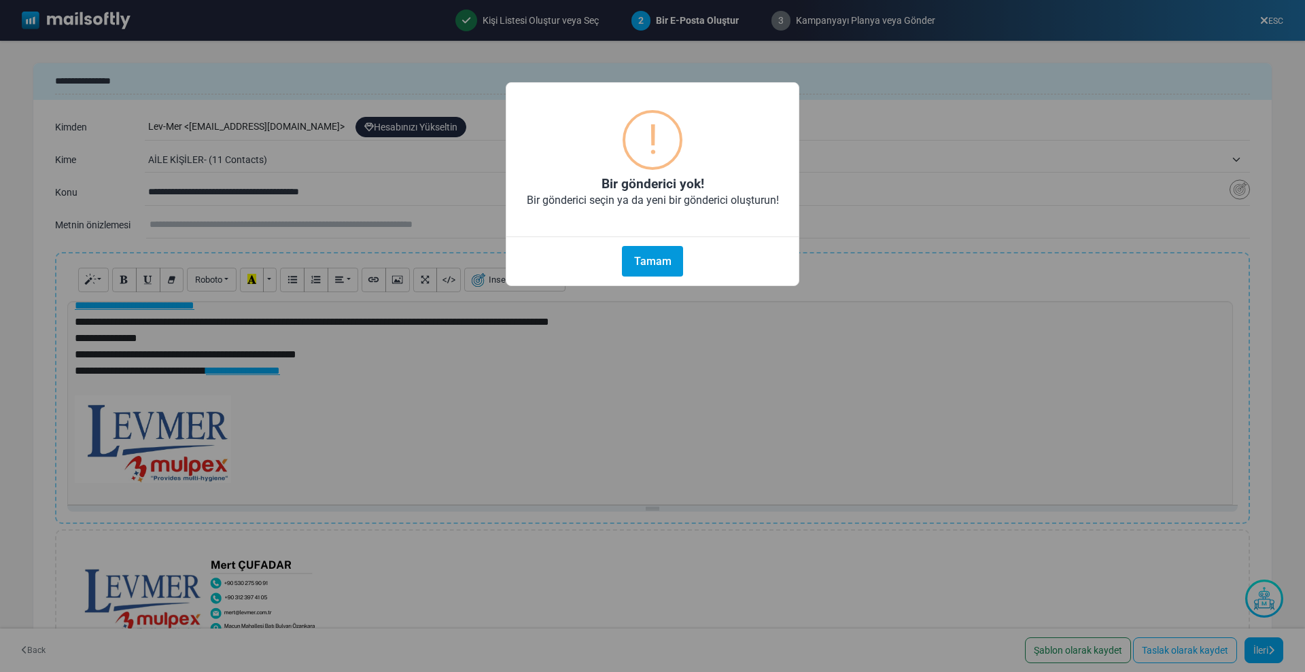
click at [653, 254] on button "Tamam" at bounding box center [652, 261] width 61 height 31
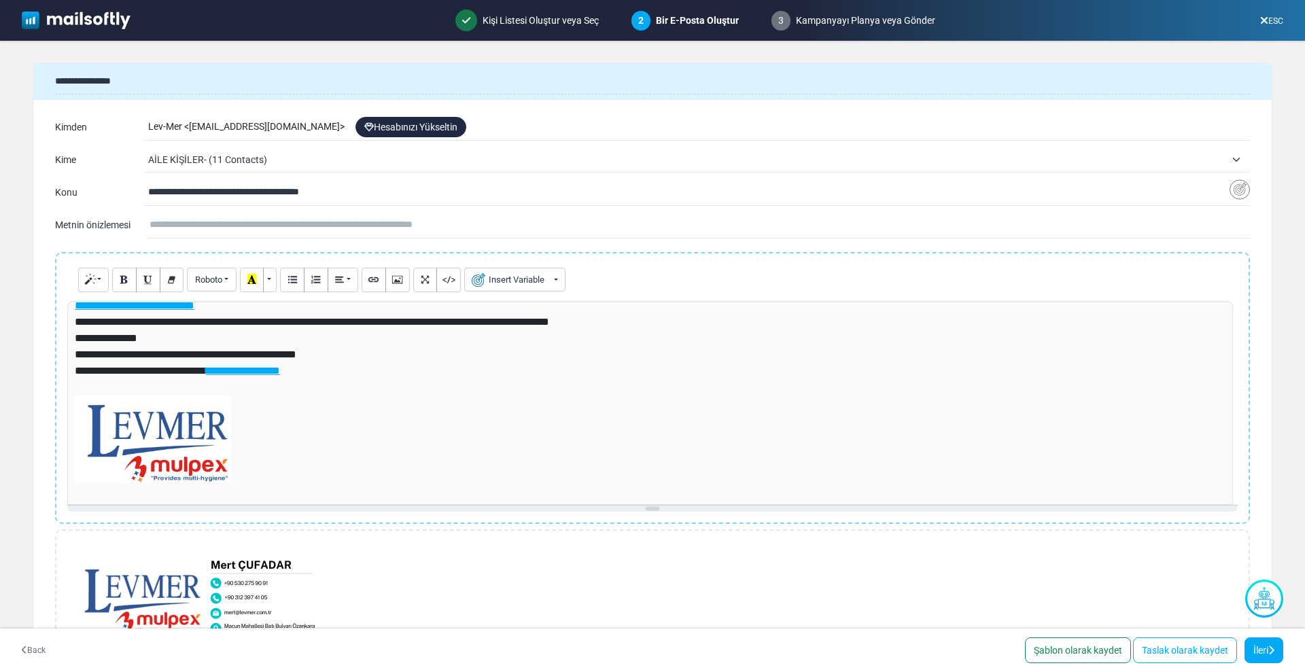
click at [63, 22] on img at bounding box center [76, 21] width 109 height 18
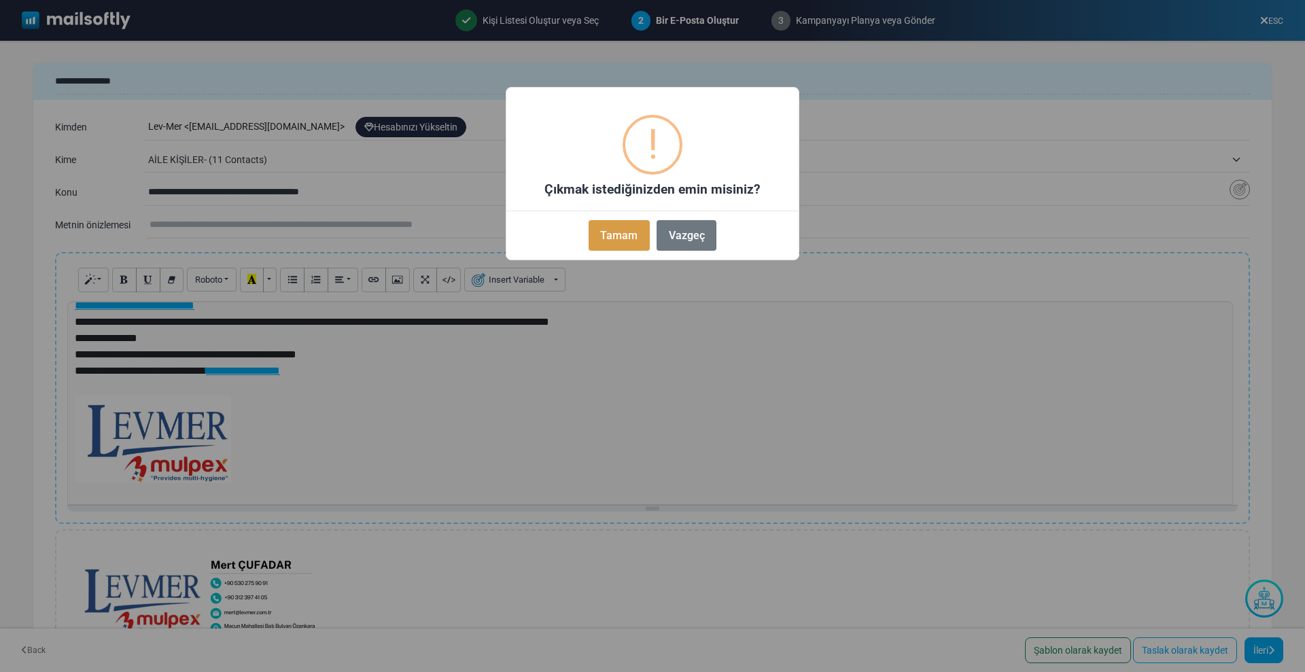
click at [621, 237] on button "Tamam" at bounding box center [619, 235] width 61 height 31
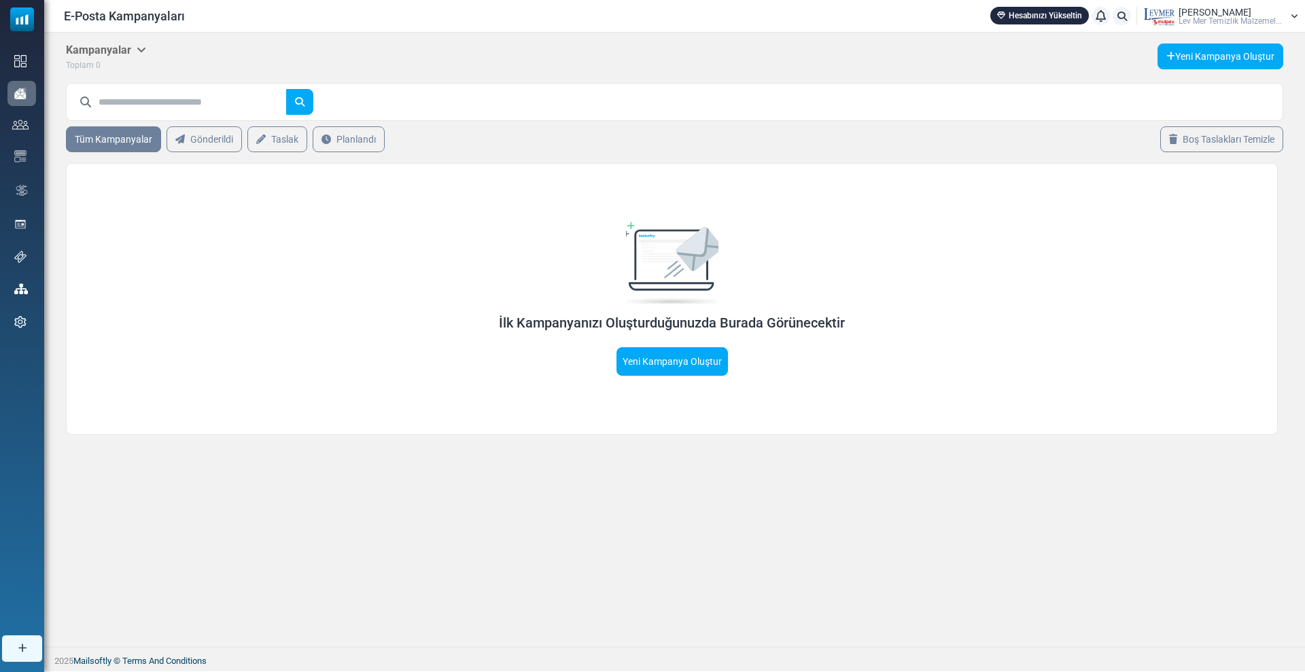
click at [113, 50] on h5 "Kampanyalar" at bounding box center [106, 49] width 80 height 13
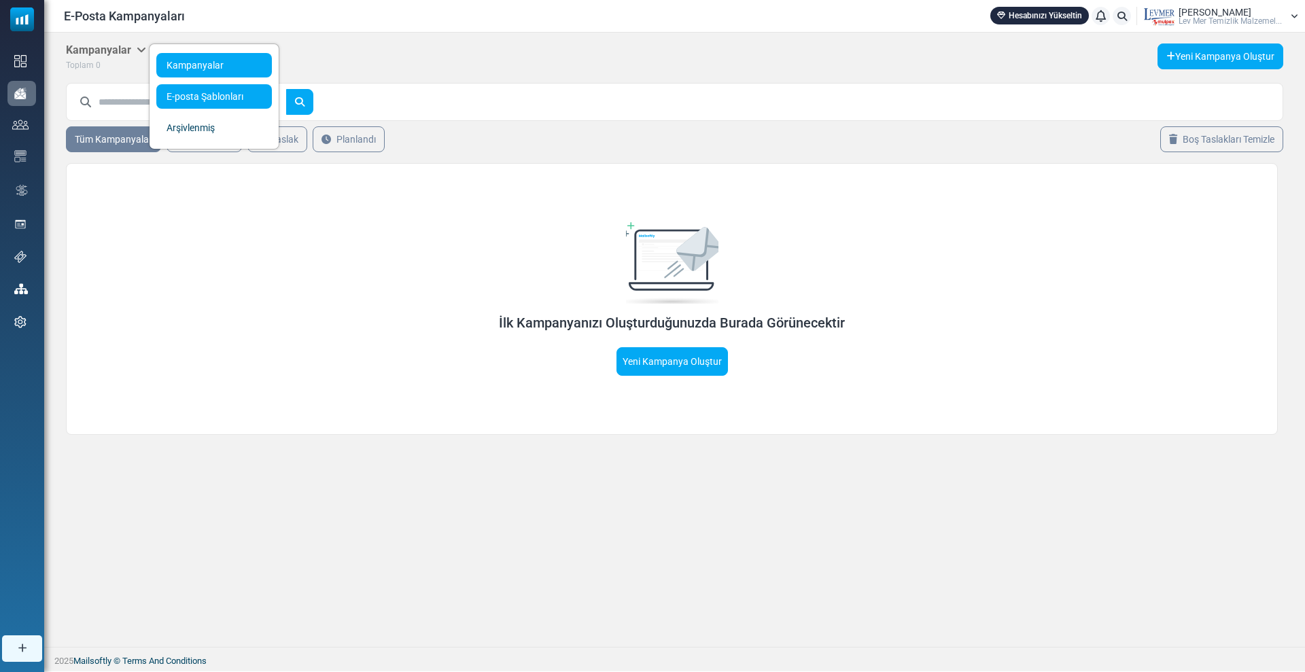
click at [182, 96] on link "E-posta Şablonları" at bounding box center [214, 96] width 116 height 24
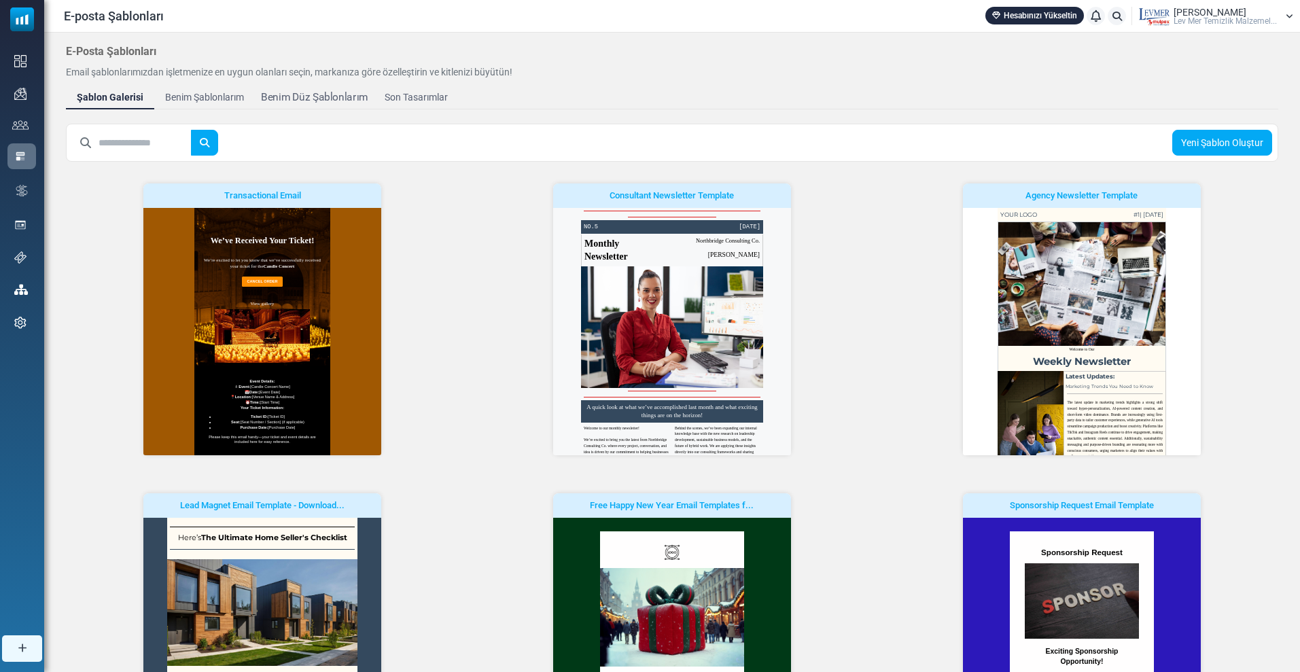
click at [317, 99] on div "Benim Düz Şablonlarım" at bounding box center [314, 98] width 107 height 16
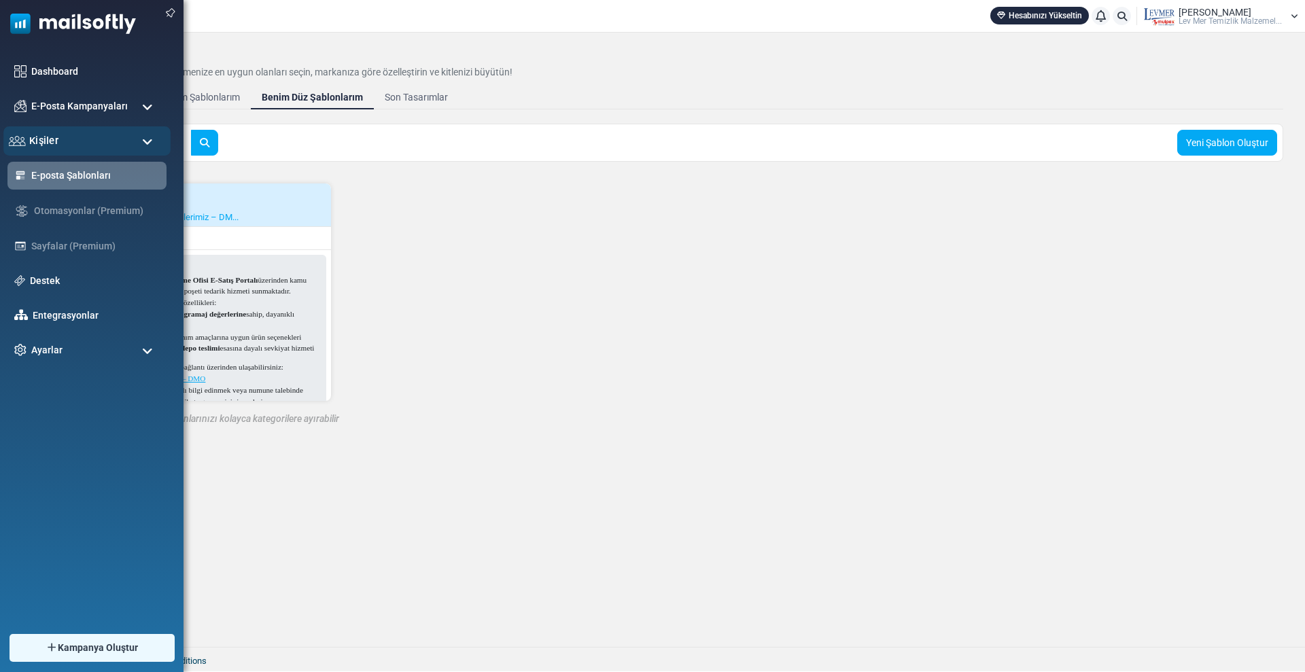
click at [65, 149] on div "Kişiler" at bounding box center [86, 140] width 167 height 29
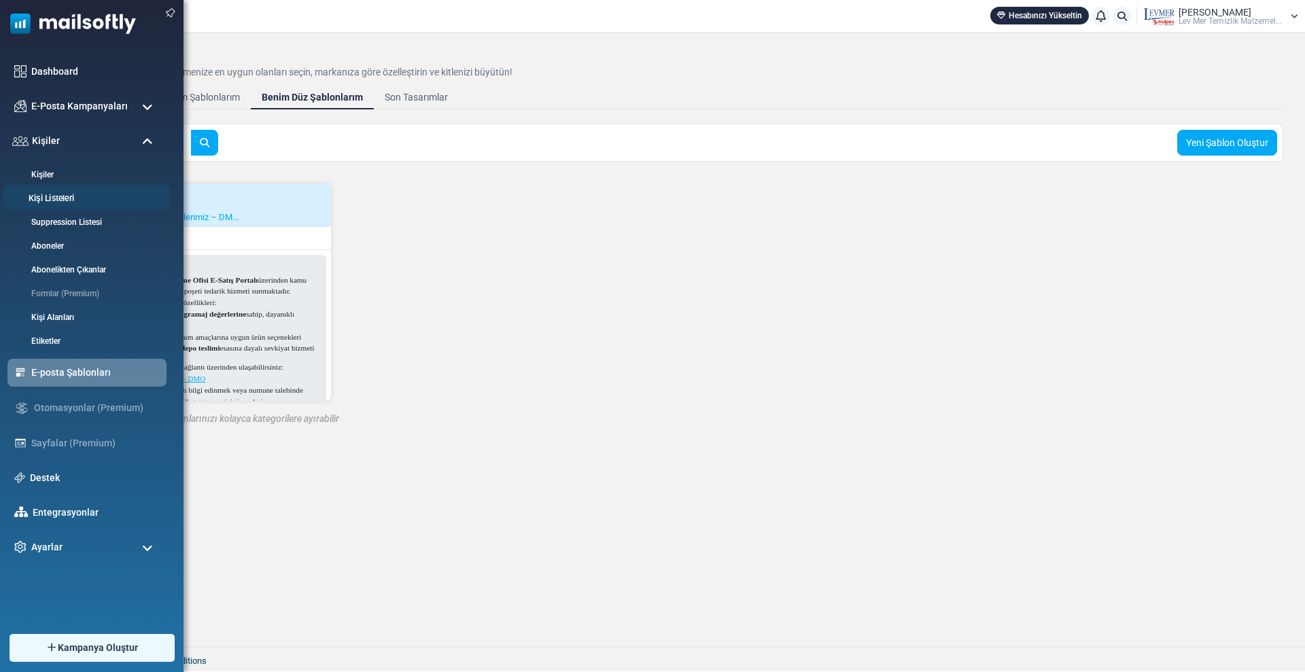
click at [59, 192] on link "Kişi Listeleri" at bounding box center [84, 198] width 163 height 13
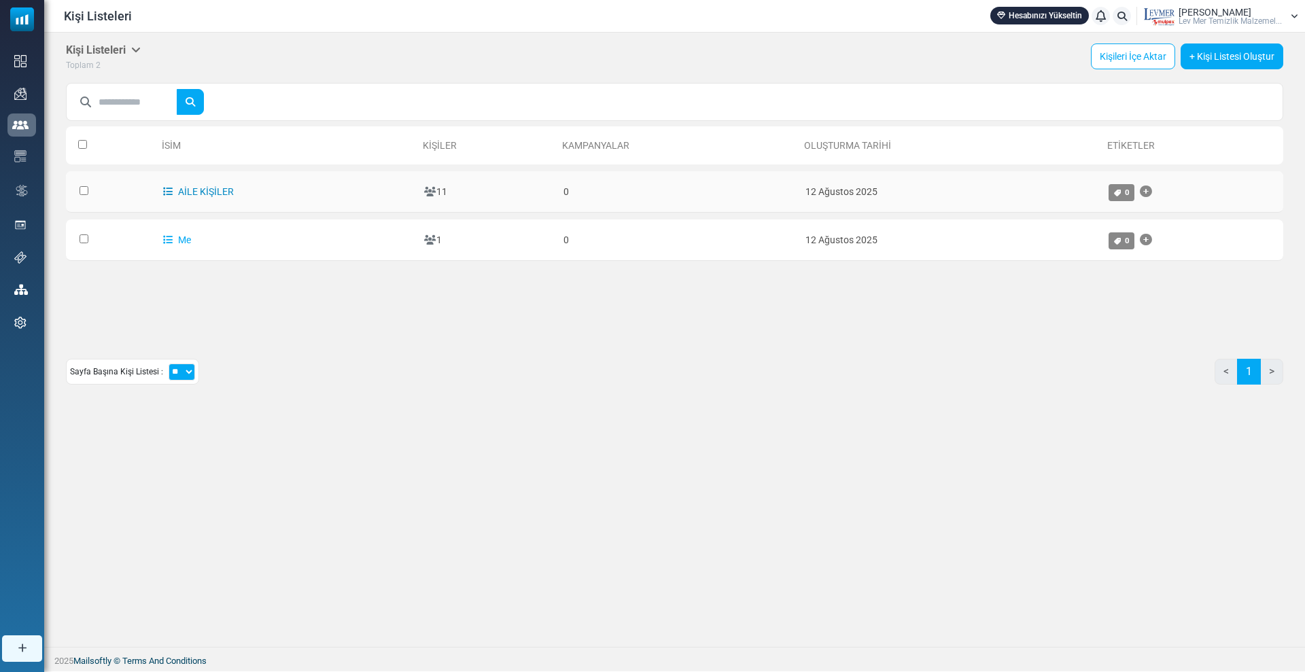
click at [222, 191] on link "AİLE KİŞİLER" at bounding box center [198, 191] width 71 height 11
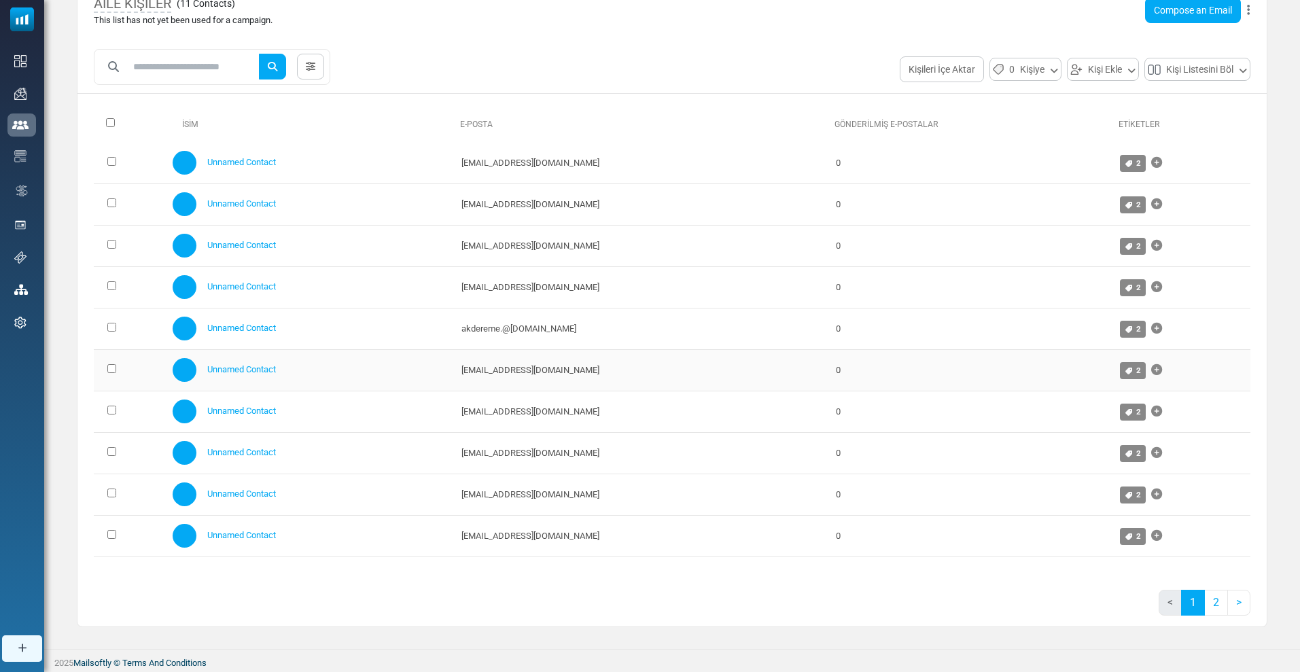
scroll to position [109, 0]
click at [457, 580] on div "İsim E-Posta Gönderilmiş E-Postalar Etiketler 0 Selected Assign Tag Add to Anot…" at bounding box center [671, 365] width 1189 height 522
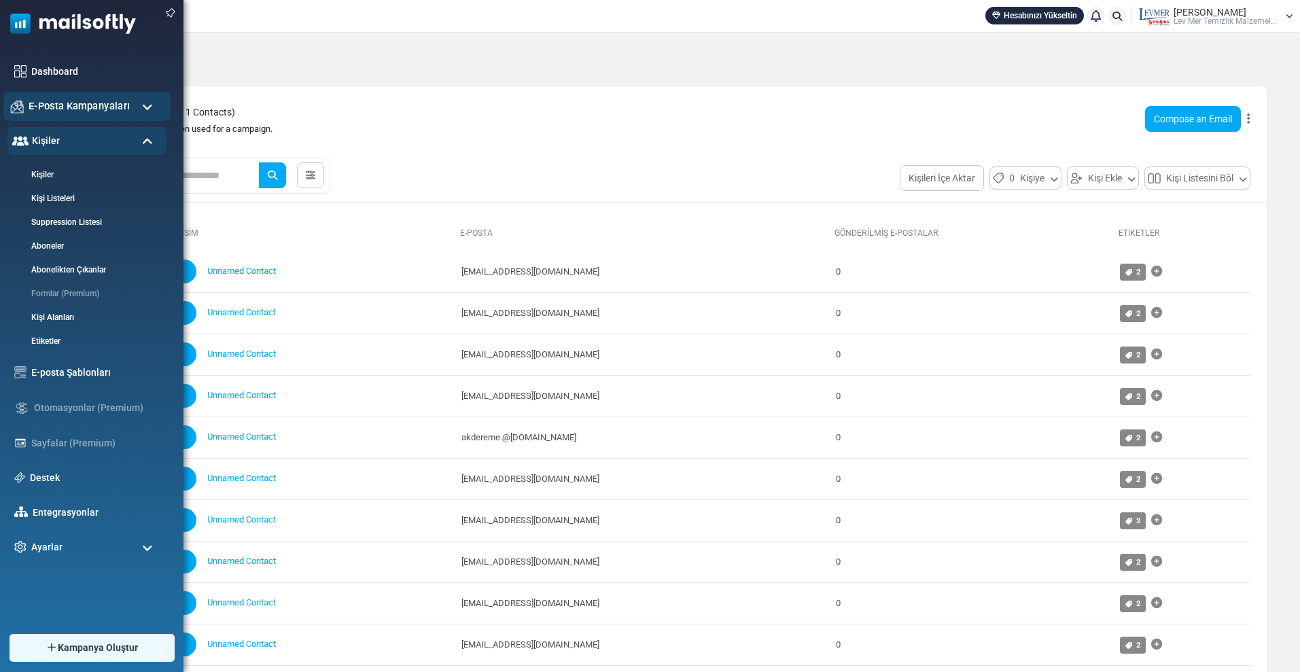
click at [53, 111] on span "E-Posta Kampanyaları" at bounding box center [79, 106] width 101 height 15
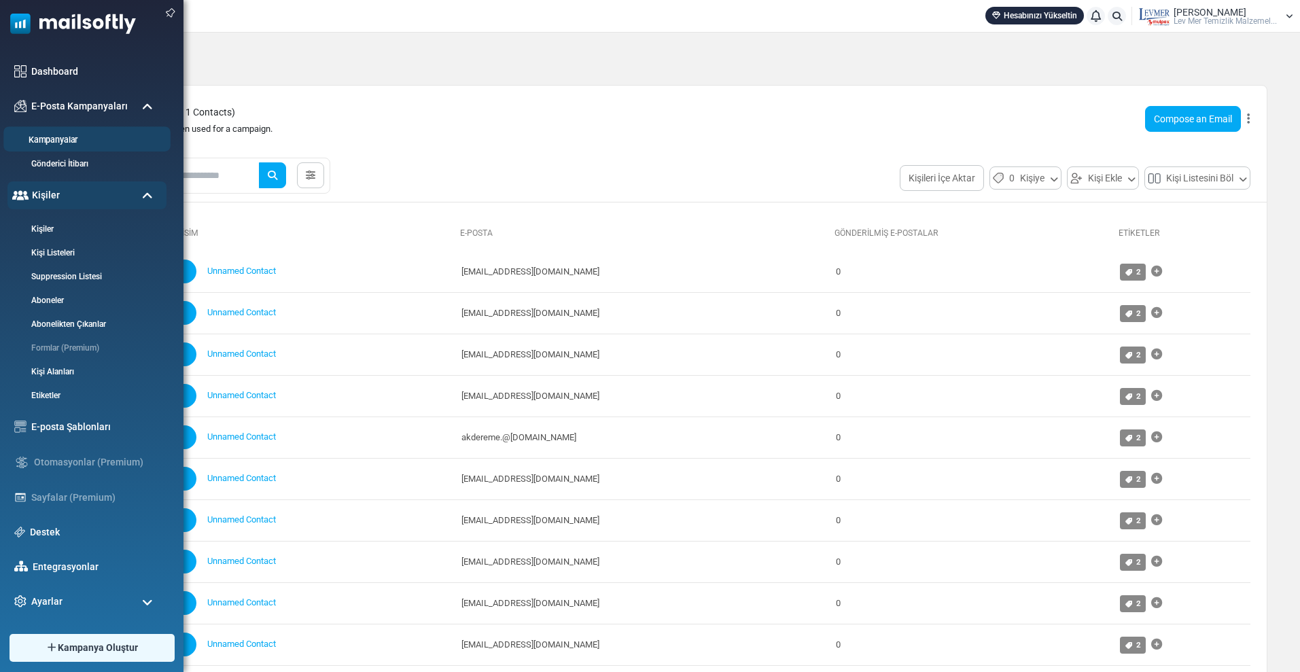
click at [76, 135] on link "Kampanyalar" at bounding box center [84, 140] width 163 height 13
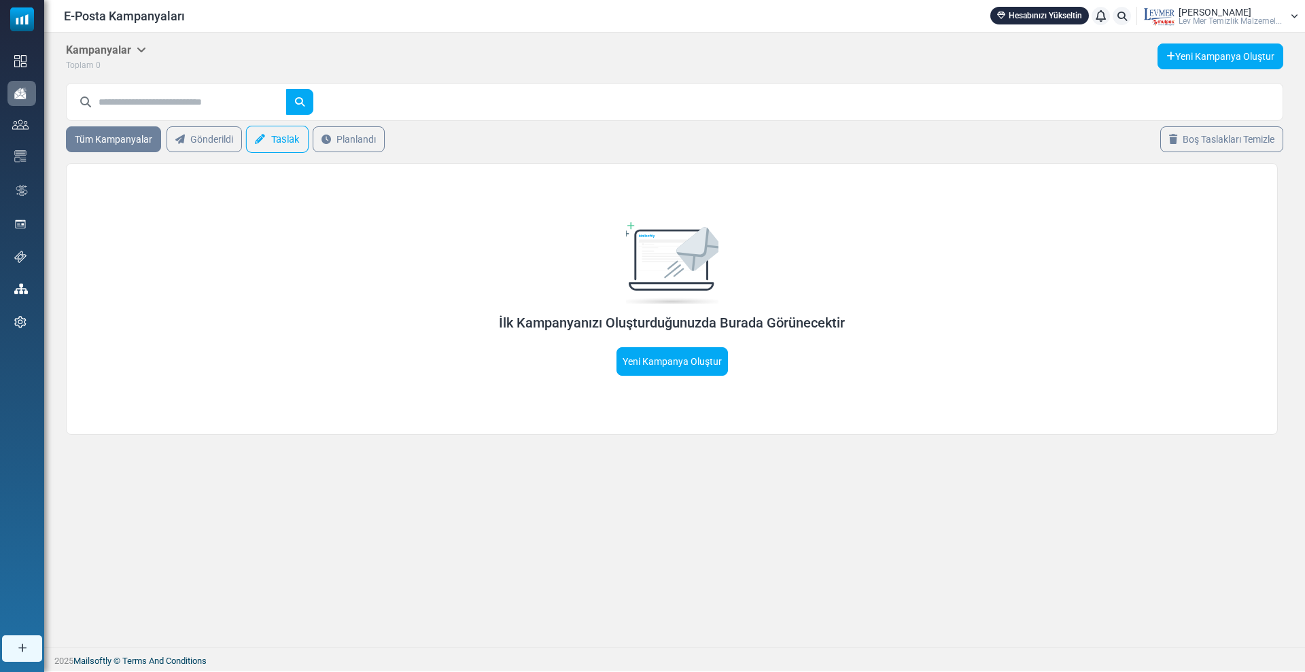
click at [266, 147] on link "Taslak" at bounding box center [277, 139] width 63 height 27
click at [87, 48] on h5 "Draft" at bounding box center [85, 49] width 39 height 13
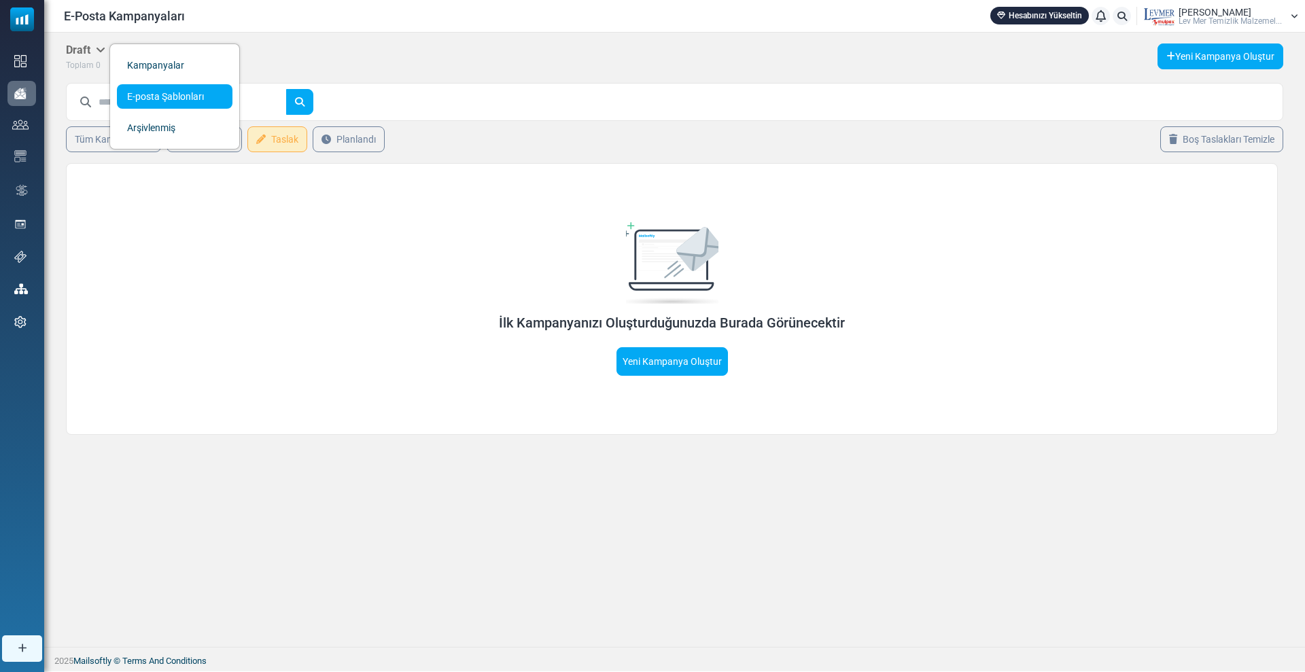
click at [139, 89] on link "E-posta Şablonları" at bounding box center [175, 96] width 116 height 24
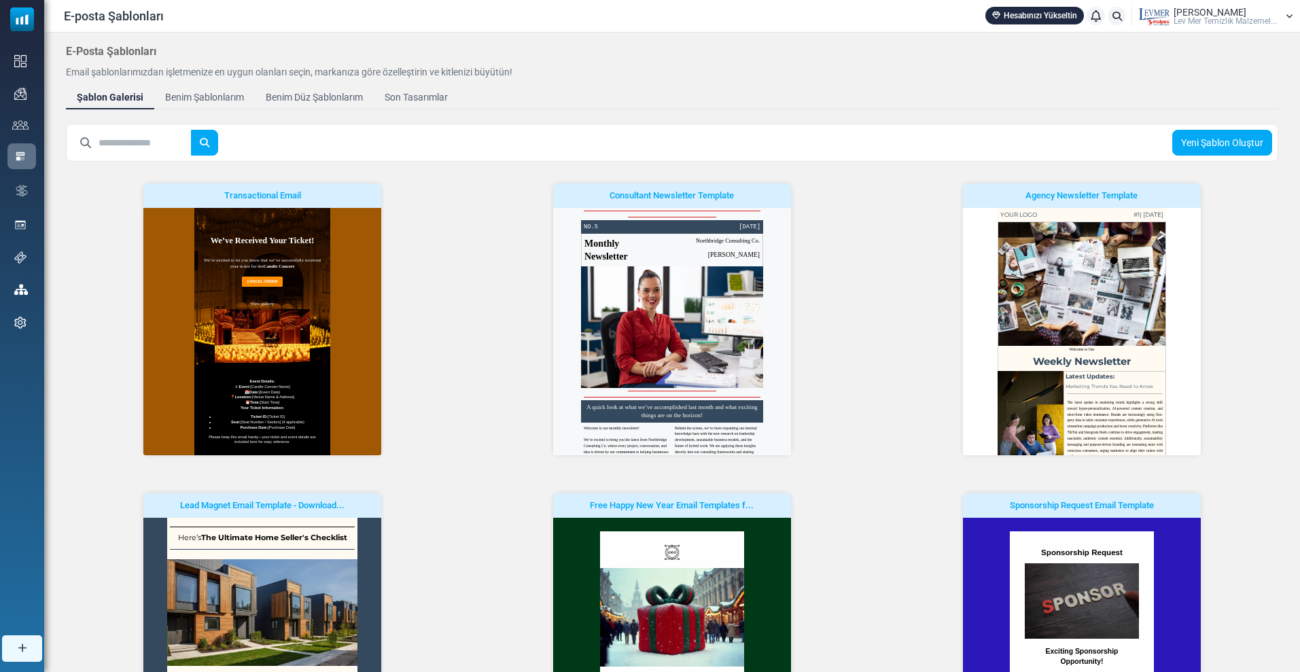
click at [322, 88] on link "Benim Düz Şablonlarım" at bounding box center [314, 97] width 119 height 24
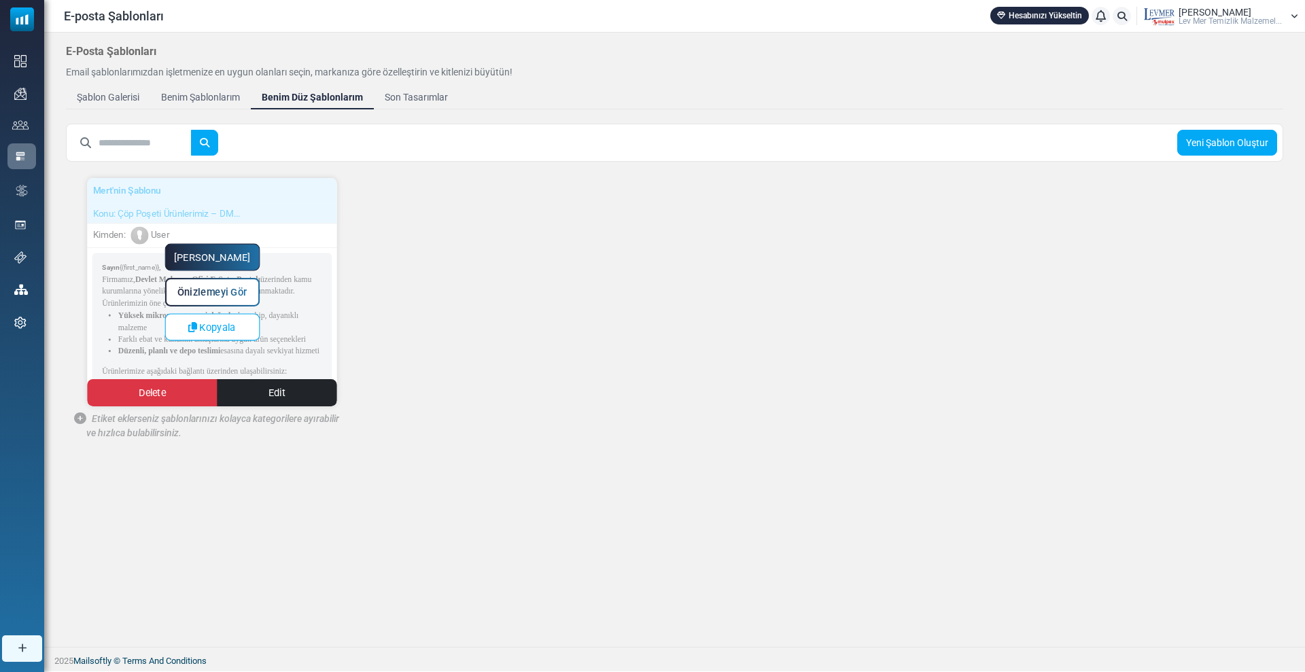
click at [219, 253] on link "[PERSON_NAME]" at bounding box center [211, 257] width 95 height 27
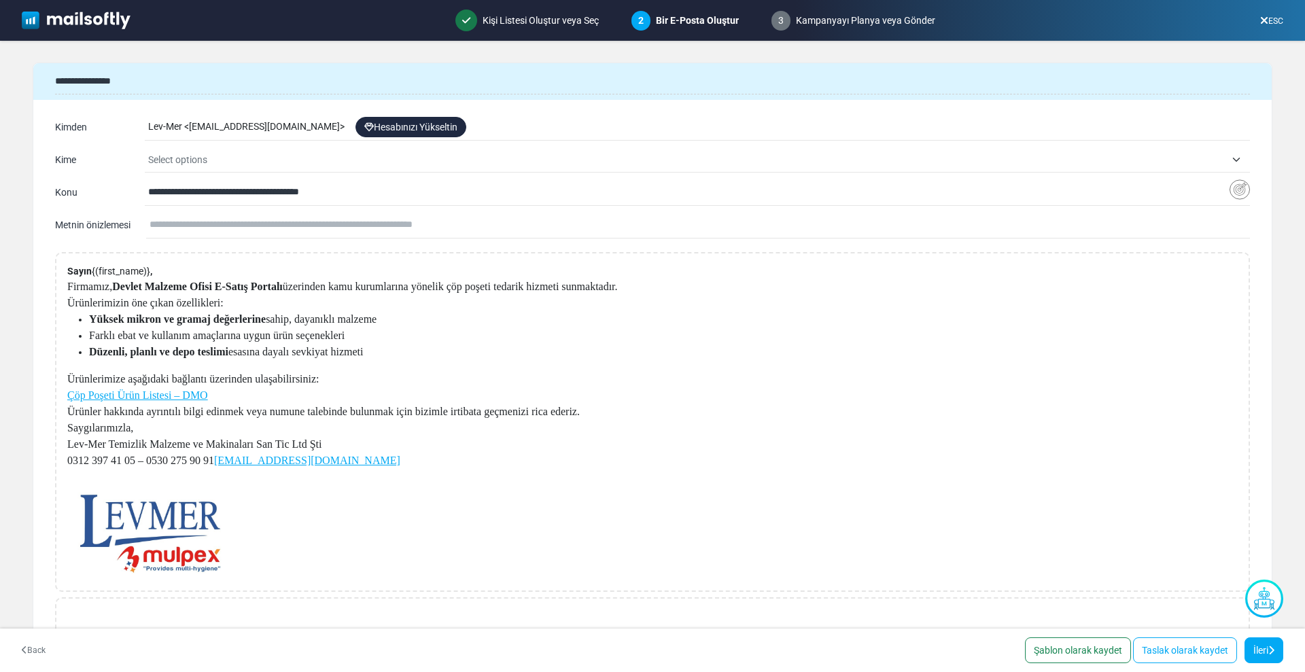
click at [189, 158] on span "Select options" at bounding box center [177, 159] width 59 height 11
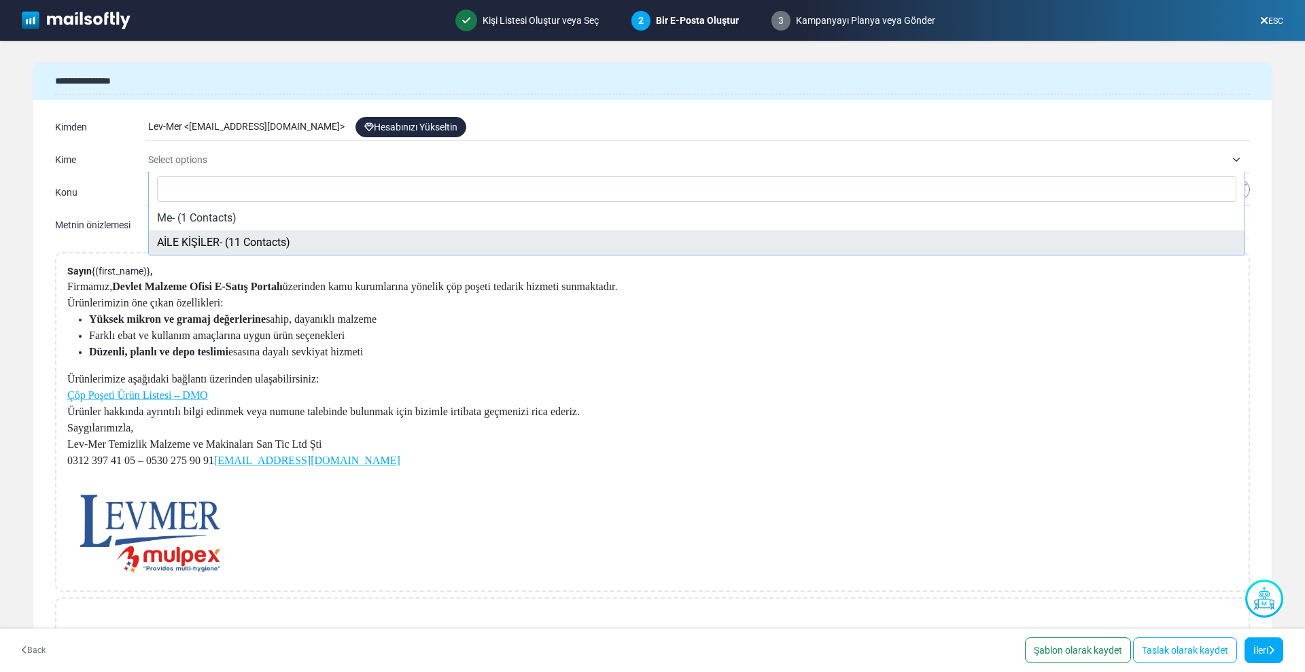
select select "*****"
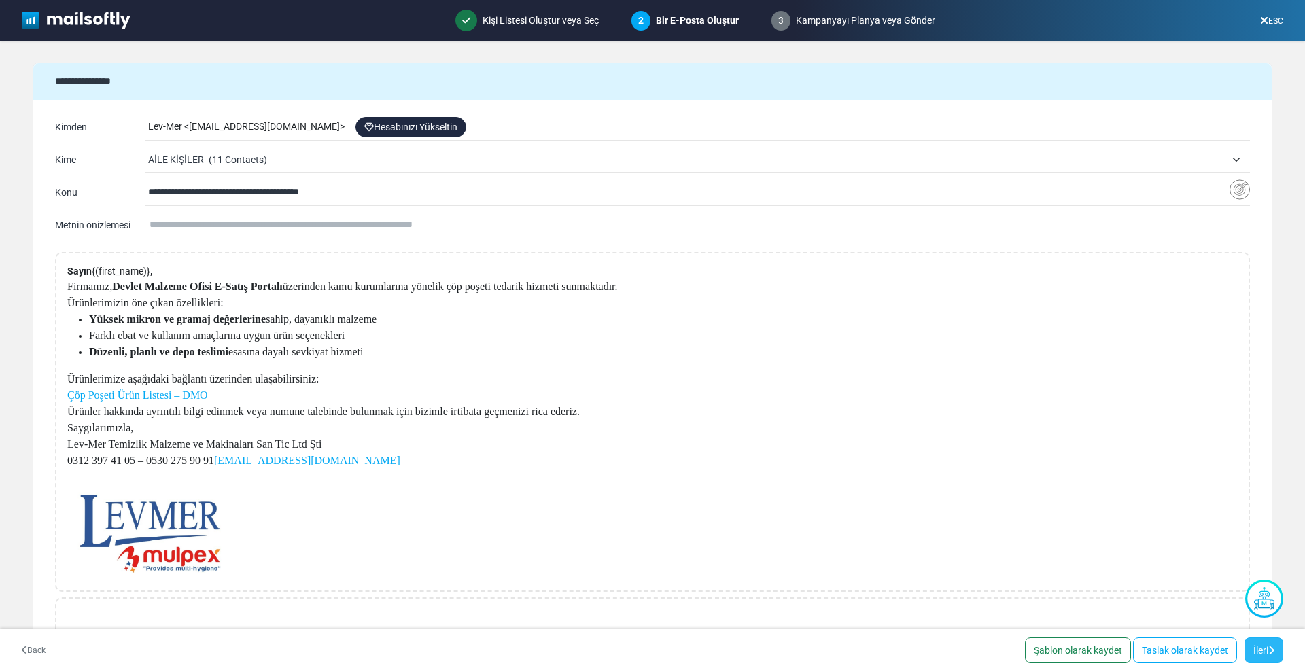
click at [1256, 655] on link "İleri" at bounding box center [1263, 651] width 39 height 26
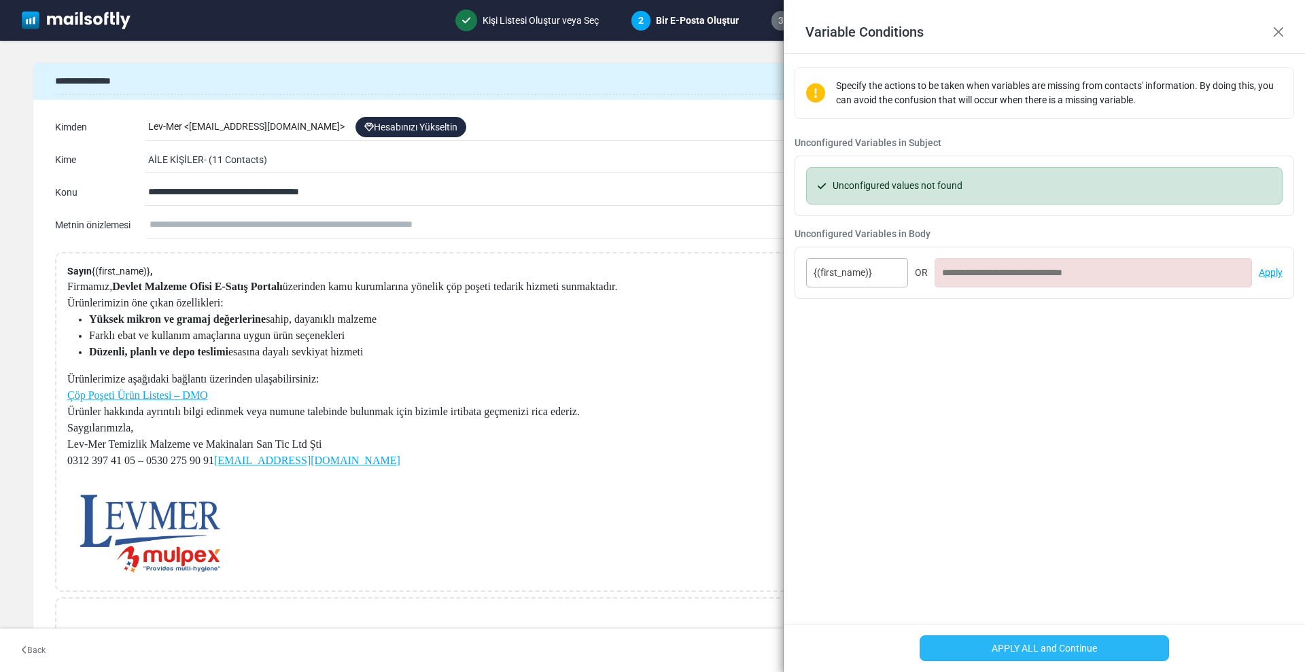
click at [1094, 646] on button "APPLY ALL and Continue" at bounding box center [1045, 648] width 250 height 26
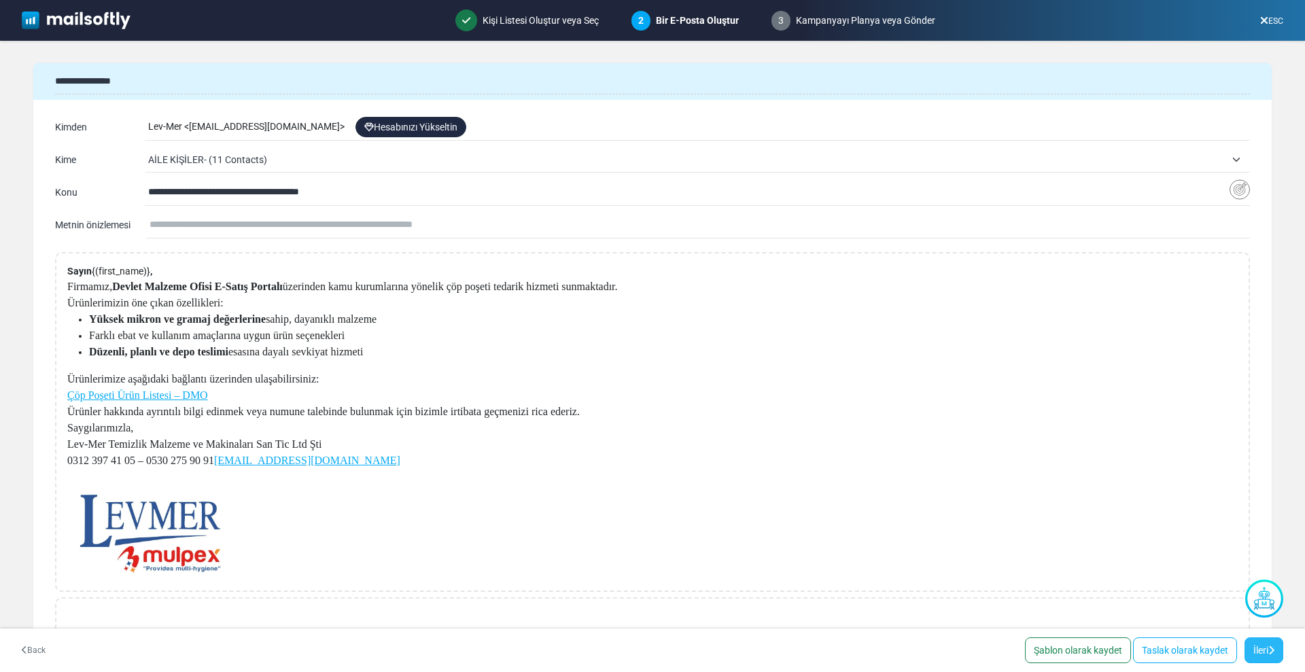
click at [1249, 646] on link "İleri" at bounding box center [1263, 651] width 39 height 26
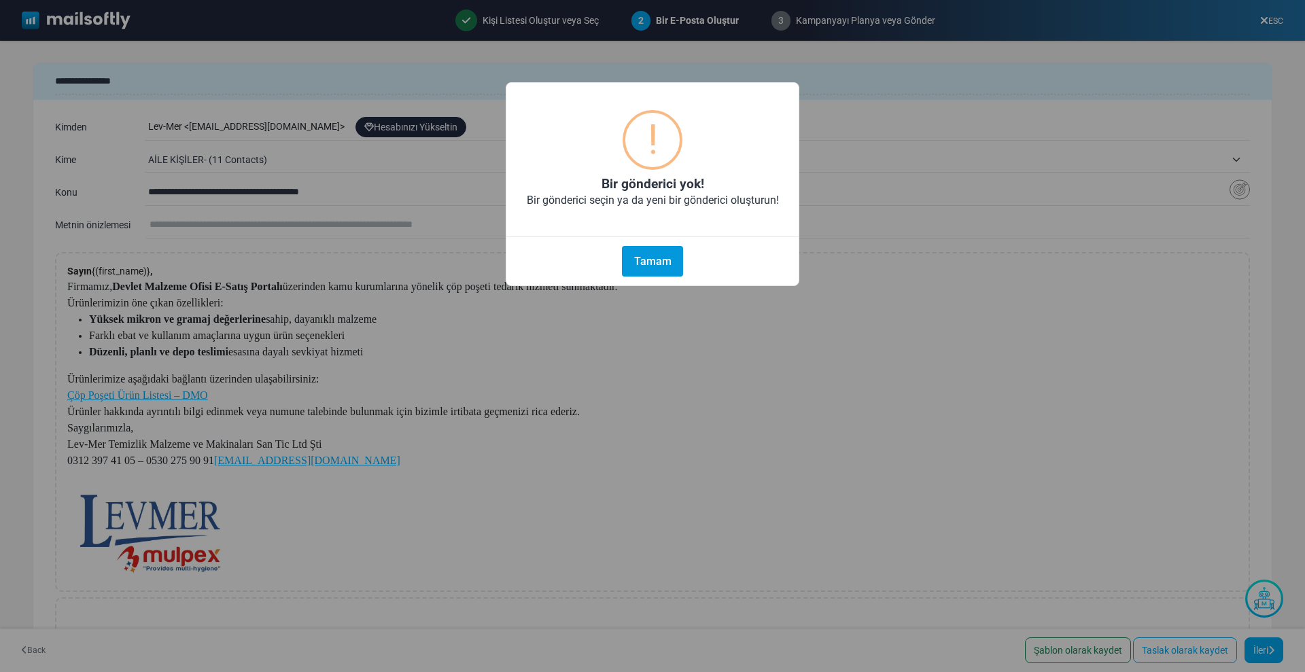
click at [657, 260] on button "Tamam" at bounding box center [652, 261] width 61 height 31
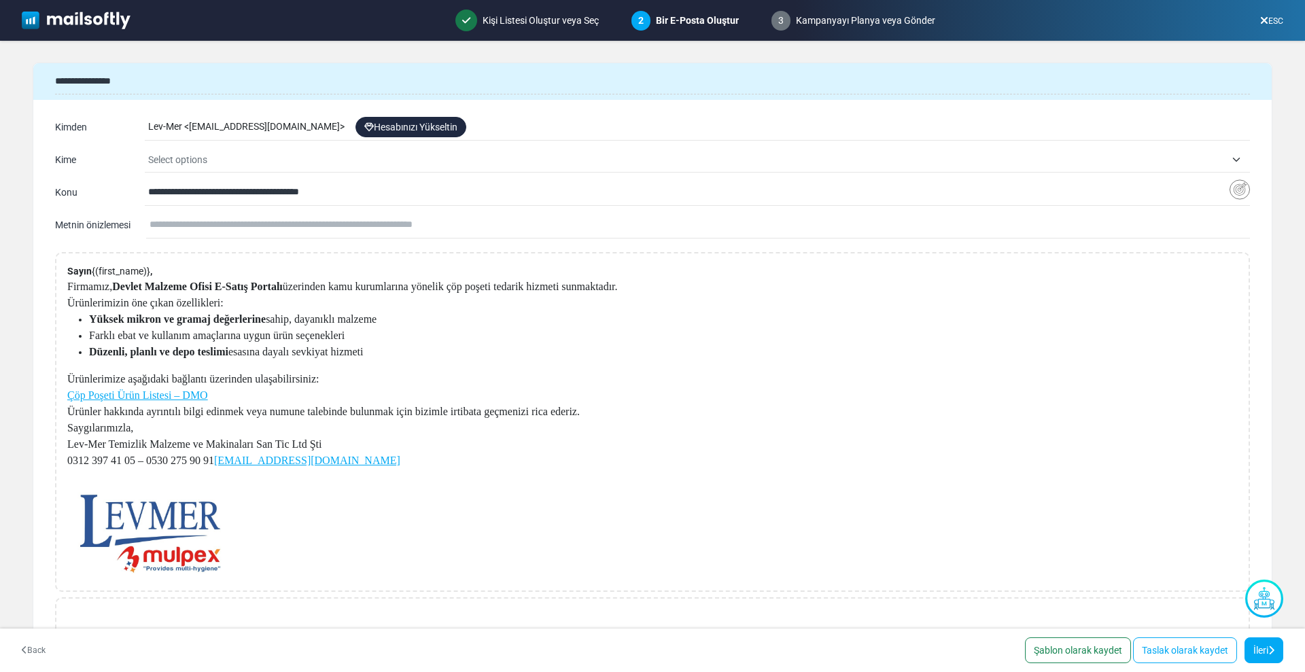
click at [224, 169] on span "Select options" at bounding box center [699, 159] width 1102 height 24
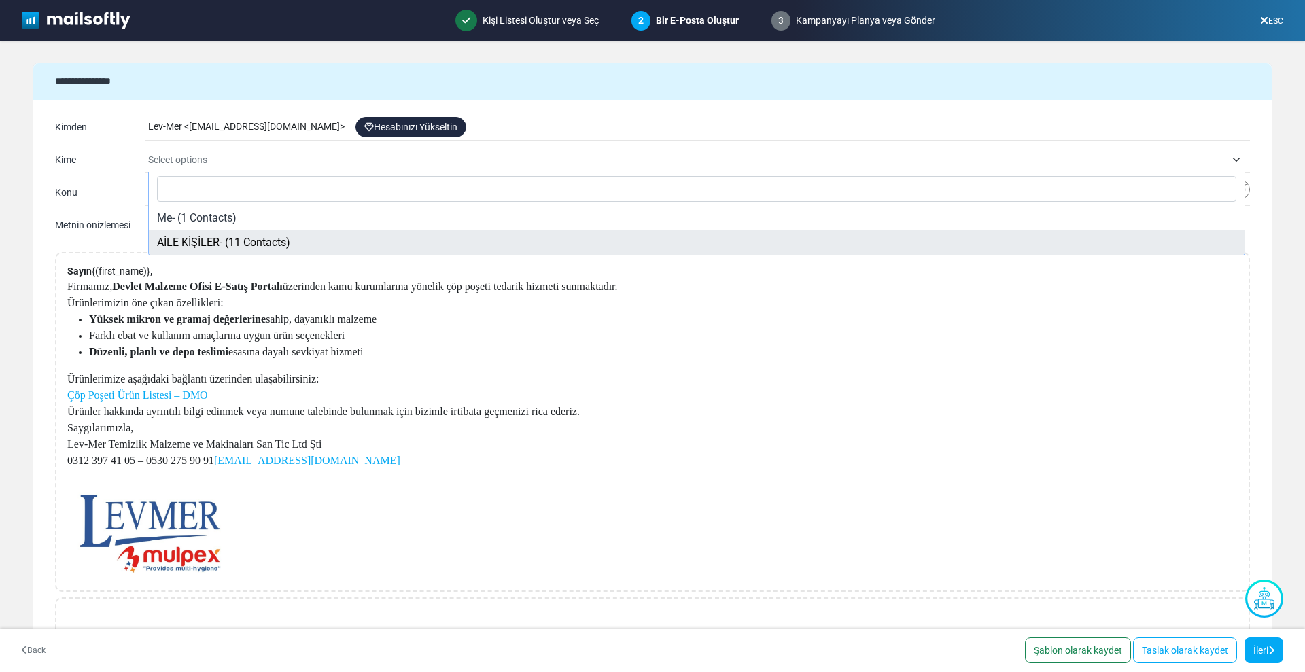
select select "*****"
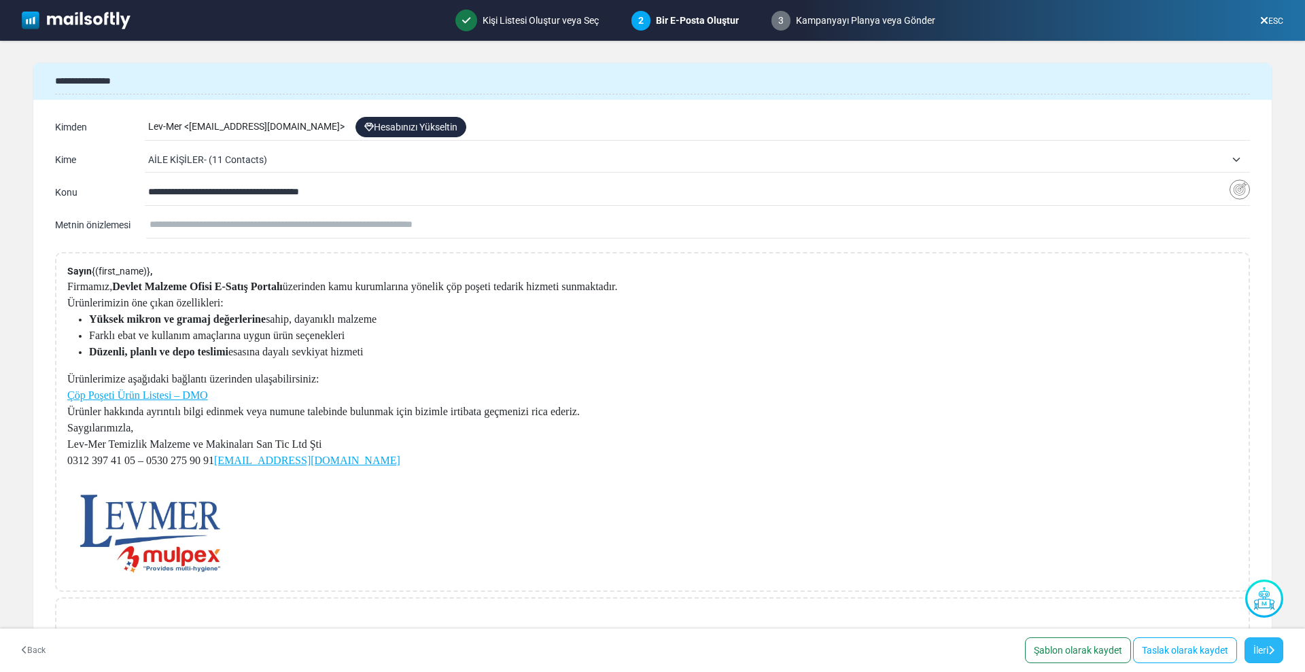
click at [1271, 646] on icon at bounding box center [1271, 651] width 6 height 10
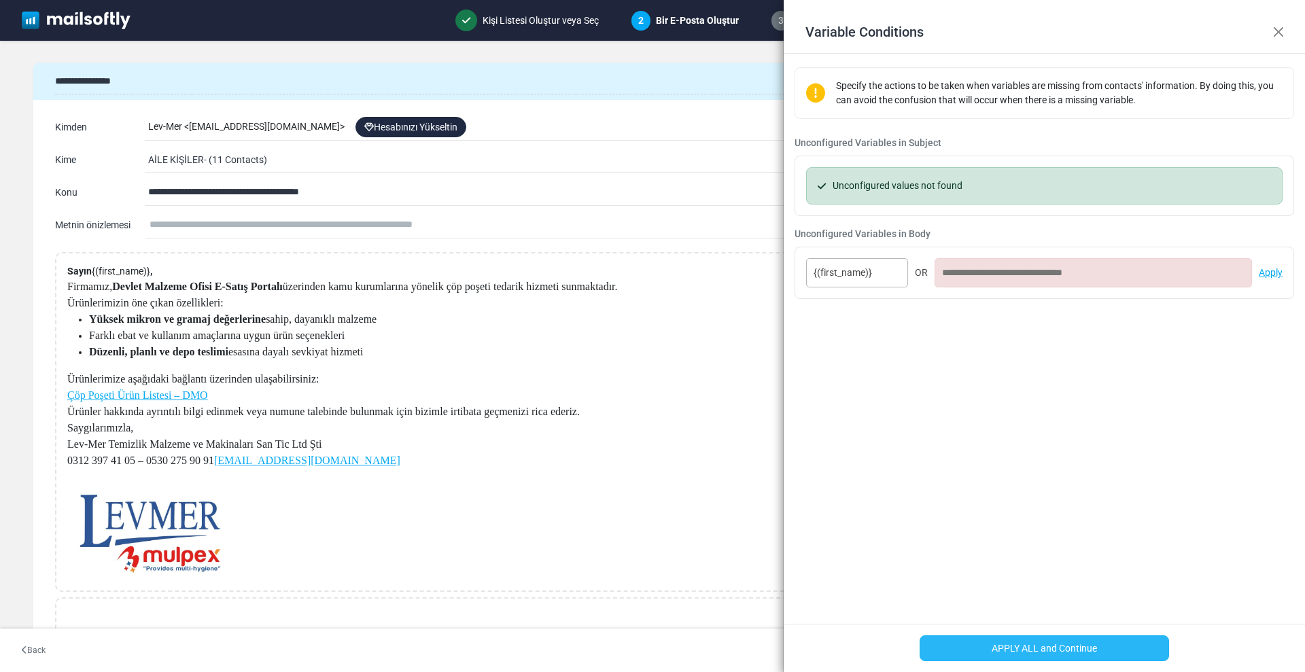
click at [1068, 644] on button "APPLY ALL and Continue" at bounding box center [1045, 648] width 250 height 26
click at [1066, 644] on button "APPLY ALL and Continue" at bounding box center [1045, 648] width 250 height 26
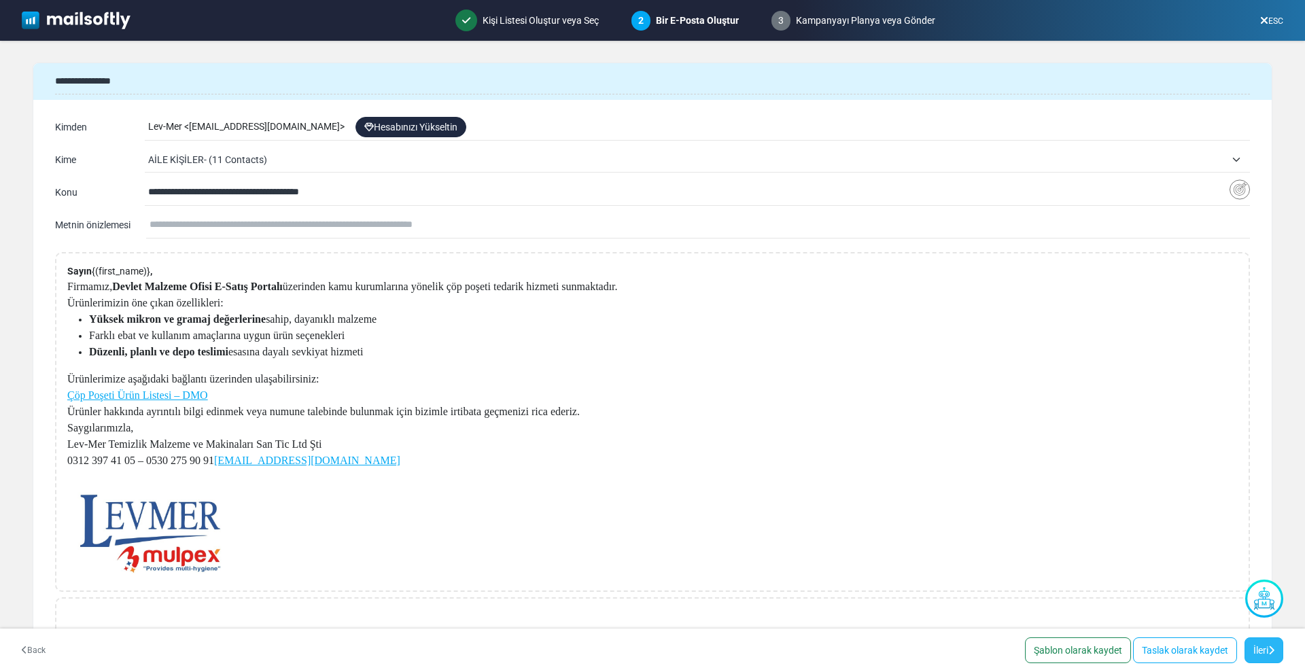
click at [1277, 648] on link "İleri" at bounding box center [1263, 651] width 39 height 26
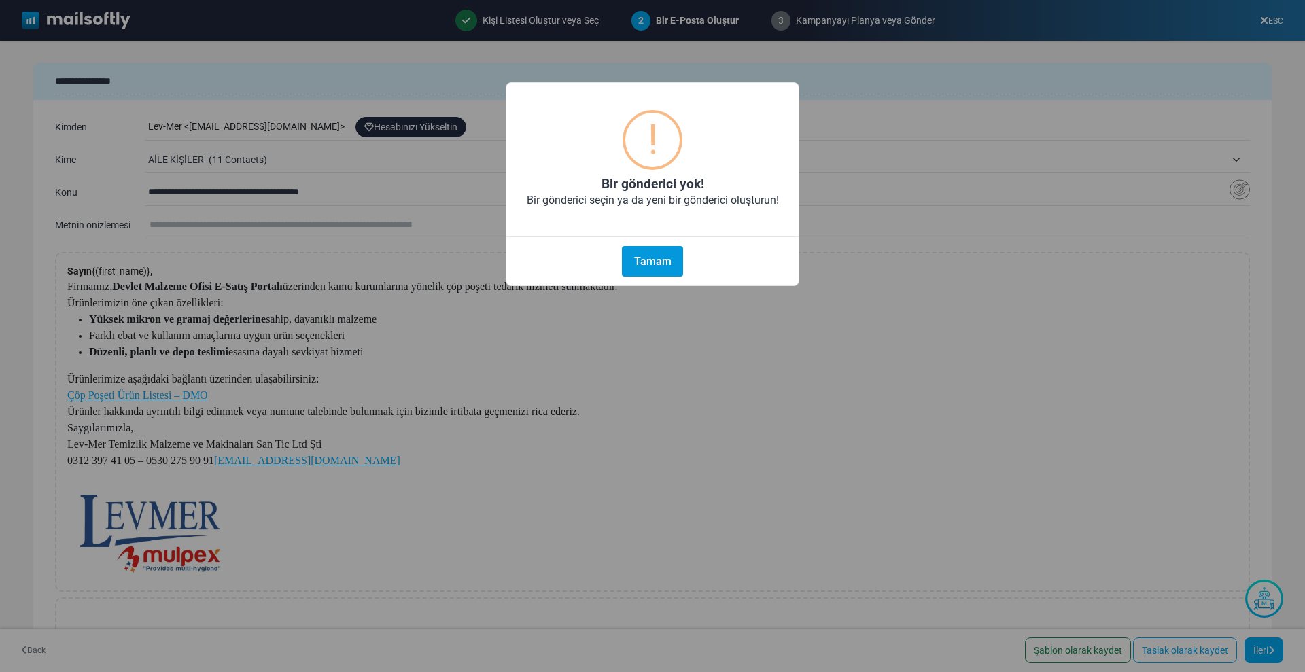
click at [653, 268] on button "Tamam" at bounding box center [652, 261] width 61 height 31
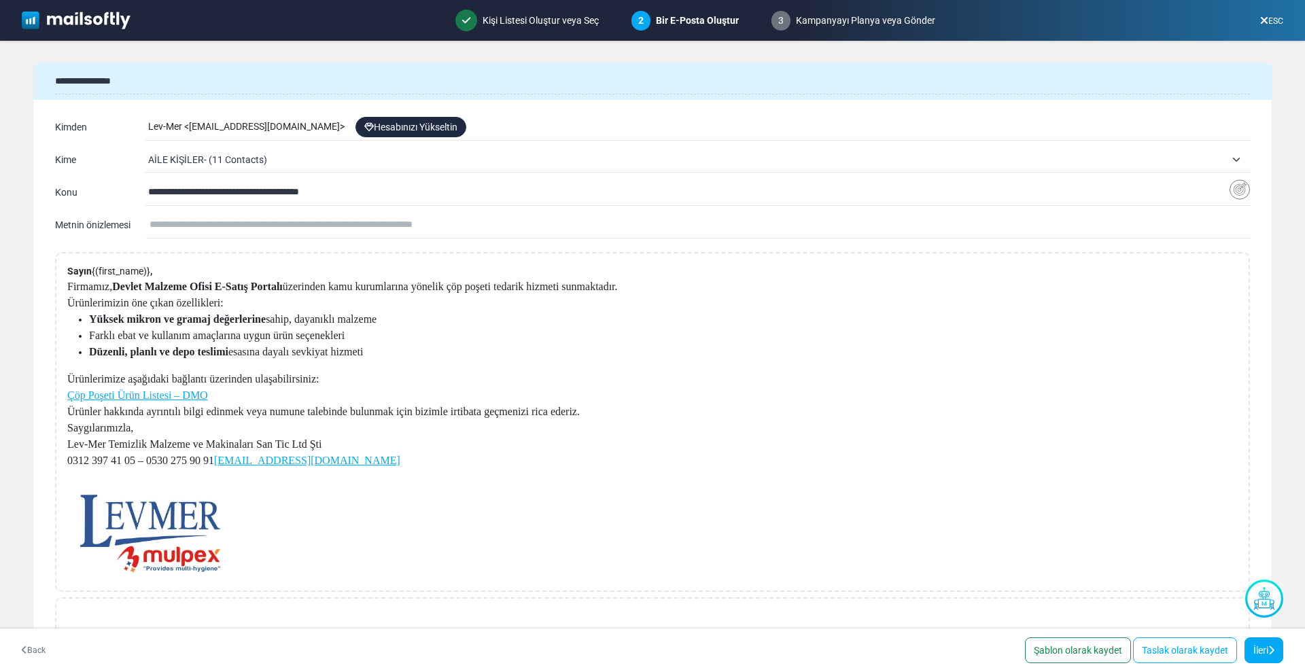
click at [1271, 20] on link "ESC" at bounding box center [1271, 21] width 23 height 10
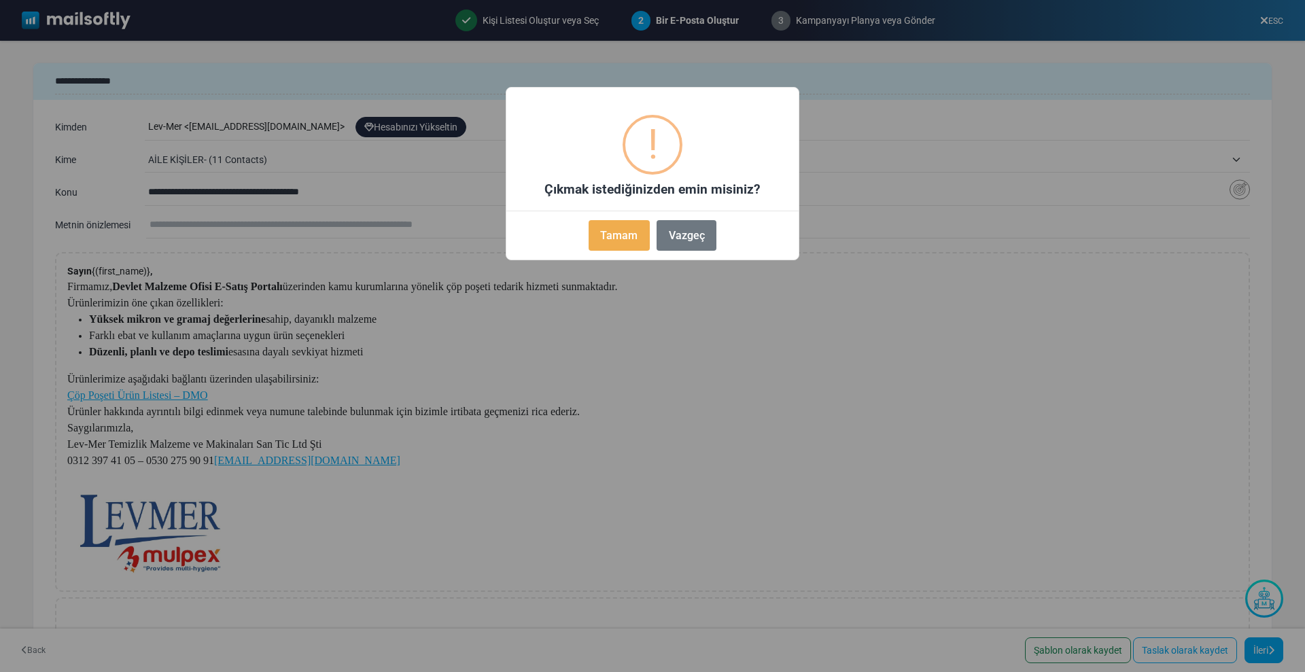
click at [638, 236] on button "Tamam" at bounding box center [619, 235] width 61 height 31
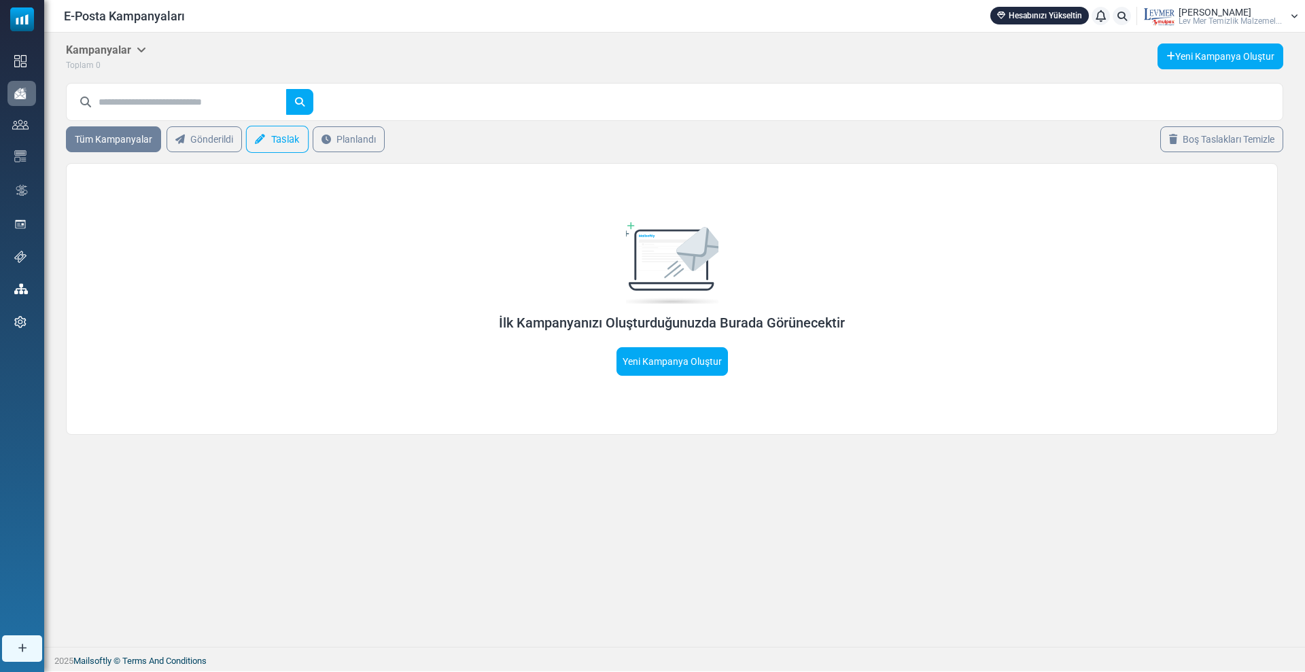
click at [260, 135] on icon at bounding box center [260, 140] width 10 height 10
click at [84, 48] on h5 "Draft" at bounding box center [85, 49] width 39 height 13
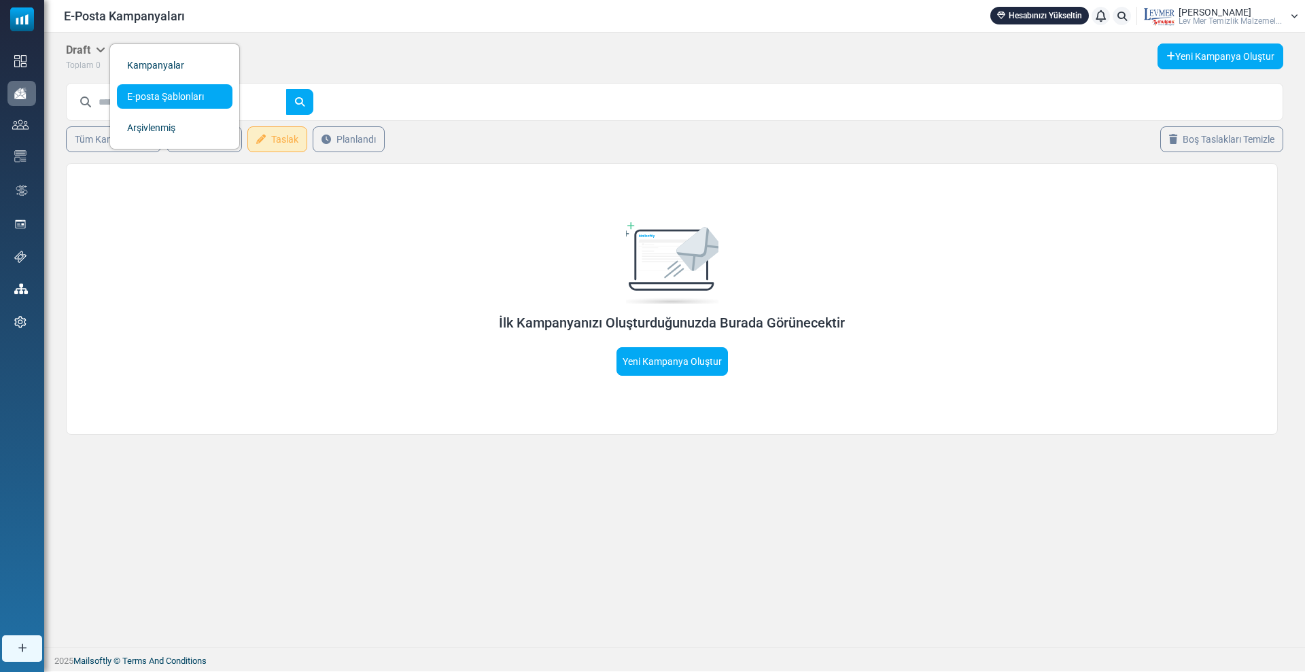
click at [147, 96] on link "E-posta Şablonları" at bounding box center [175, 96] width 116 height 24
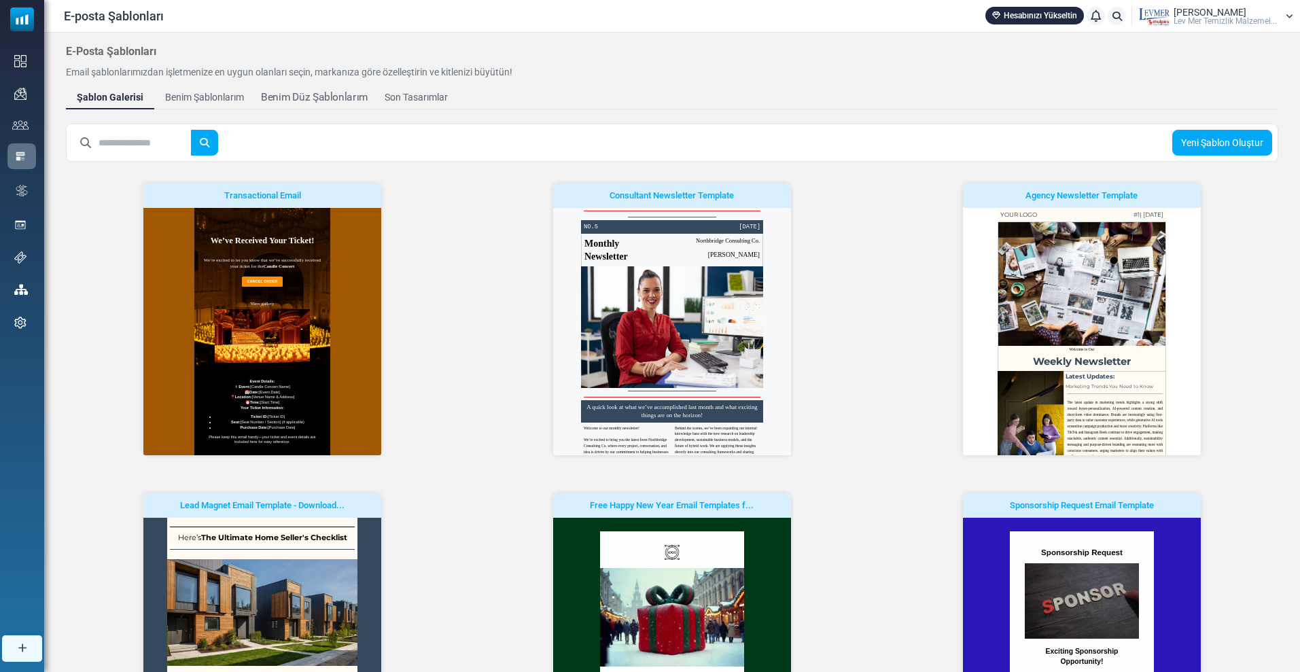
click at [321, 98] on div "Benim Düz Şablonlarım" at bounding box center [314, 98] width 107 height 16
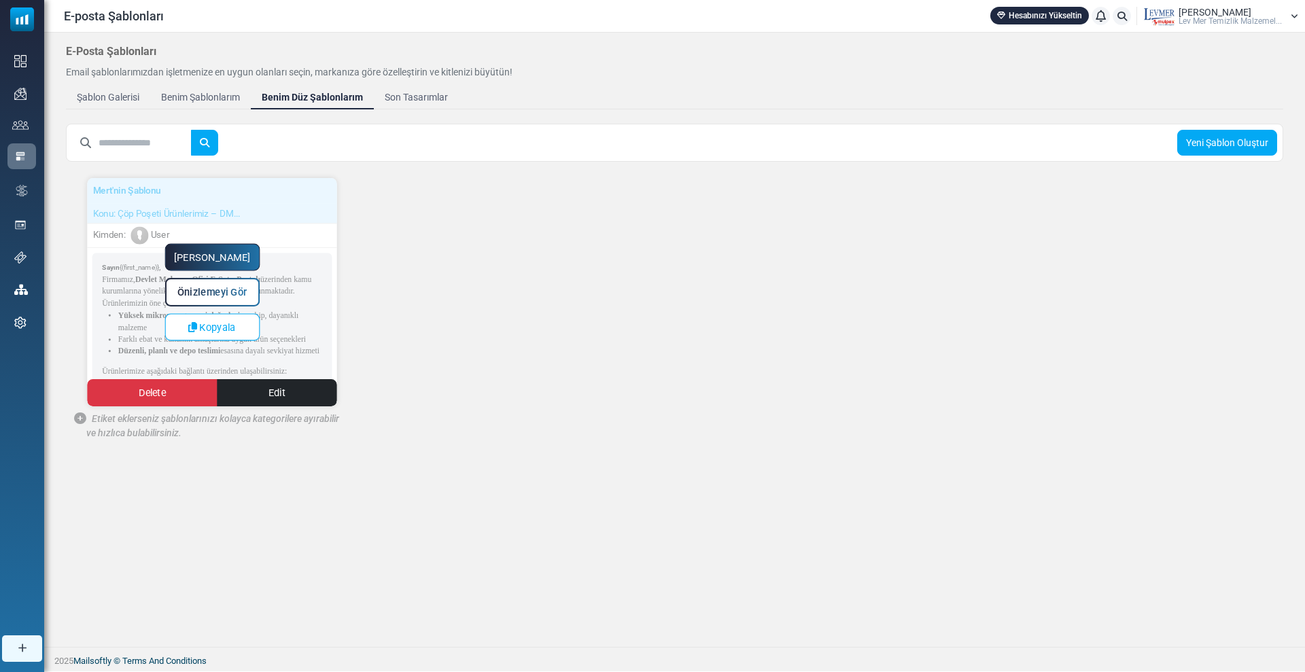
click at [217, 259] on link "Yapmaya Başla" at bounding box center [211, 257] width 95 height 27
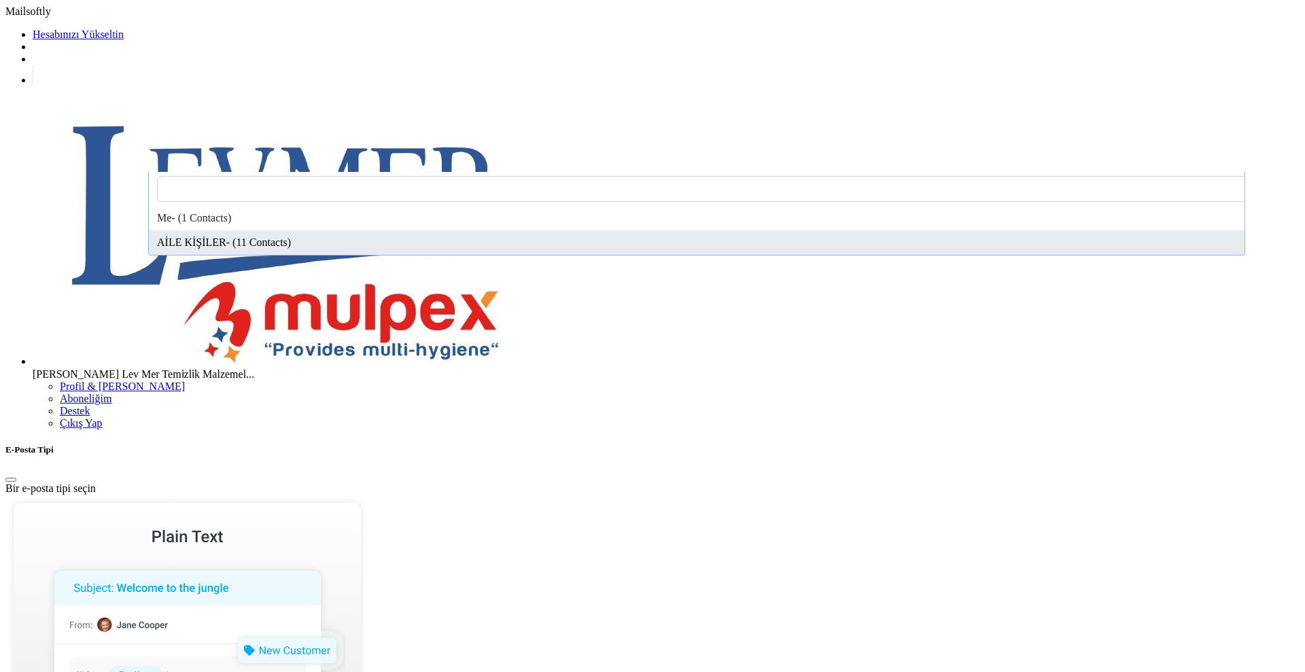
select select "*****"
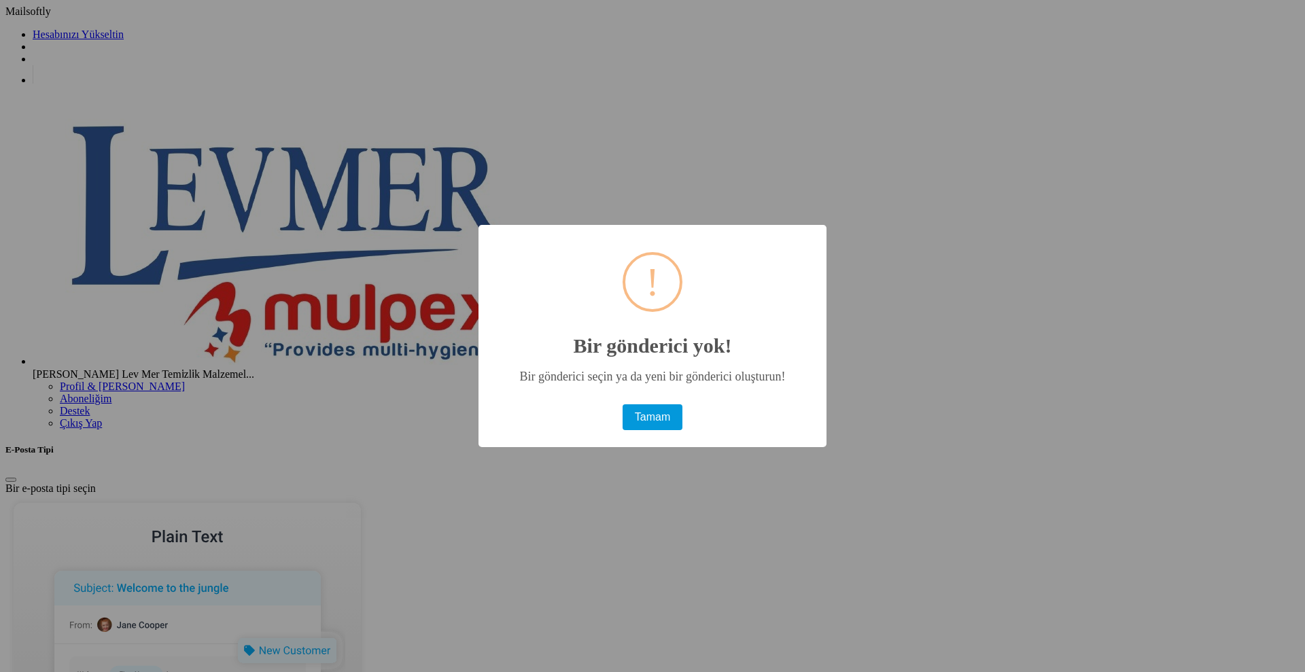
click at [660, 404] on button "Tamam" at bounding box center [653, 417] width 60 height 26
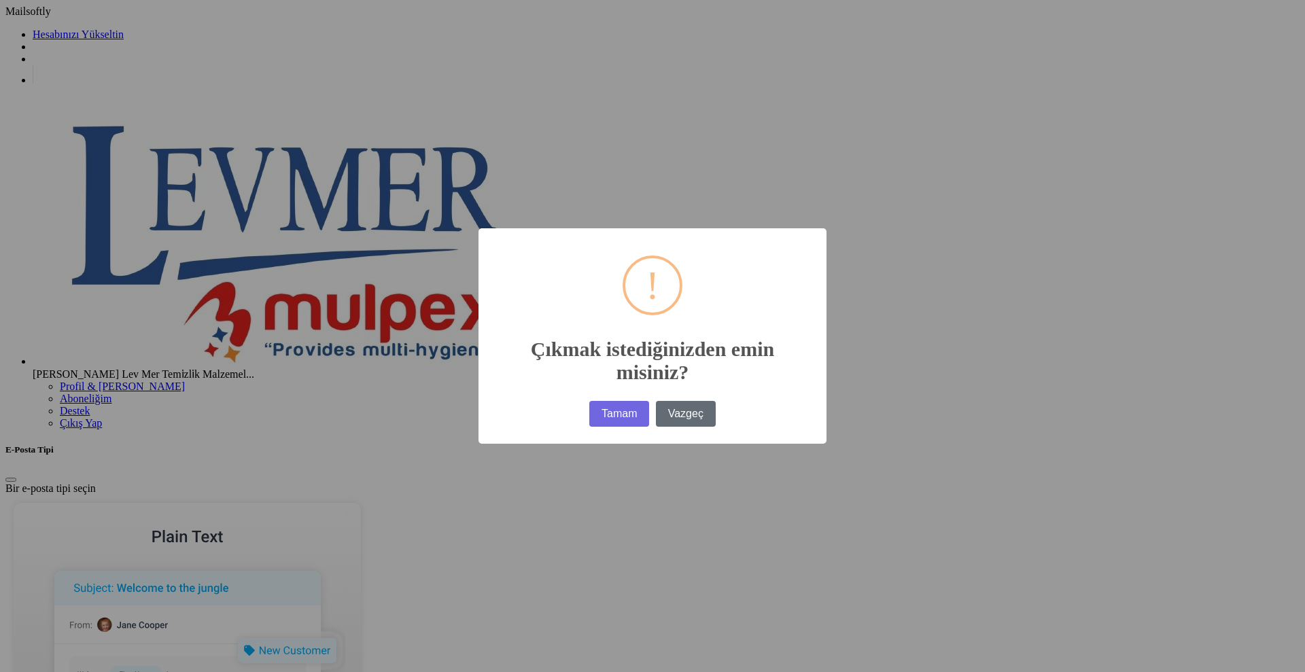
click at [695, 401] on button "Vazgeç" at bounding box center [685, 414] width 59 height 26
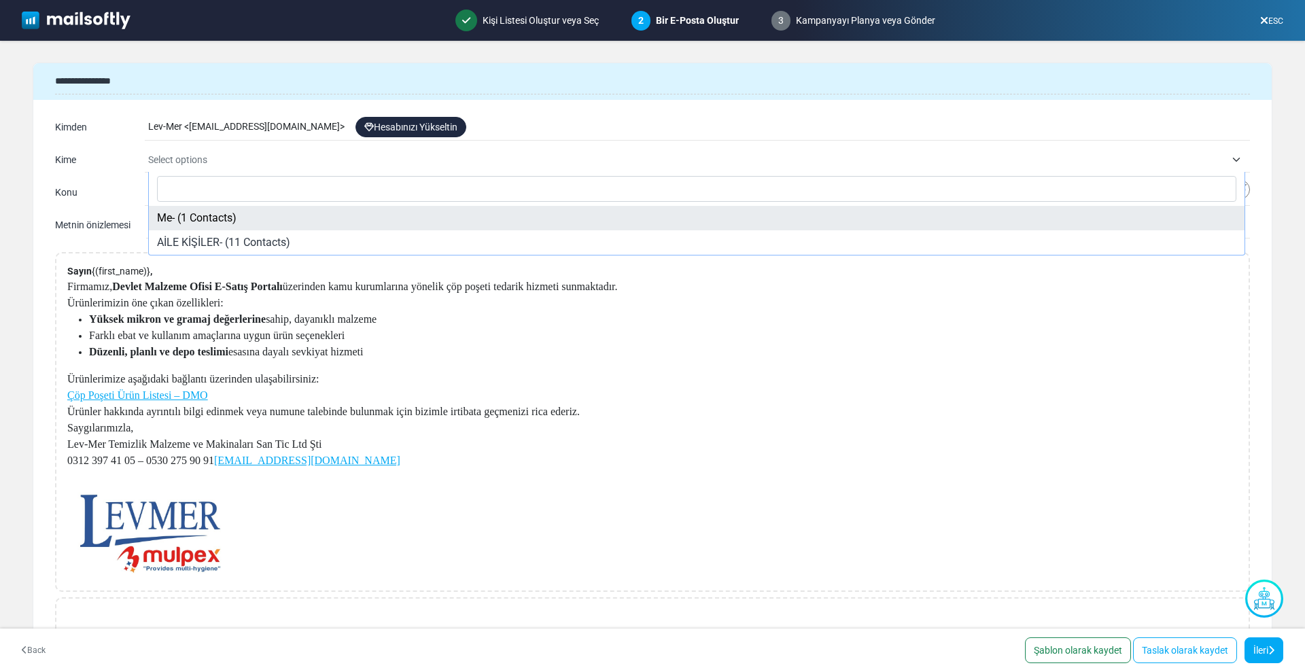
click at [213, 164] on span "Select options" at bounding box center [686, 160] width 1077 height 16
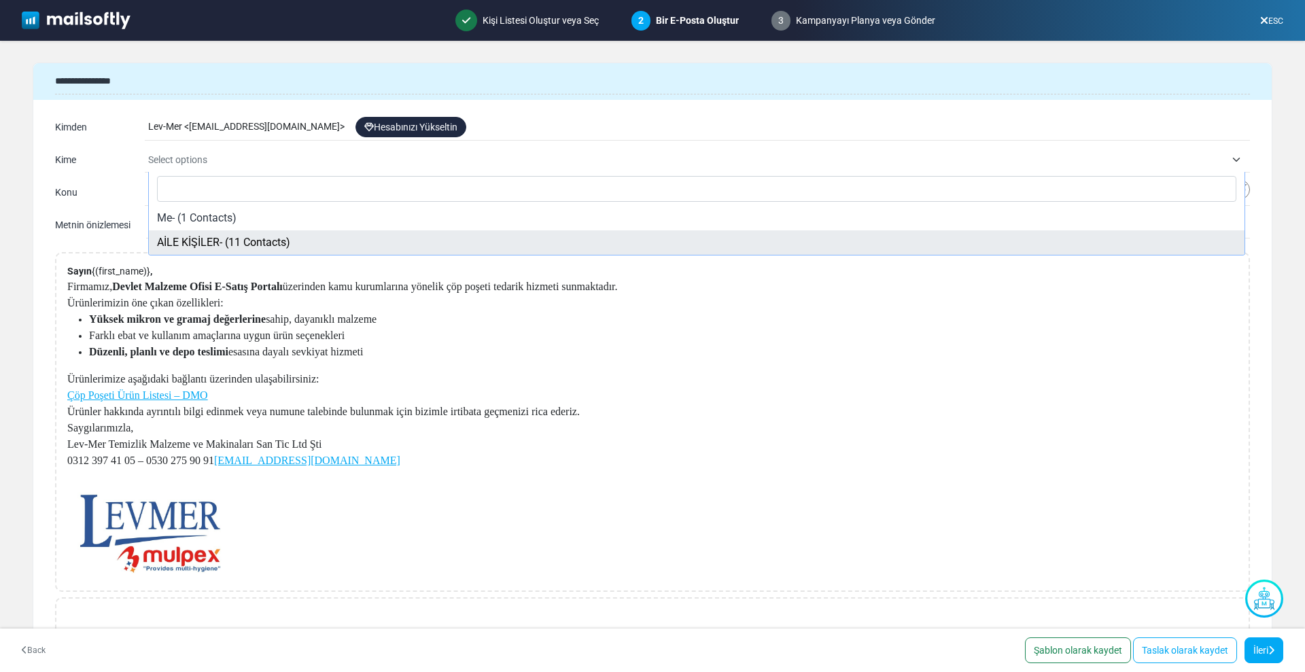
select select "*****"
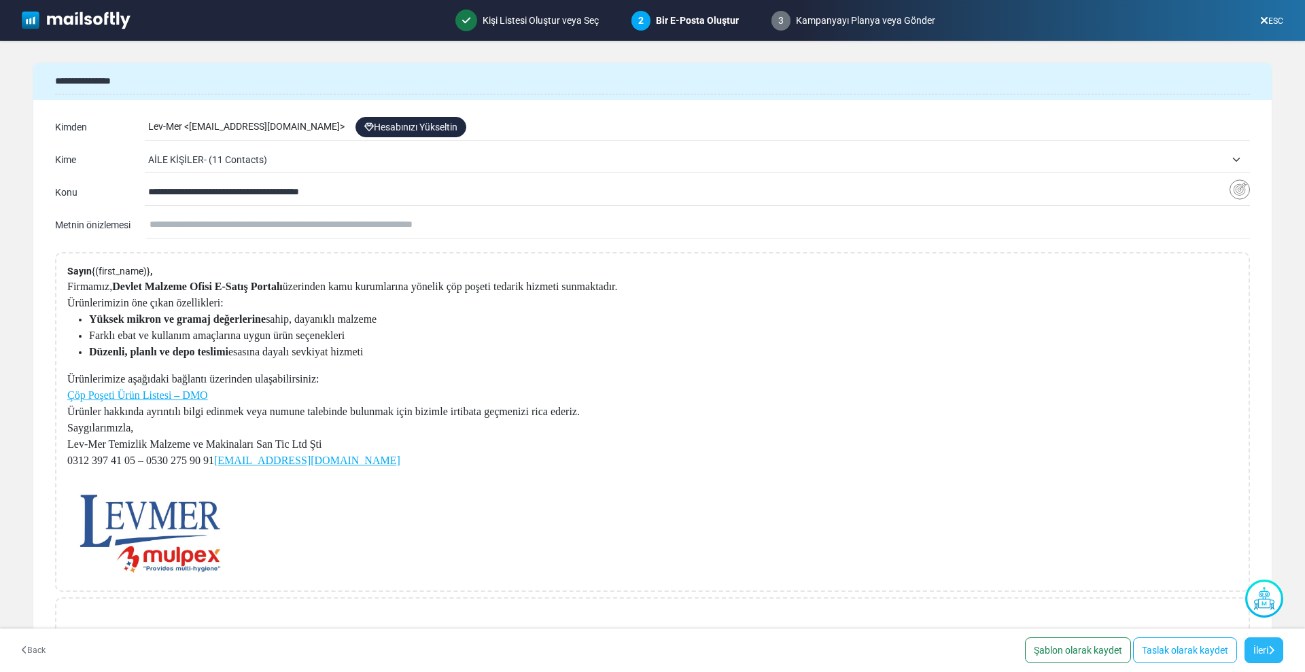
click at [1264, 646] on link "İleri" at bounding box center [1263, 651] width 39 height 26
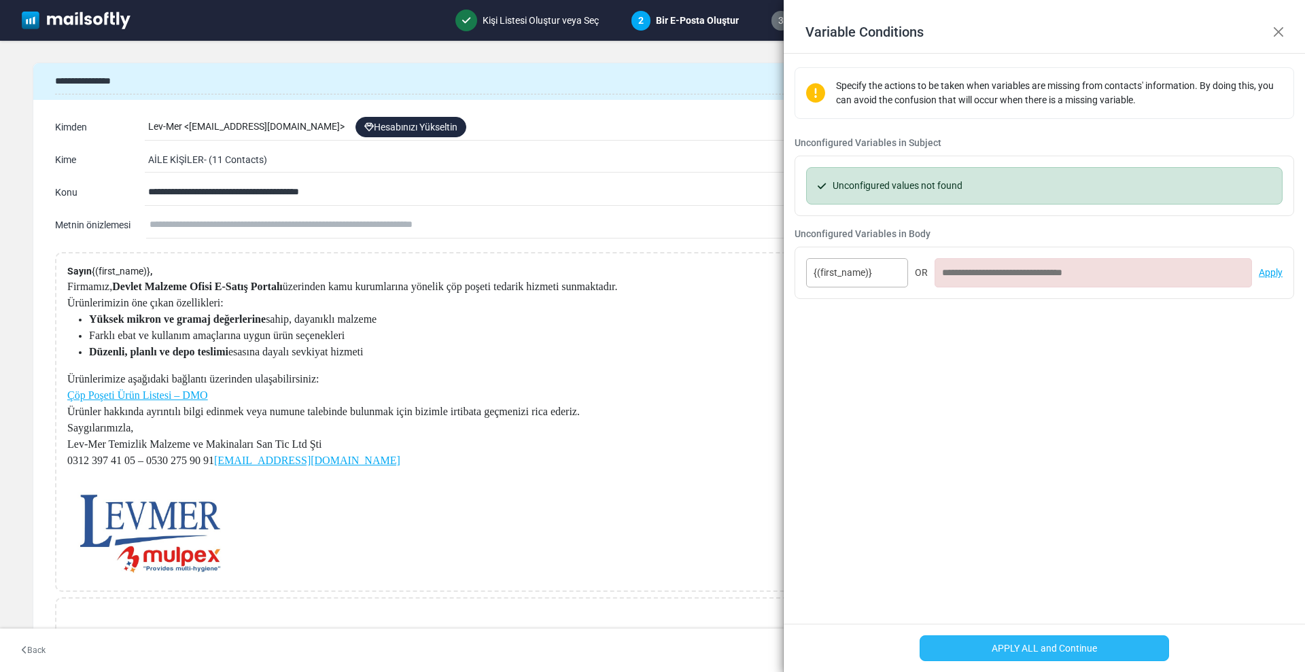
click at [1085, 647] on button "APPLY ALL and Continue" at bounding box center [1045, 648] width 250 height 26
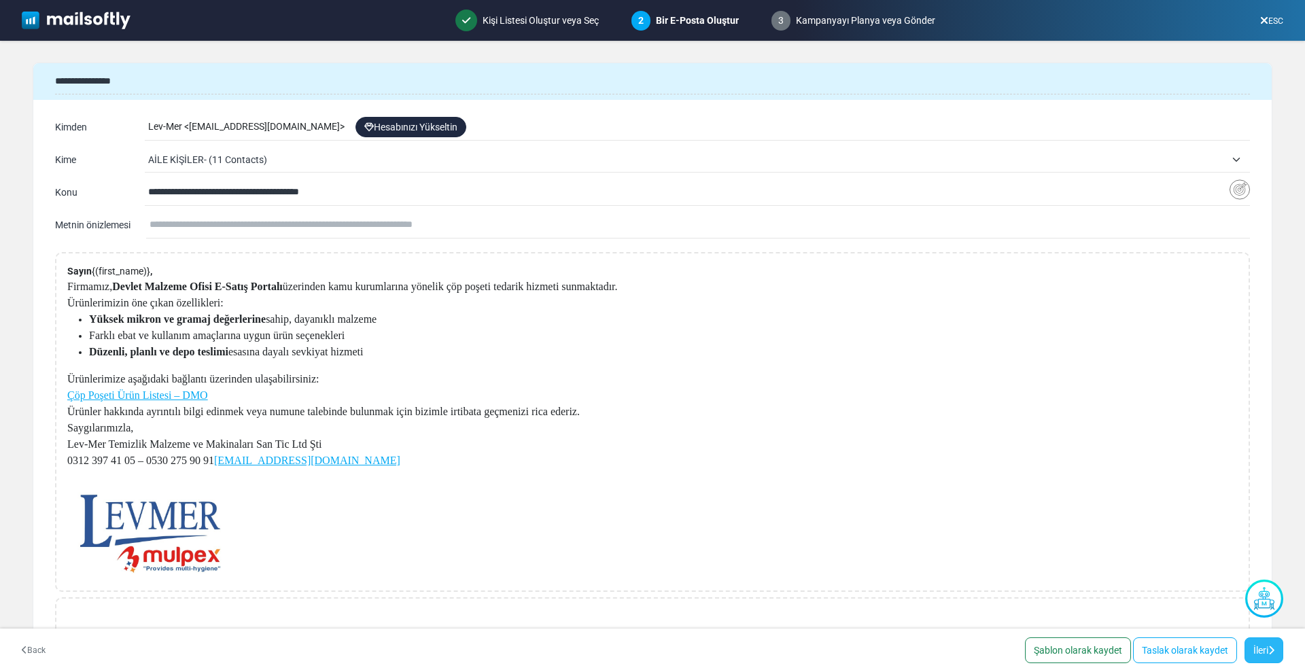
click at [1271, 658] on link "İleri" at bounding box center [1263, 651] width 39 height 26
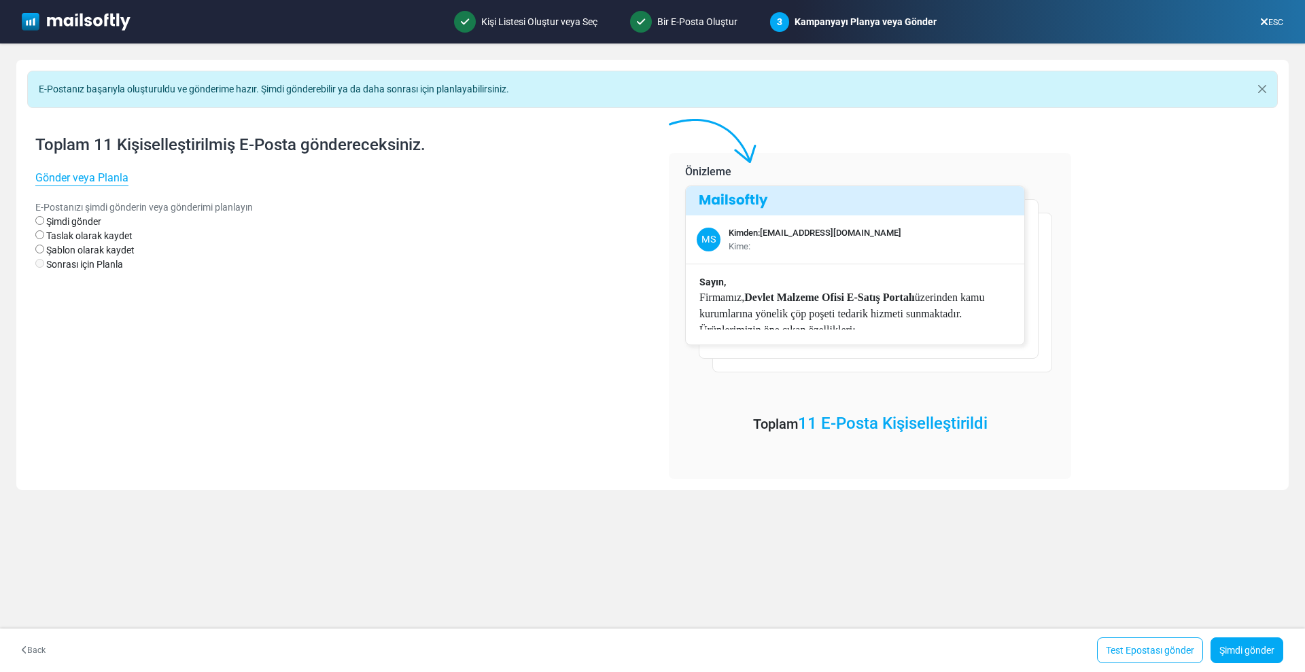
click at [71, 234] on label "Taslak olarak kaydet" at bounding box center [89, 236] width 86 height 14
click at [1231, 650] on link "Taslak olarak kaydet" at bounding box center [1231, 651] width 104 height 26
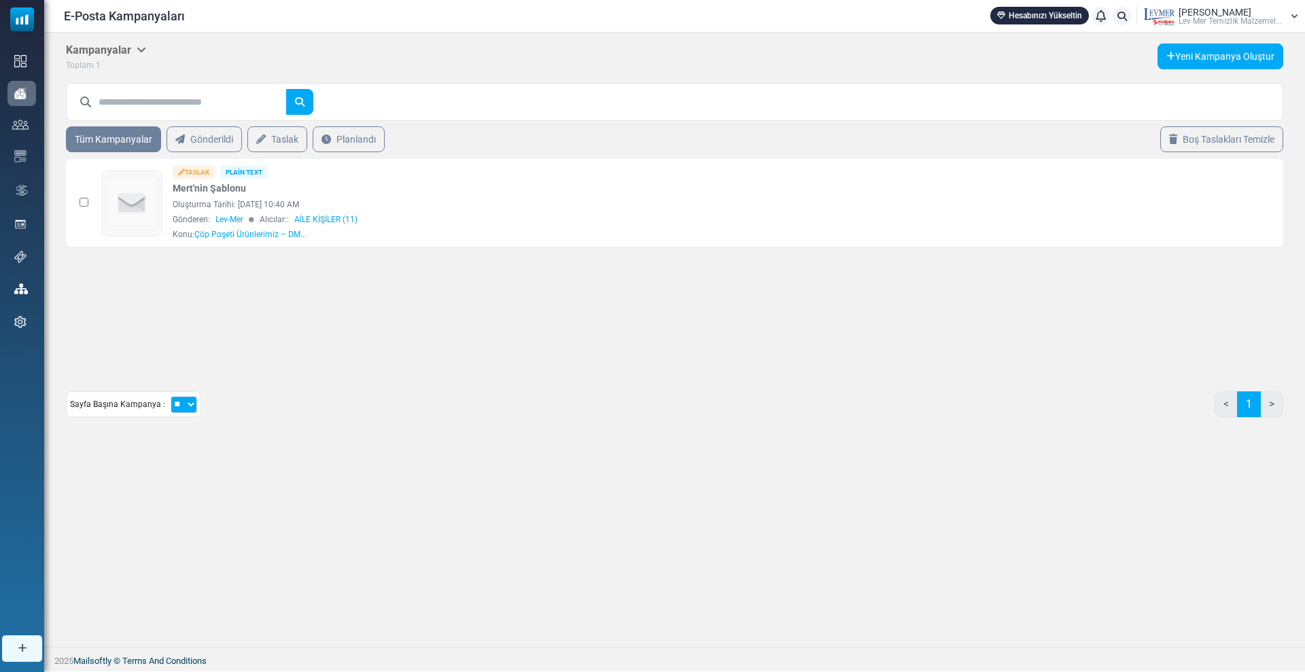
click at [291, 312] on div "0 Selected Delete Selected Archive Selected [GEOGRAPHIC_DATA] Plain Text Mert'n…" at bounding box center [674, 260] width 1217 height 217
click at [412, 298] on div "0 Selected Delete Selected Archive Selected [GEOGRAPHIC_DATA] Plain Text Mert'n…" at bounding box center [674, 260] width 1217 height 217
click at [290, 134] on link "Taslak" at bounding box center [277, 139] width 60 height 26
